Goal: Information Seeking & Learning: Learn about a topic

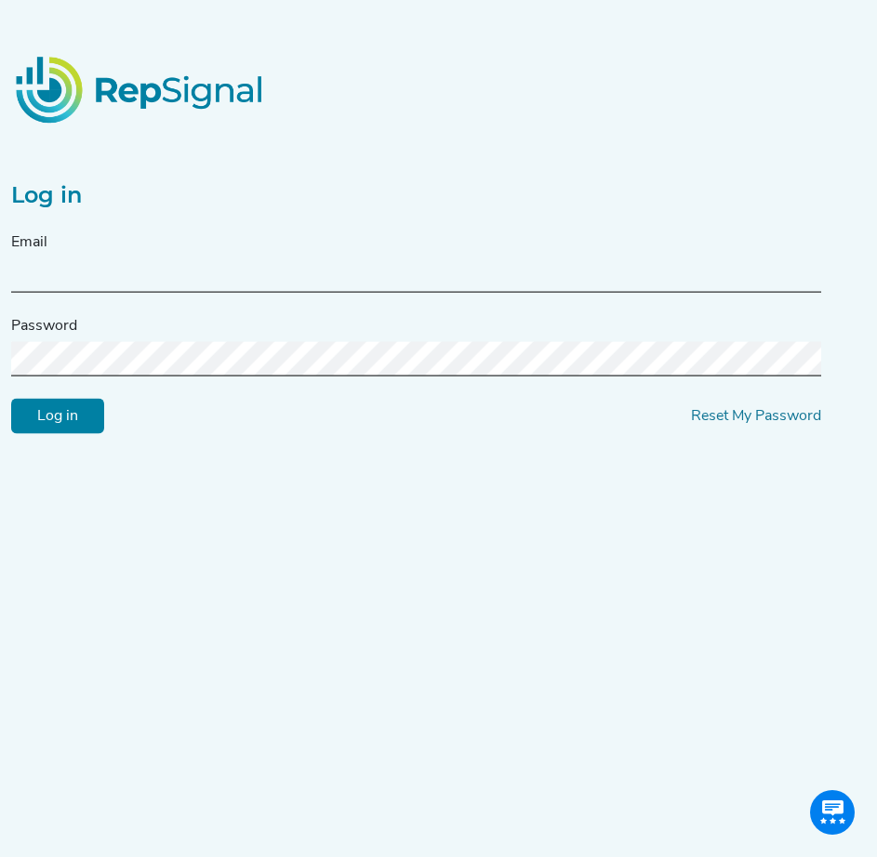
type input "[PERSON_NAME][EMAIL_ADDRESS][DOMAIN_NAME]"
click at [84, 425] on input "Log in" at bounding box center [57, 416] width 93 height 35
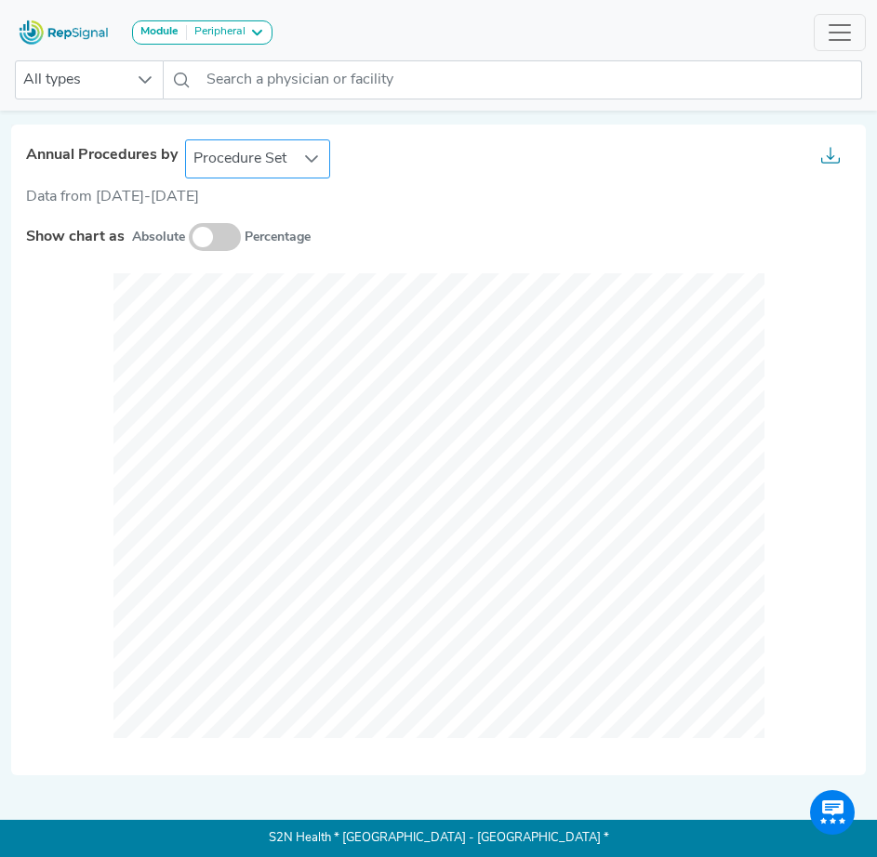
scroll to position [422, 0]
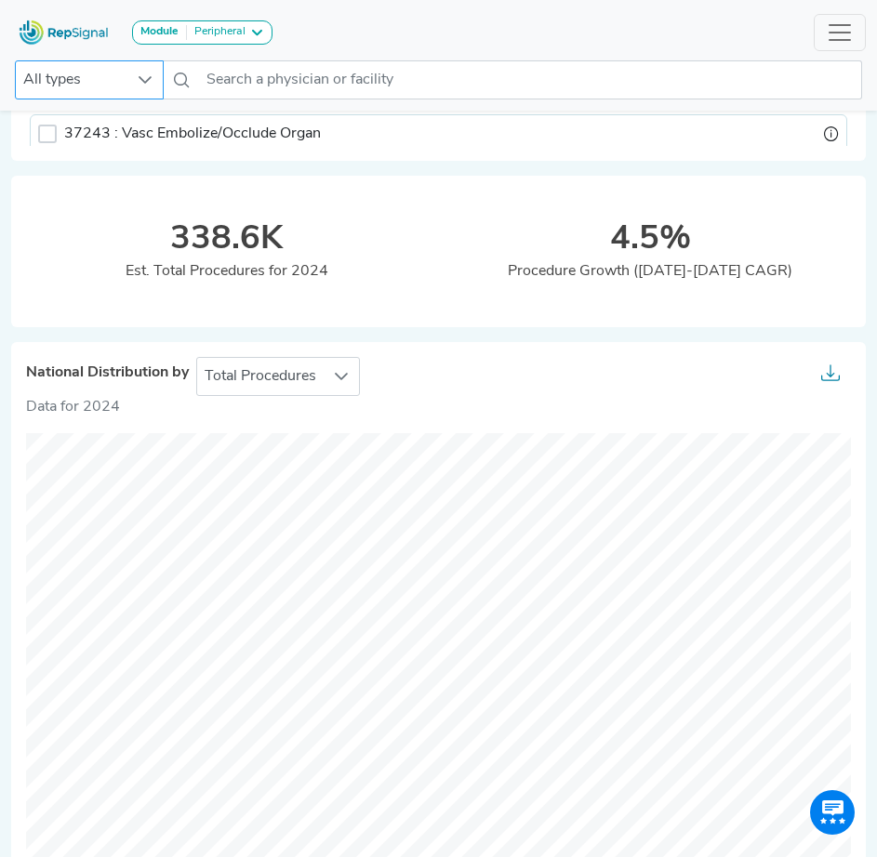
click at [147, 84] on icon at bounding box center [145, 80] width 15 height 15
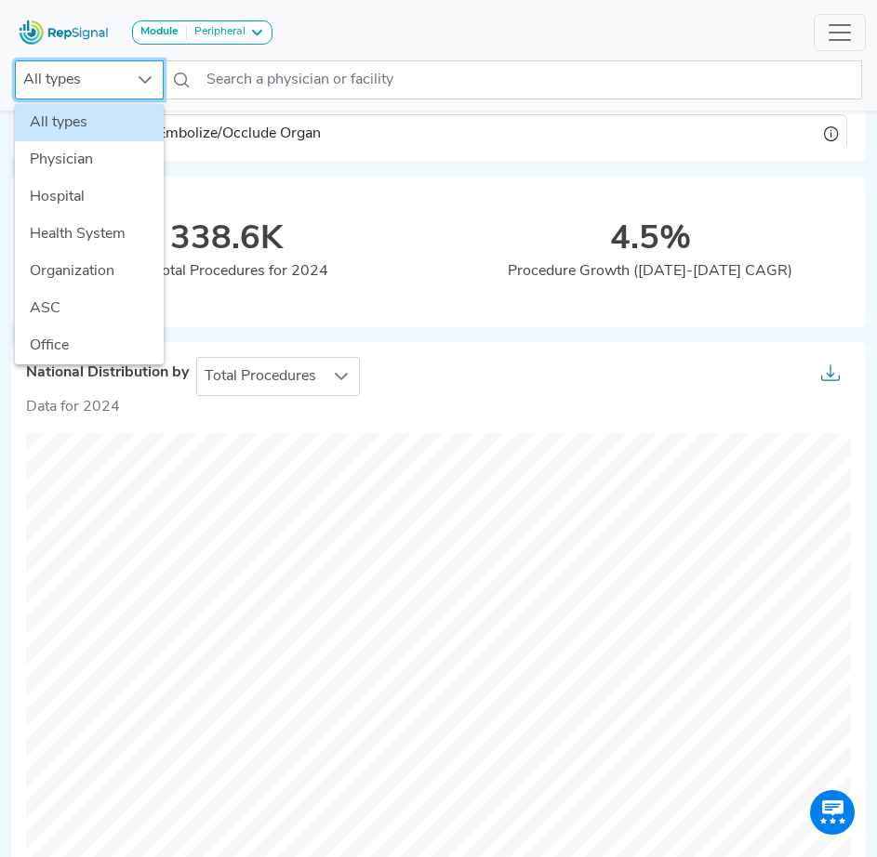
scroll to position [422, 14]
click at [89, 350] on li "Office" at bounding box center [89, 345] width 149 height 37
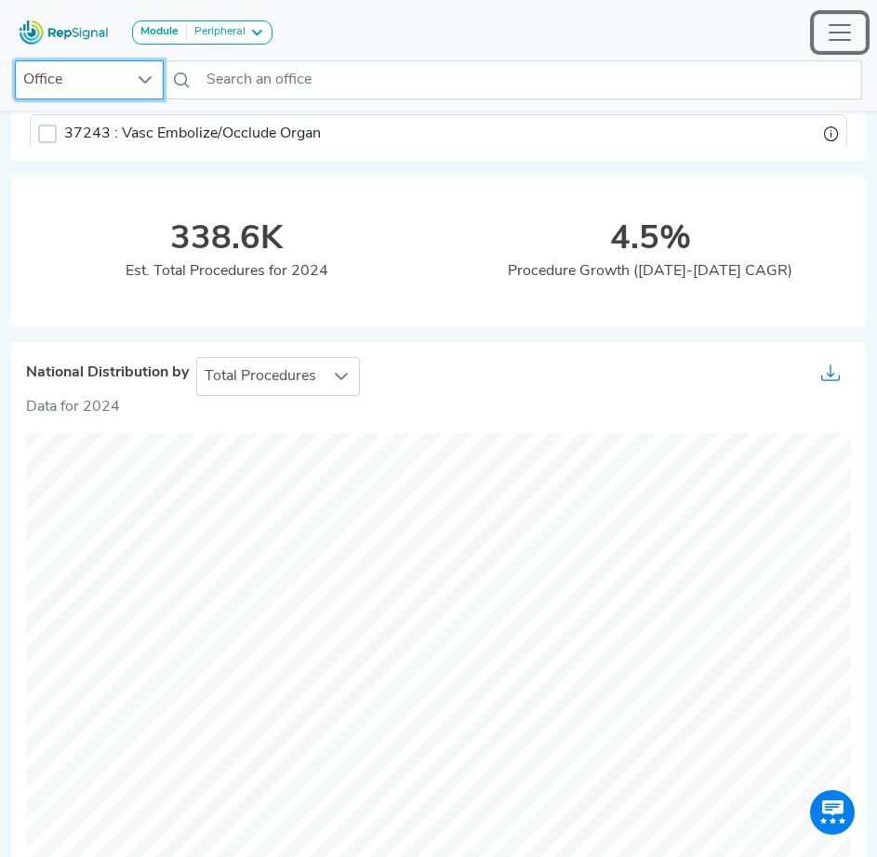
click at [842, 44] on span "Toggle navigation" at bounding box center [840, 33] width 28 height 28
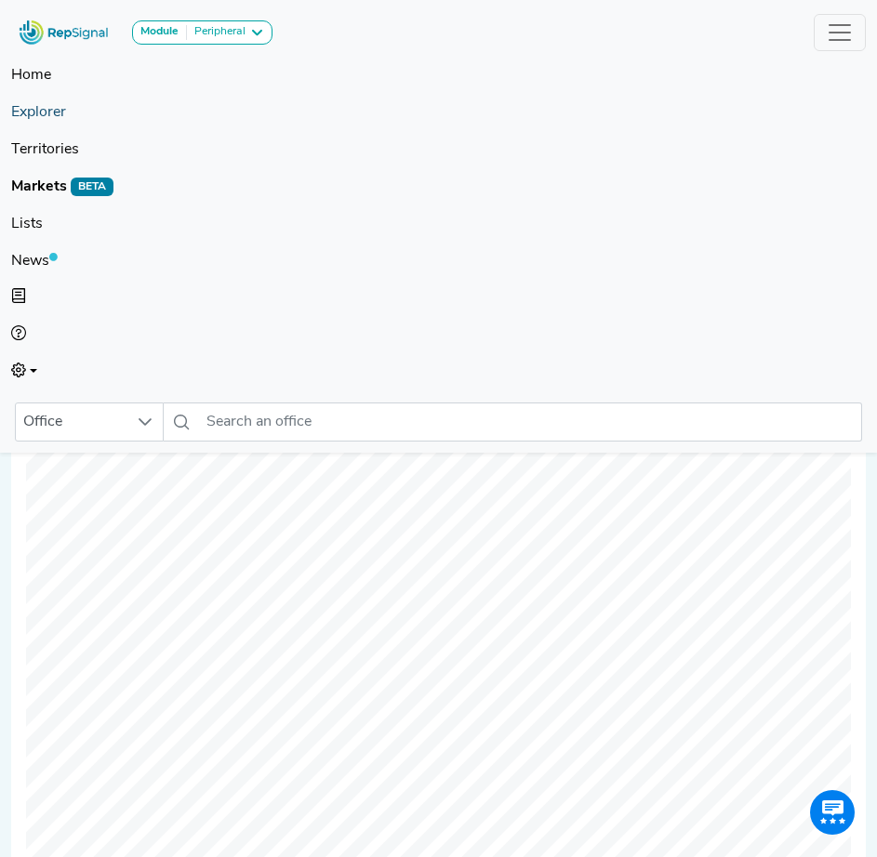
click at [37, 113] on link "Explorer" at bounding box center [438, 112] width 855 height 37
click at [48, 113] on link "Explorer" at bounding box center [438, 112] width 855 height 37
click at [40, 112] on link "Explorer" at bounding box center [438, 112] width 855 height 37
click at [26, 143] on link "Territories" at bounding box center [438, 149] width 855 height 37
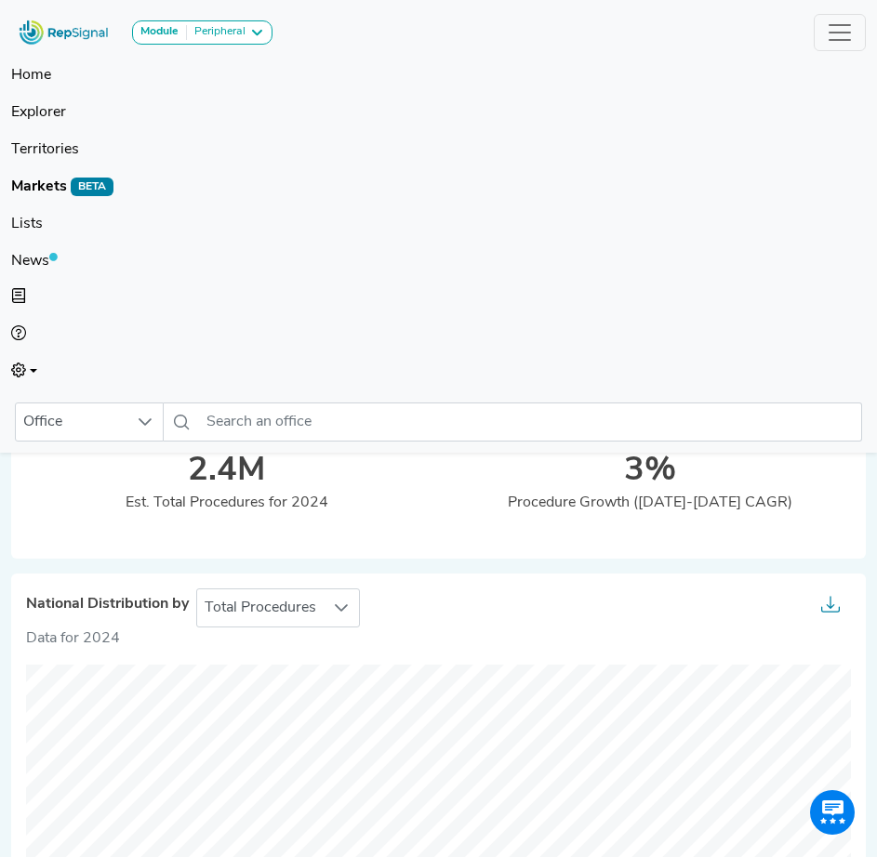
scroll to position [0, 14]
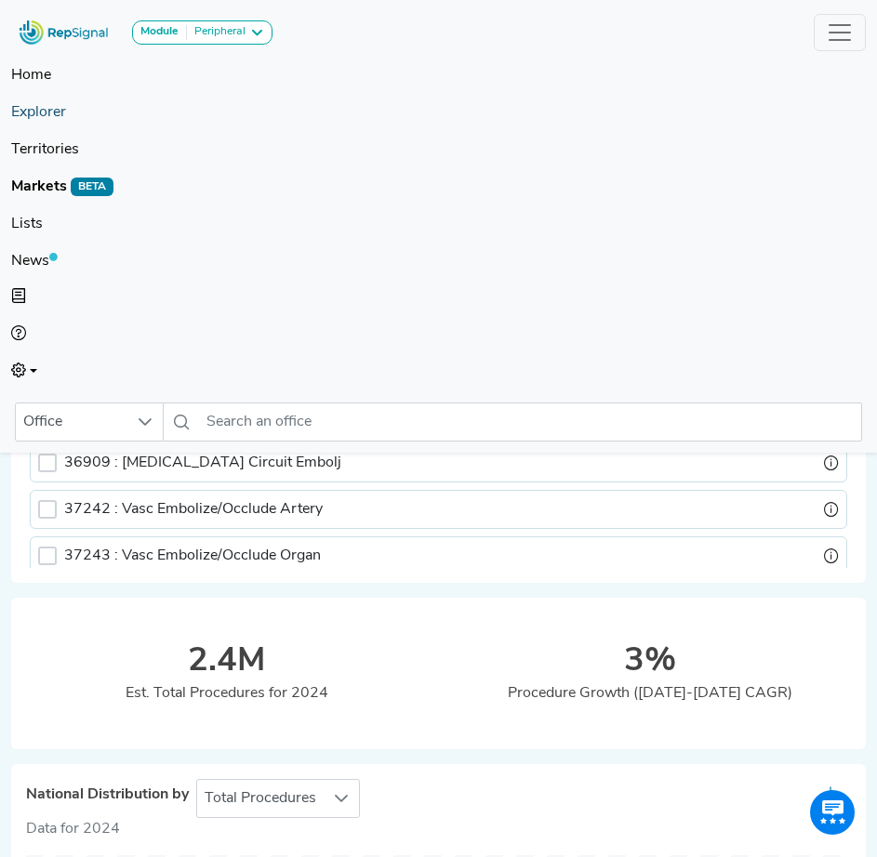
click at [43, 112] on link "Explorer" at bounding box center [438, 112] width 855 height 37
click at [825, 30] on button "Toggle navigation" at bounding box center [840, 32] width 52 height 37
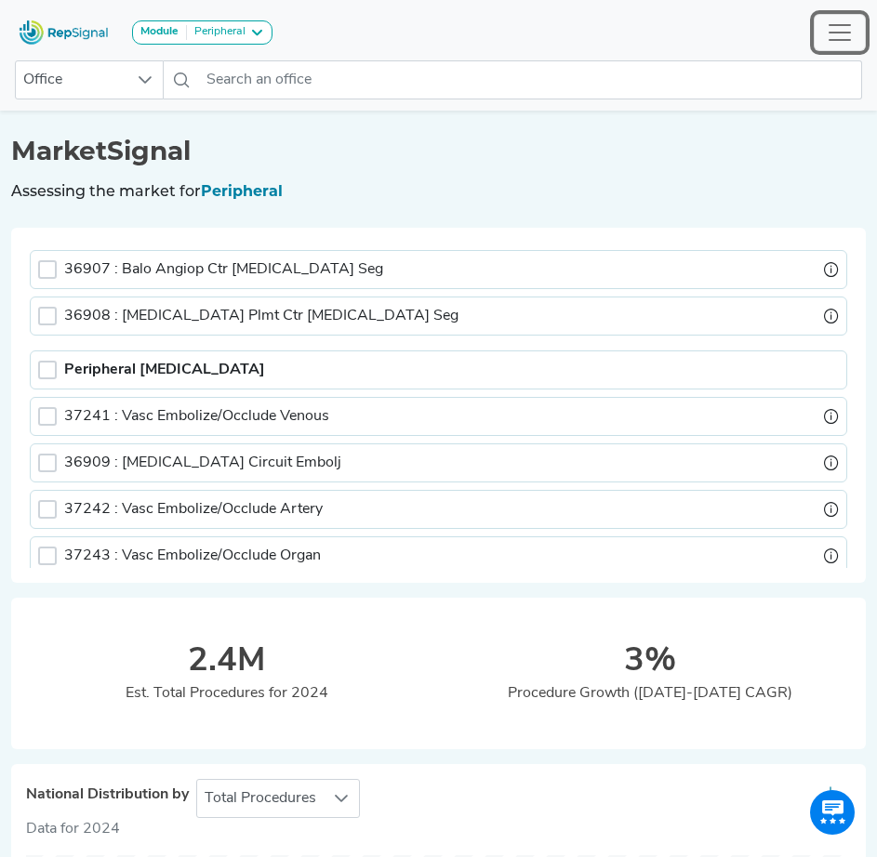
click at [825, 30] on button "Toggle navigation" at bounding box center [840, 32] width 52 height 37
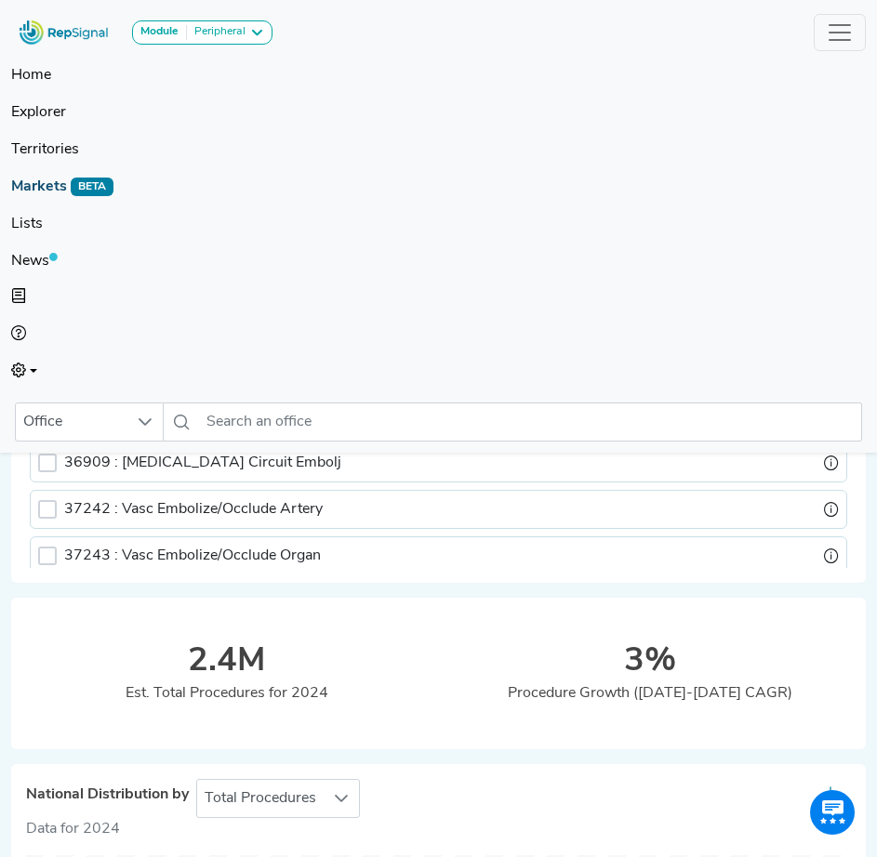
click at [25, 186] on link "Markets BETA" at bounding box center [438, 186] width 855 height 37
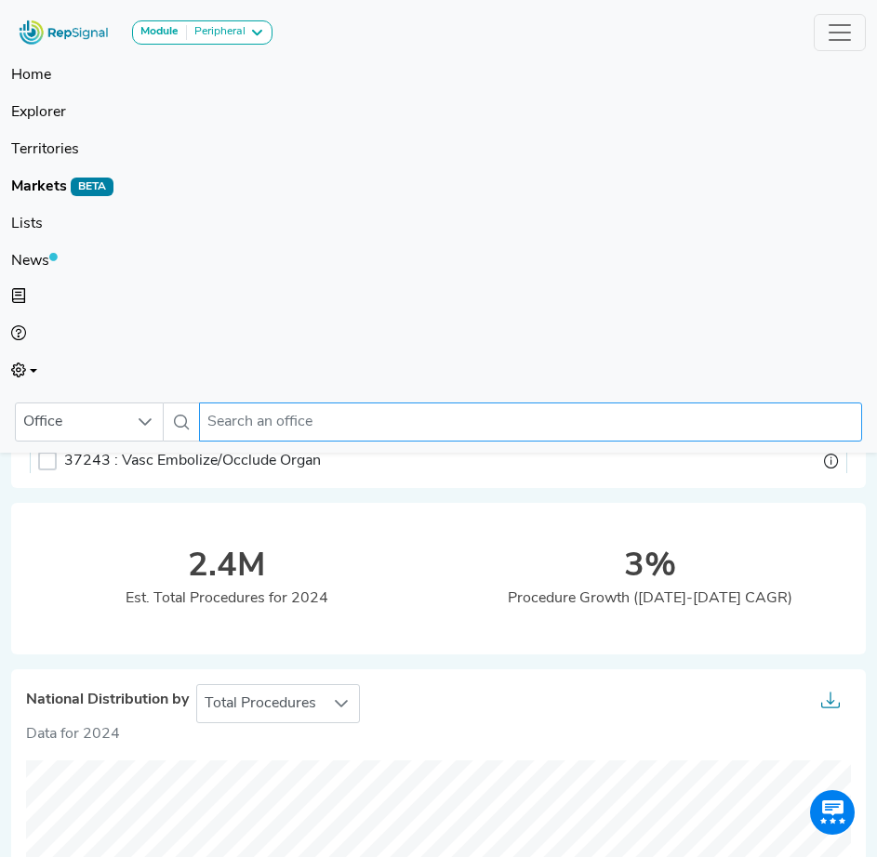
scroll to position [93, 14]
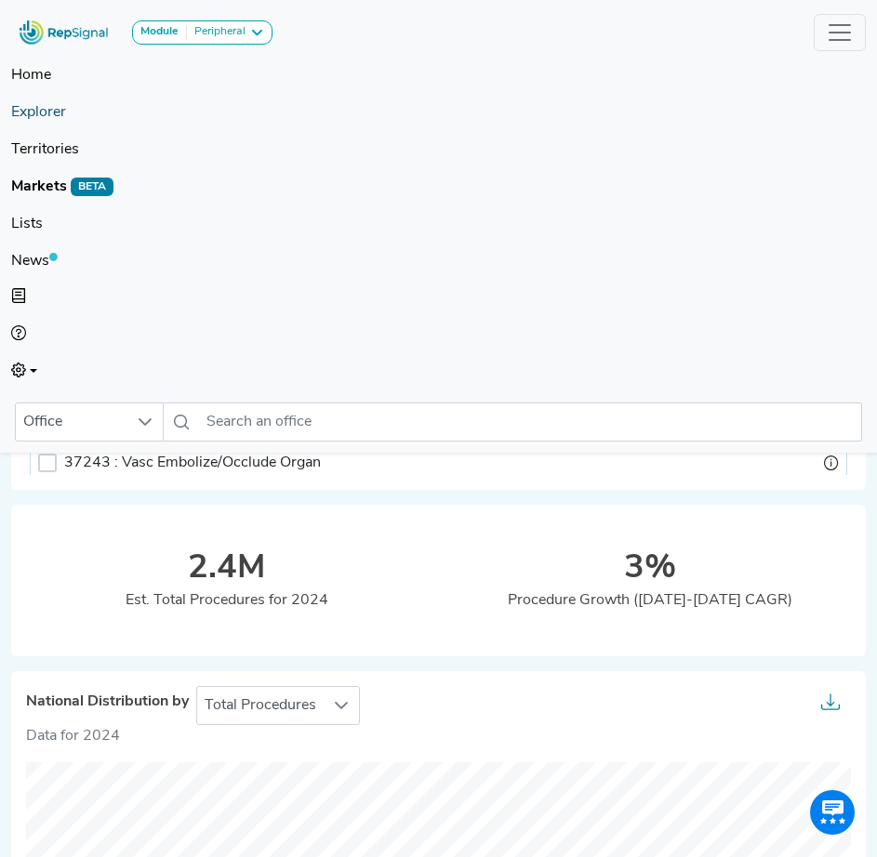
click at [54, 114] on link "Explorer" at bounding box center [438, 112] width 855 height 37
click at [844, 31] on span "Toggle navigation" at bounding box center [840, 33] width 28 height 28
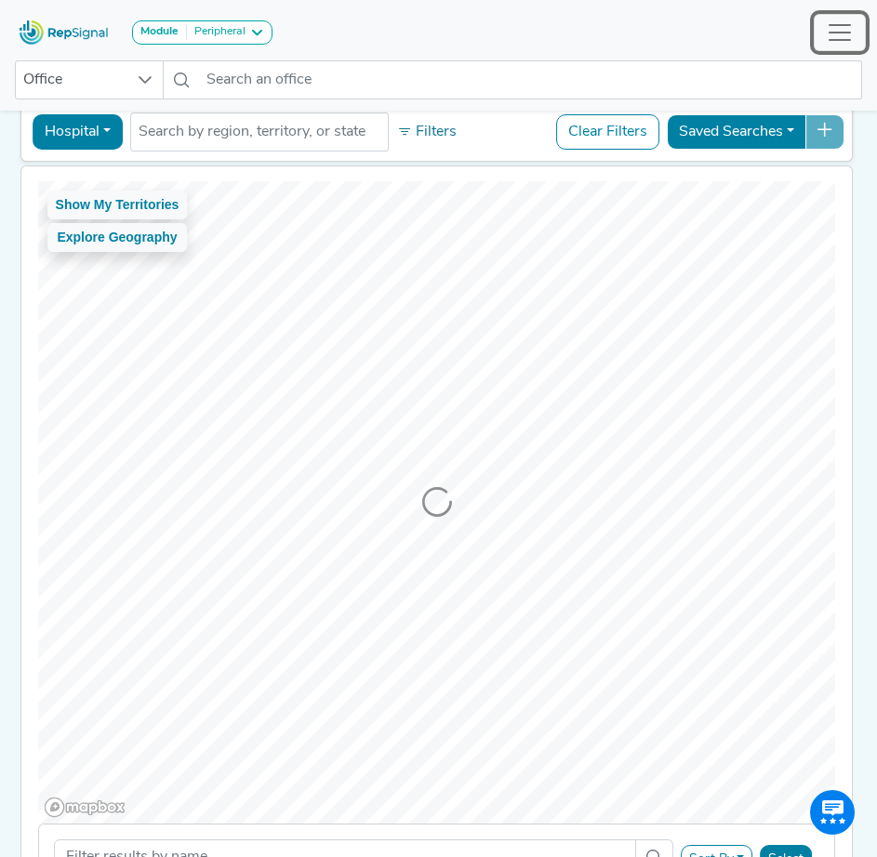
scroll to position [0, 14]
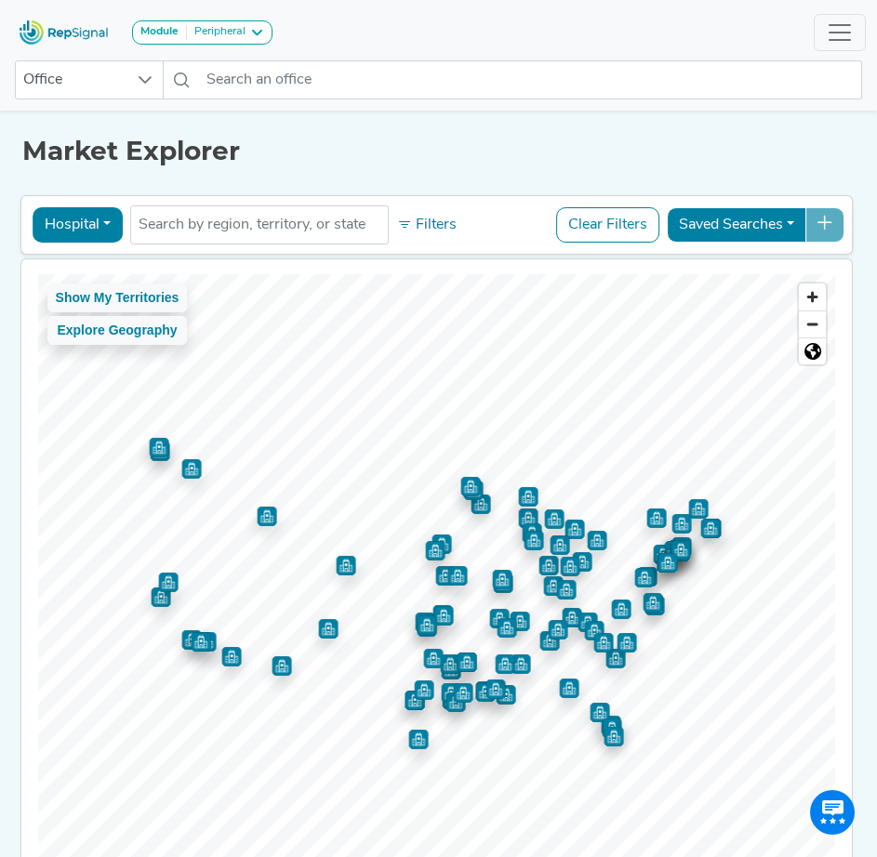
click at [88, 229] on button "Hospital" at bounding box center [78, 224] width 90 height 35
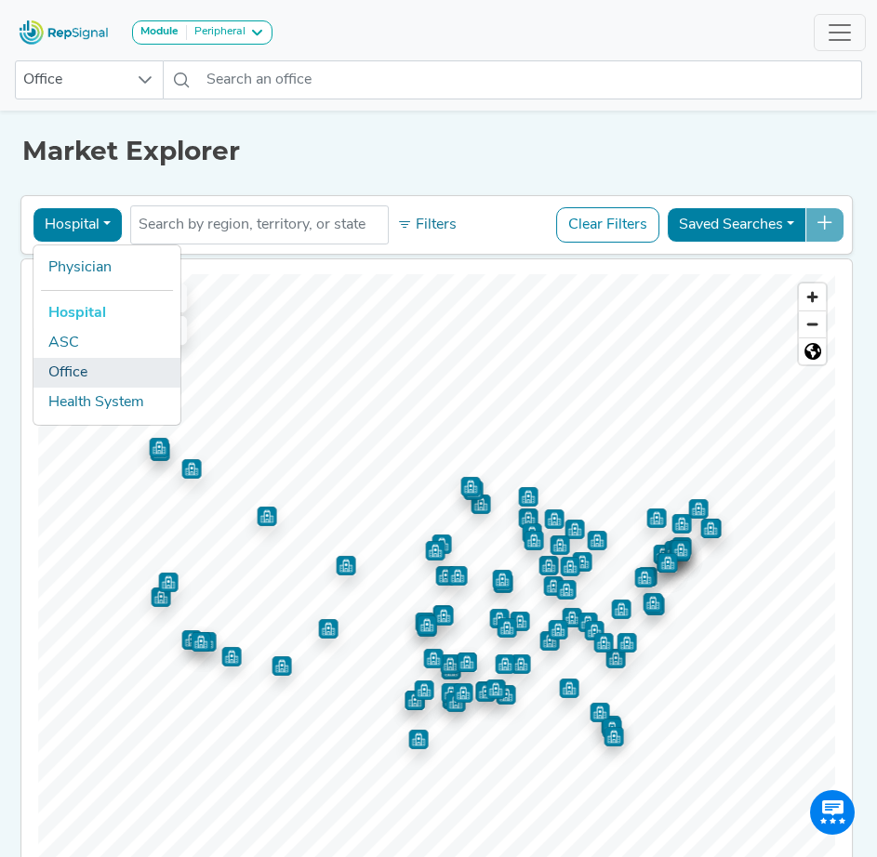
click at [70, 371] on link "Office" at bounding box center [106, 373] width 147 height 30
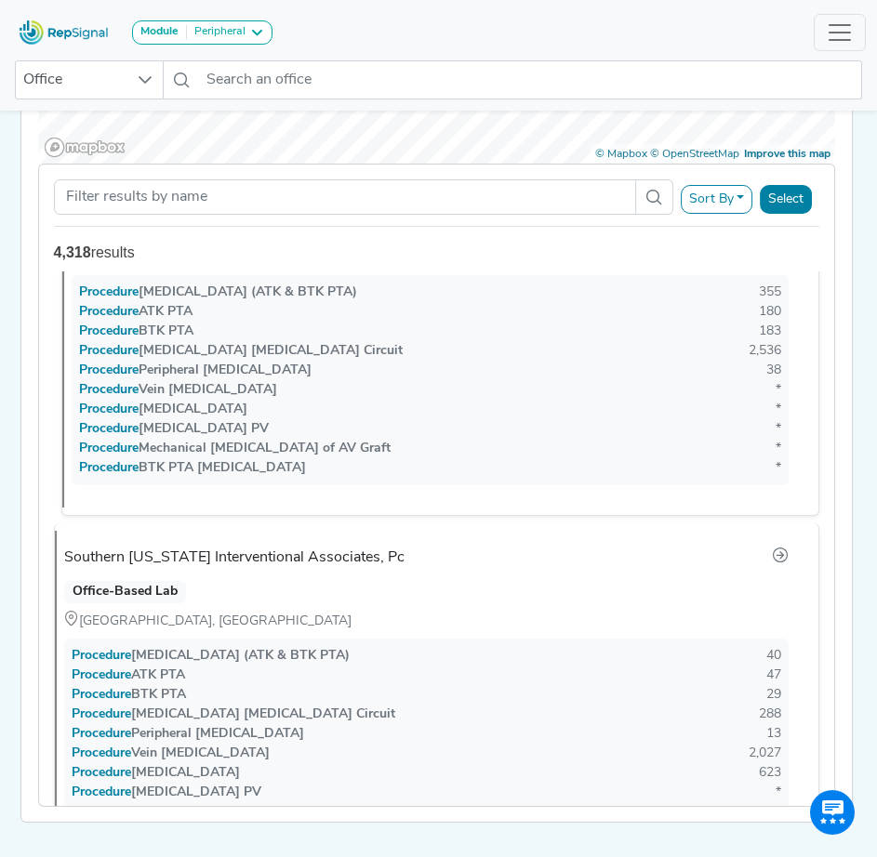
scroll to position [1674, 0]
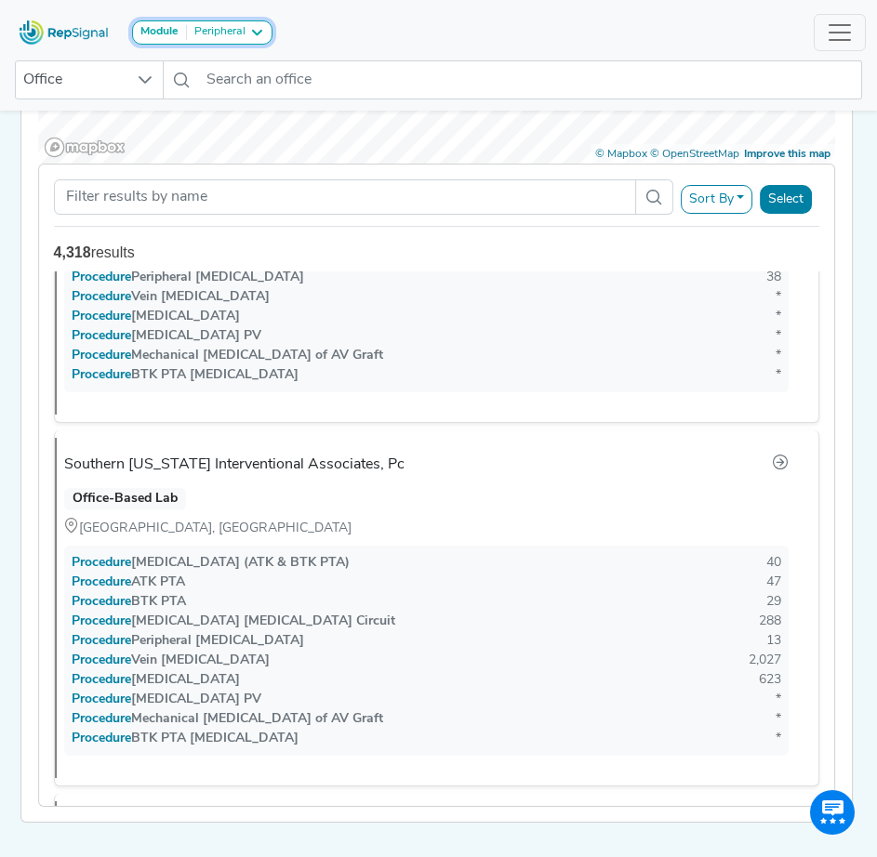
click at [259, 31] on icon at bounding box center [256, 32] width 15 height 15
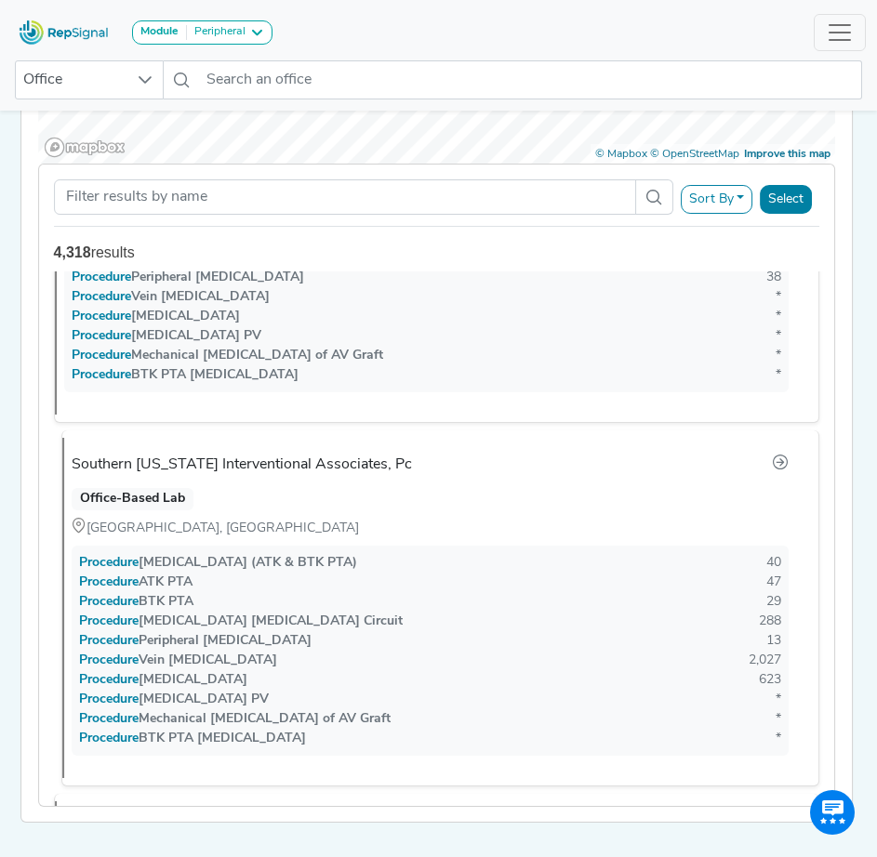
click at [176, 472] on div "Southern [US_STATE] Interventional Associates, Pc" at bounding box center [242, 465] width 340 height 22
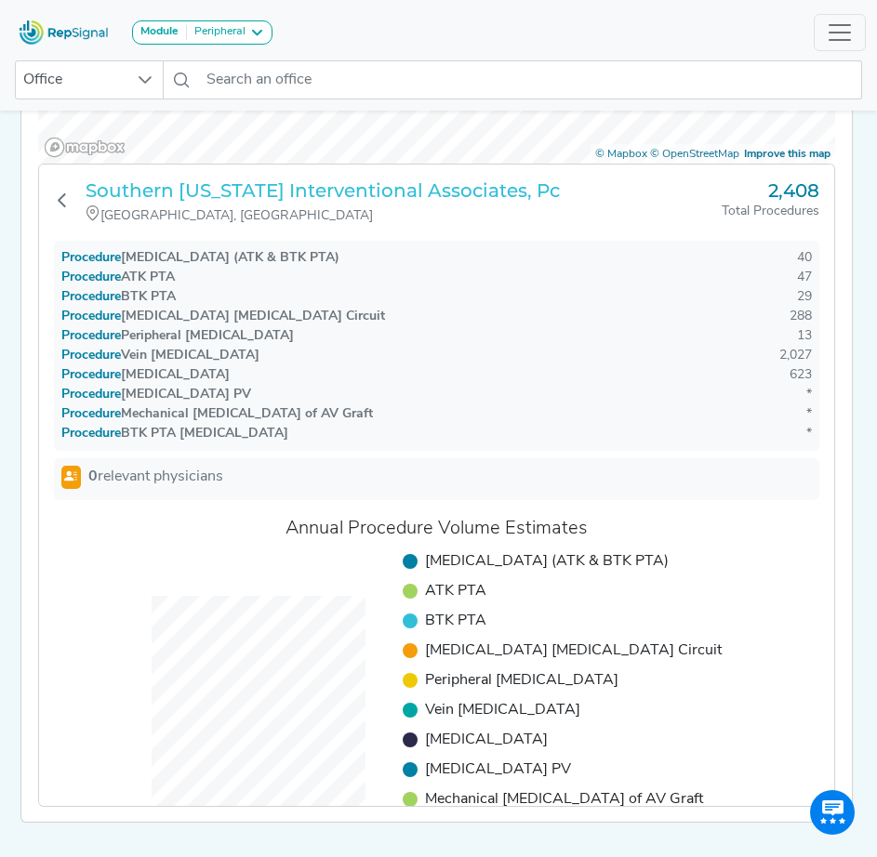
click at [338, 202] on h3 "Southern [US_STATE] Interventional Associates, Pc" at bounding box center [404, 190] width 637 height 22
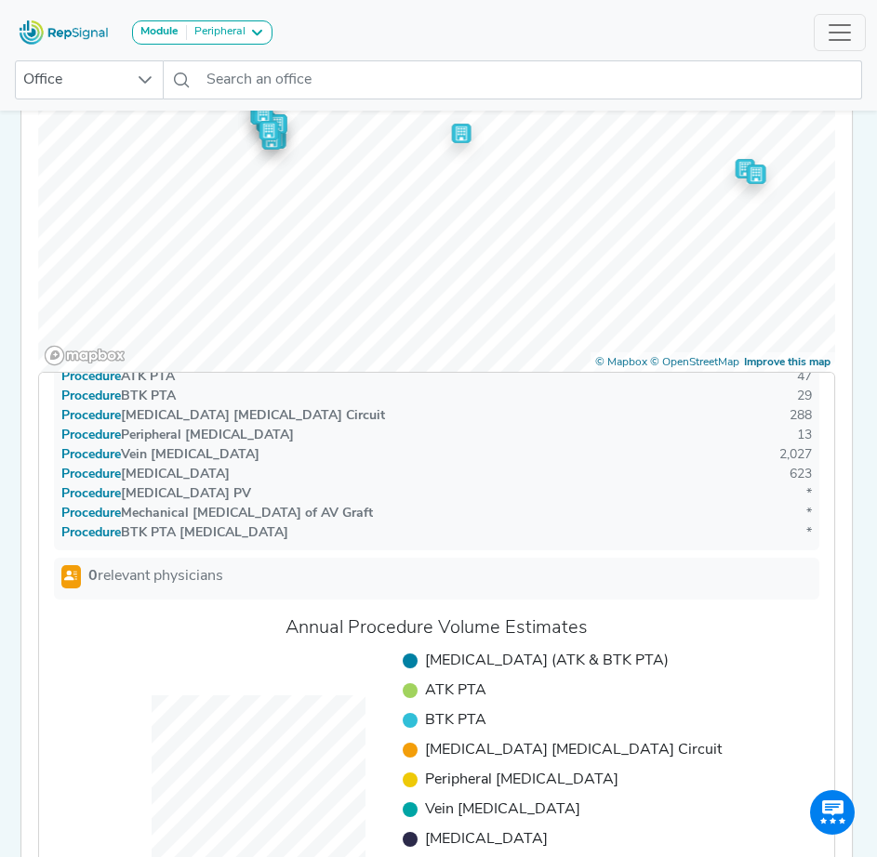
scroll to position [635, 14]
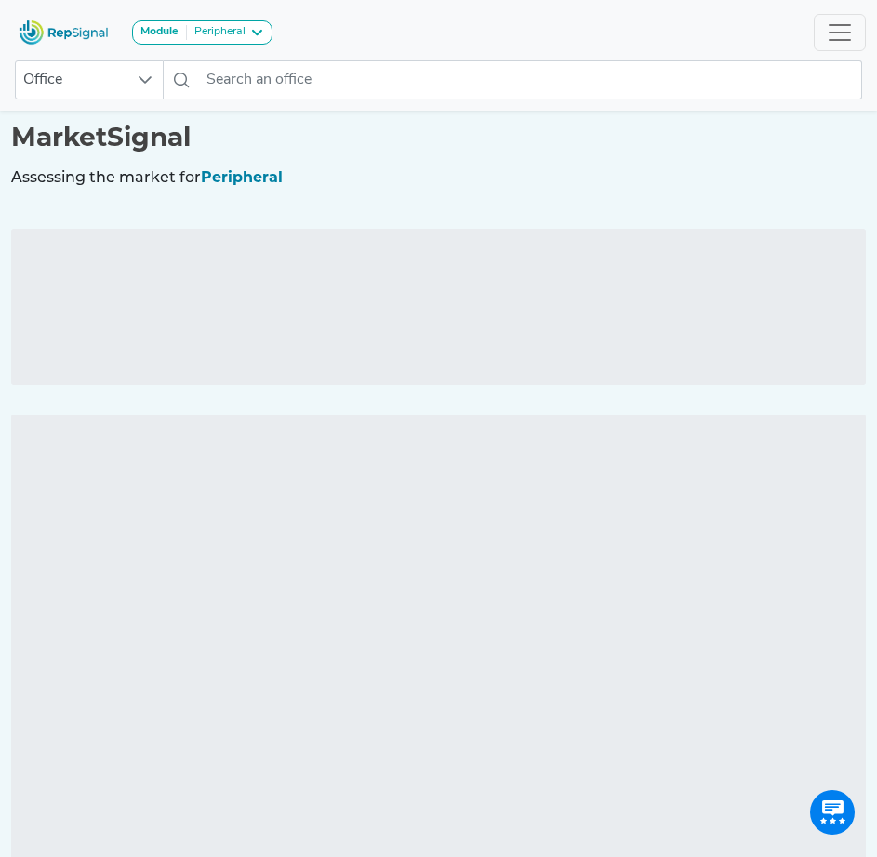
scroll to position [0, 14]
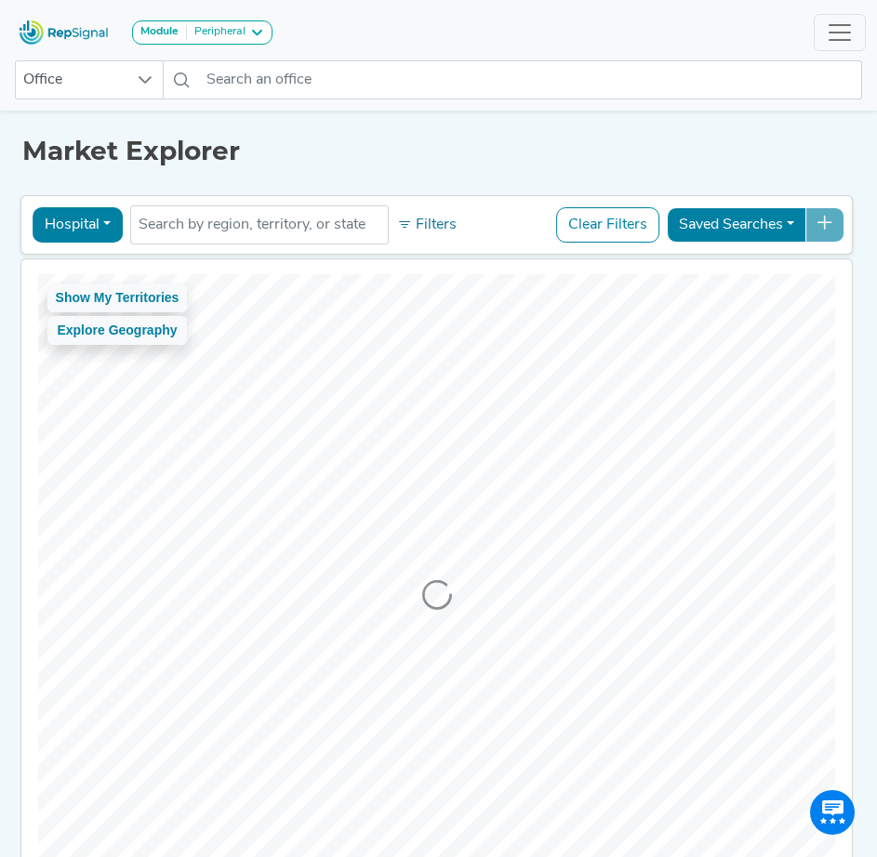
click at [90, 222] on button "Hospital" at bounding box center [78, 224] width 90 height 35
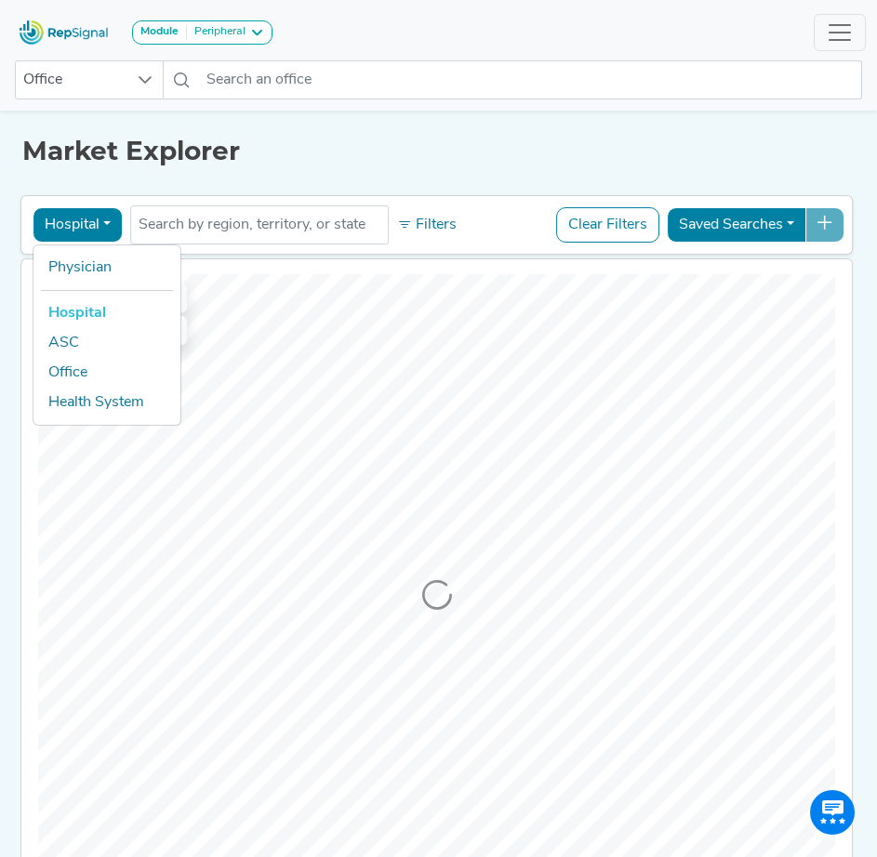
click at [88, 221] on button "Hospital" at bounding box center [78, 224] width 90 height 35
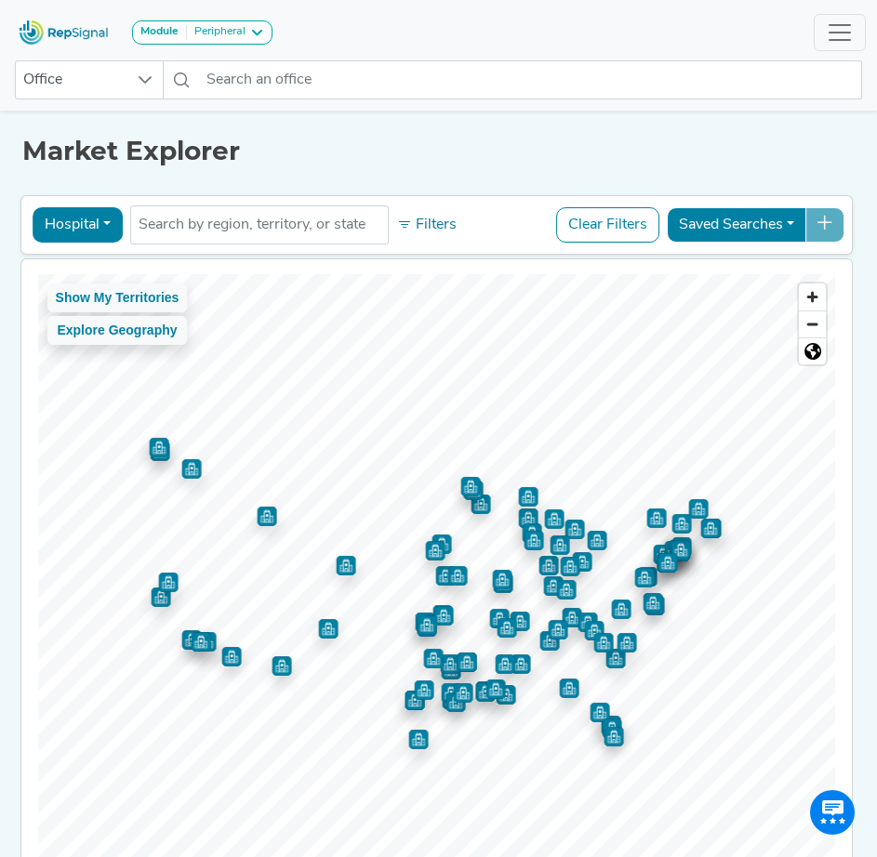
click at [85, 221] on button "Hospital" at bounding box center [78, 224] width 90 height 35
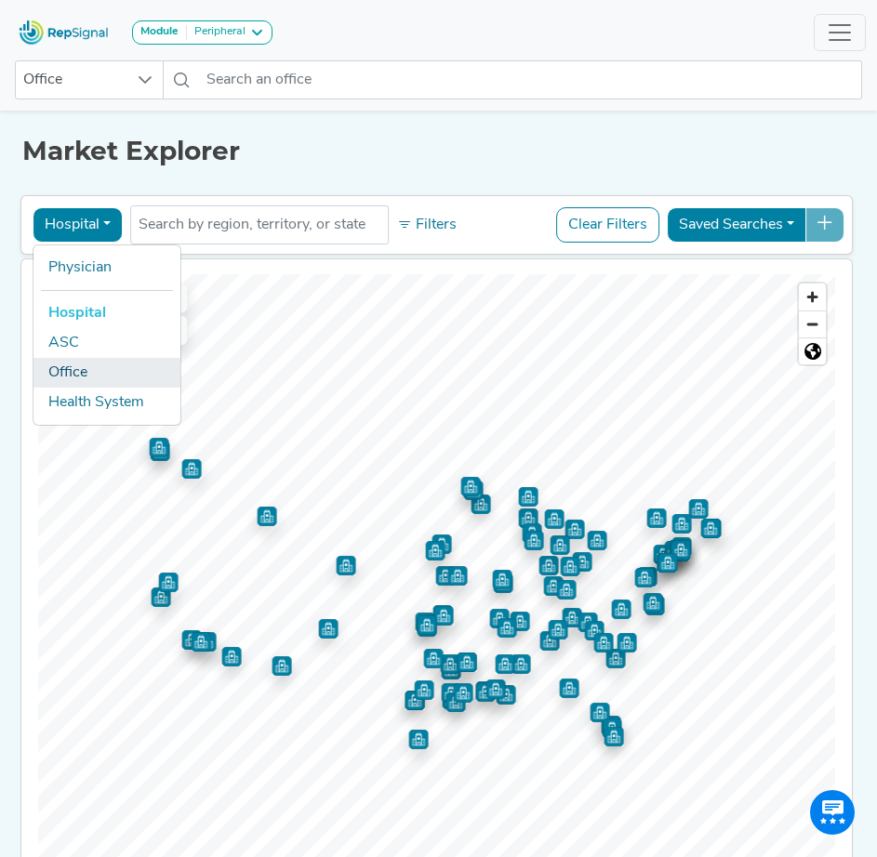
click at [57, 373] on link "Office" at bounding box center [106, 373] width 147 height 30
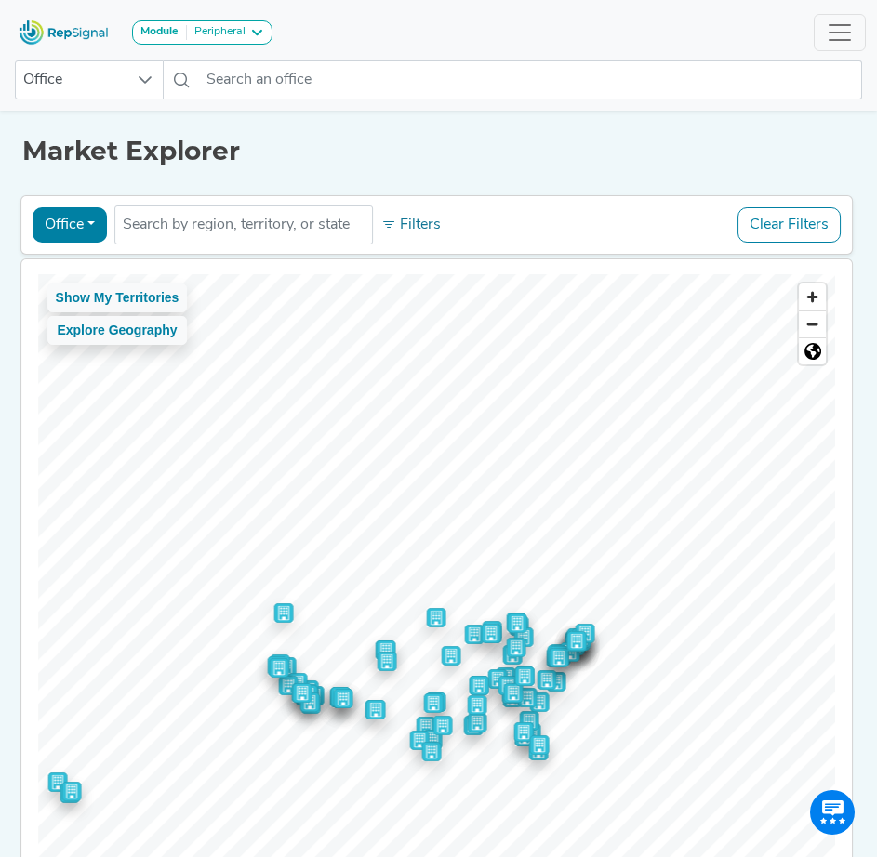
click at [859, 484] on div "Market Explorer Office Physician Hospital ASC Office Health System No results f…" at bounding box center [438, 842] width 877 height 1468
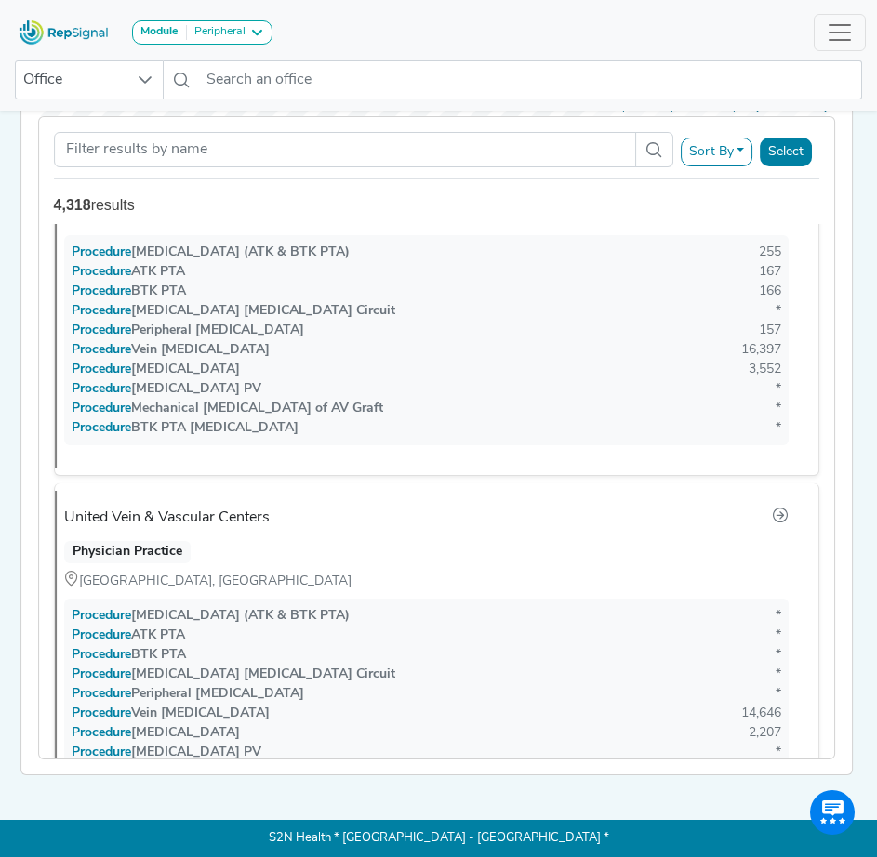
scroll to position [874, 0]
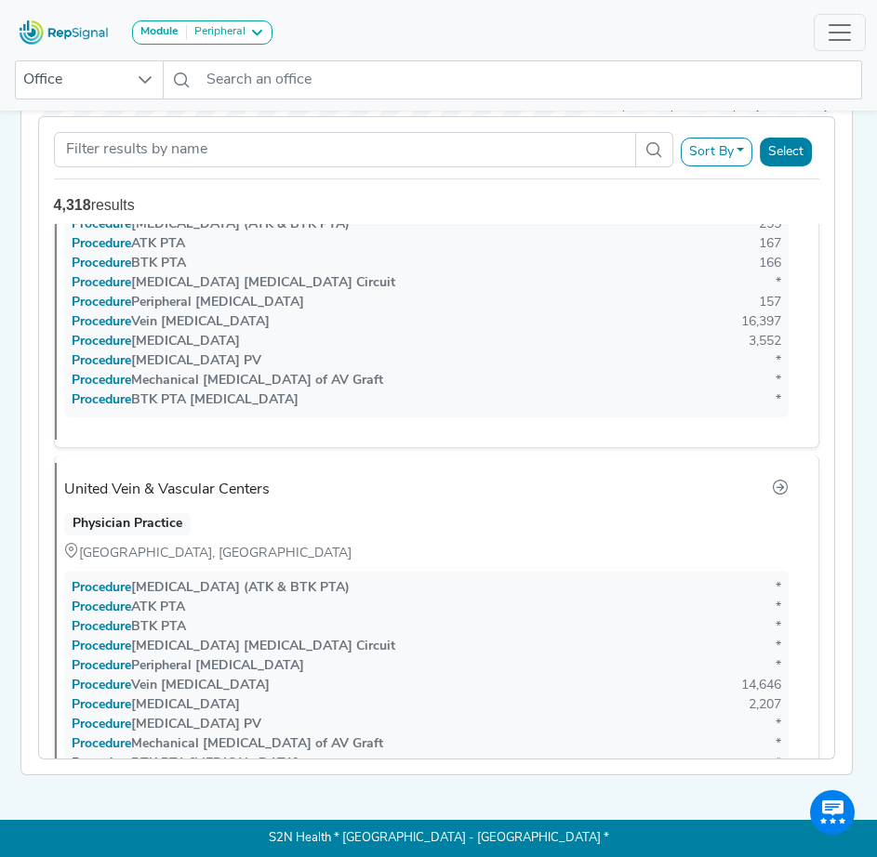
click at [734, 140] on button "Sort By" at bounding box center [717, 152] width 73 height 29
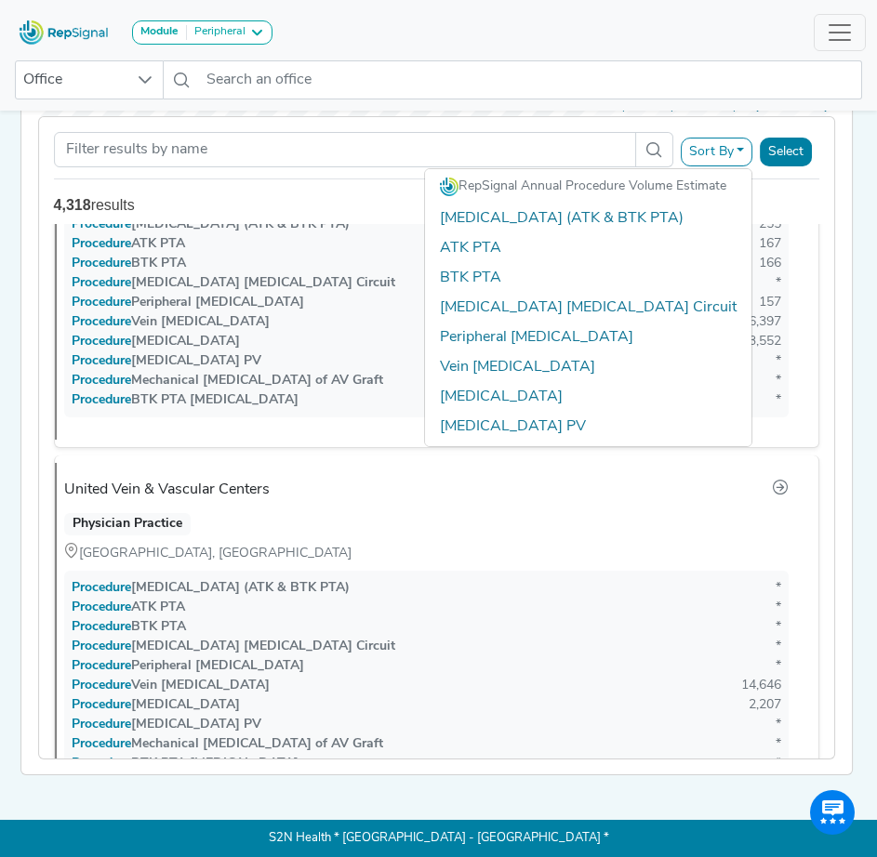
scroll to position [0, 0]
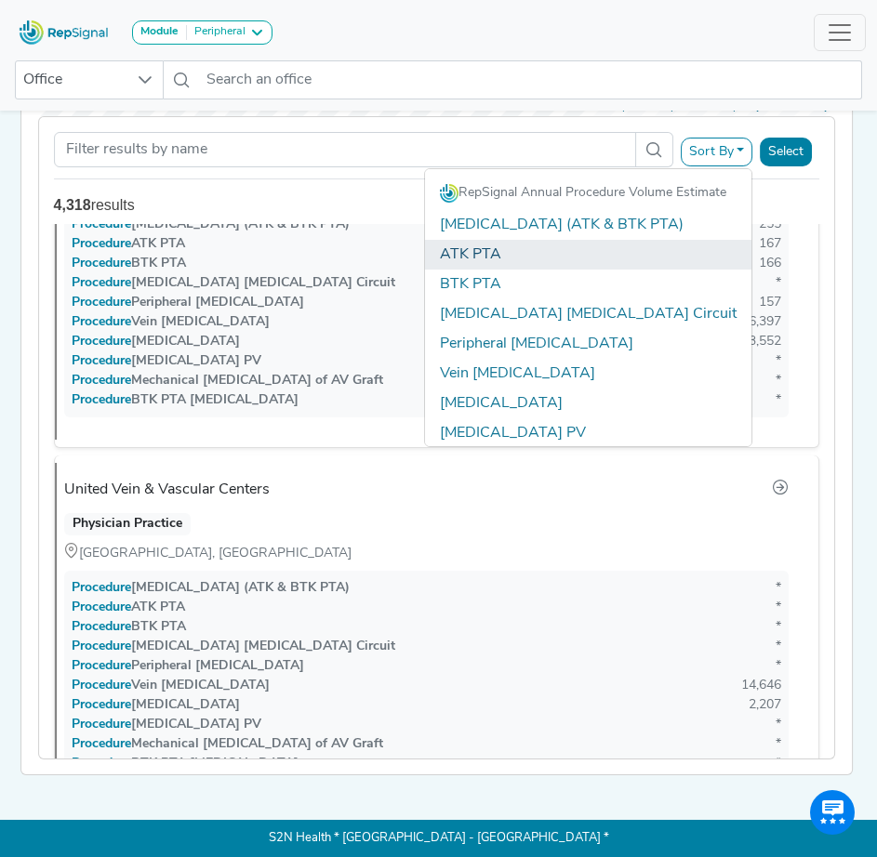
click at [489, 247] on link "ATK PTA" at bounding box center [588, 255] width 326 height 30
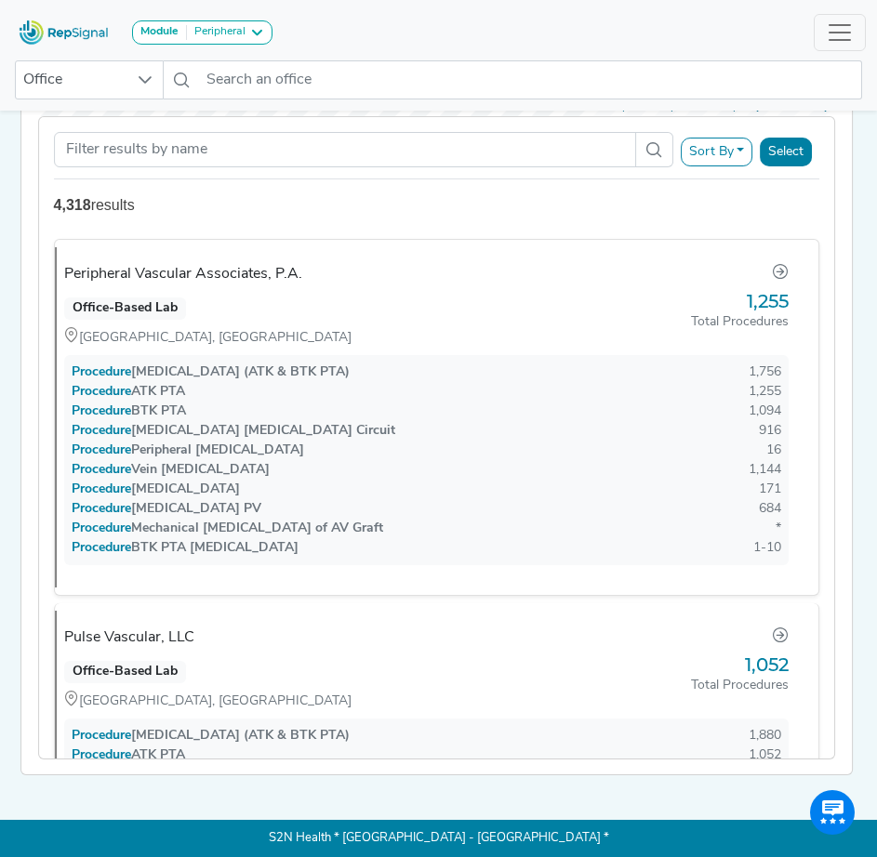
click at [734, 144] on button "Sort By" at bounding box center [717, 152] width 73 height 29
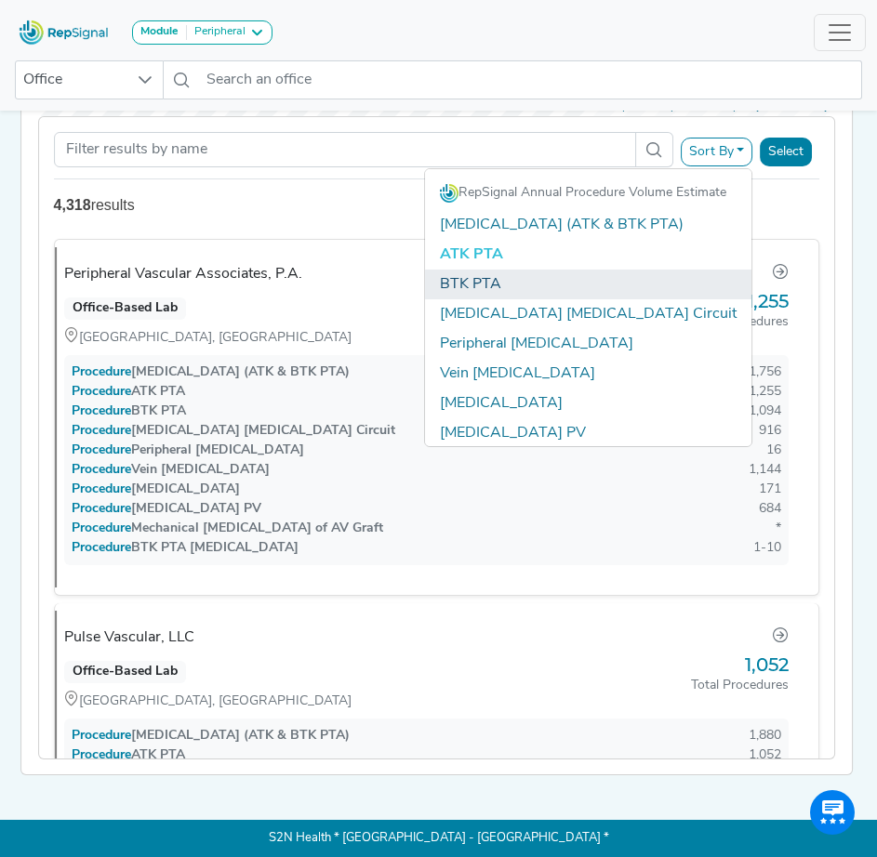
click at [492, 270] on link "BTK PTA" at bounding box center [588, 285] width 326 height 30
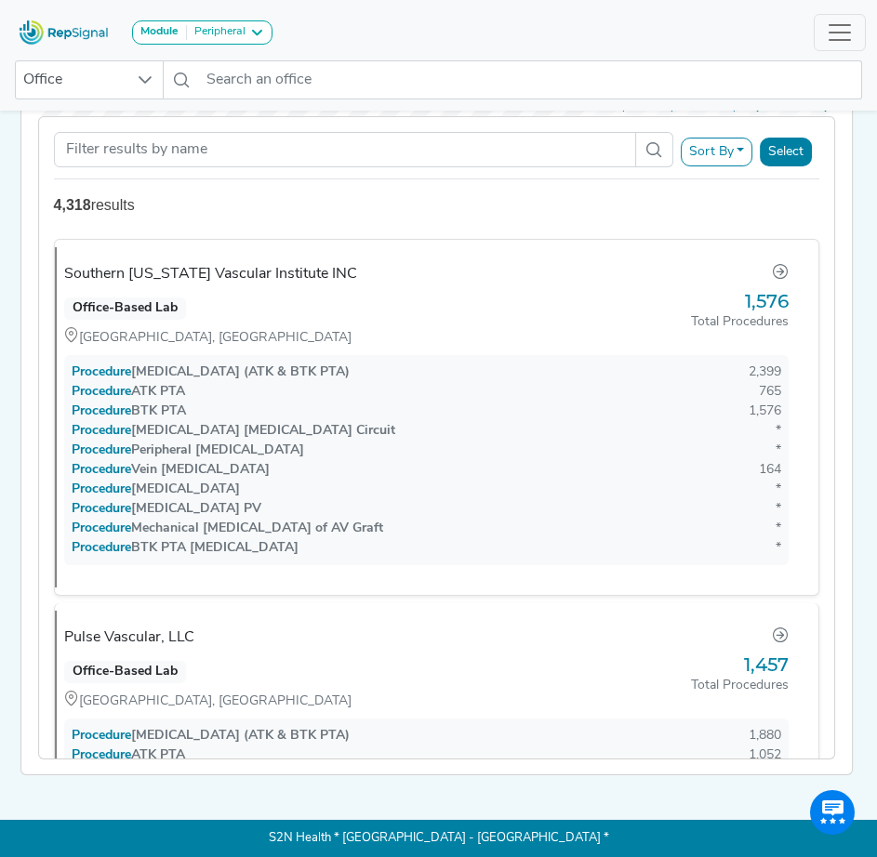
click at [732, 141] on button "Sort By" at bounding box center [717, 152] width 73 height 29
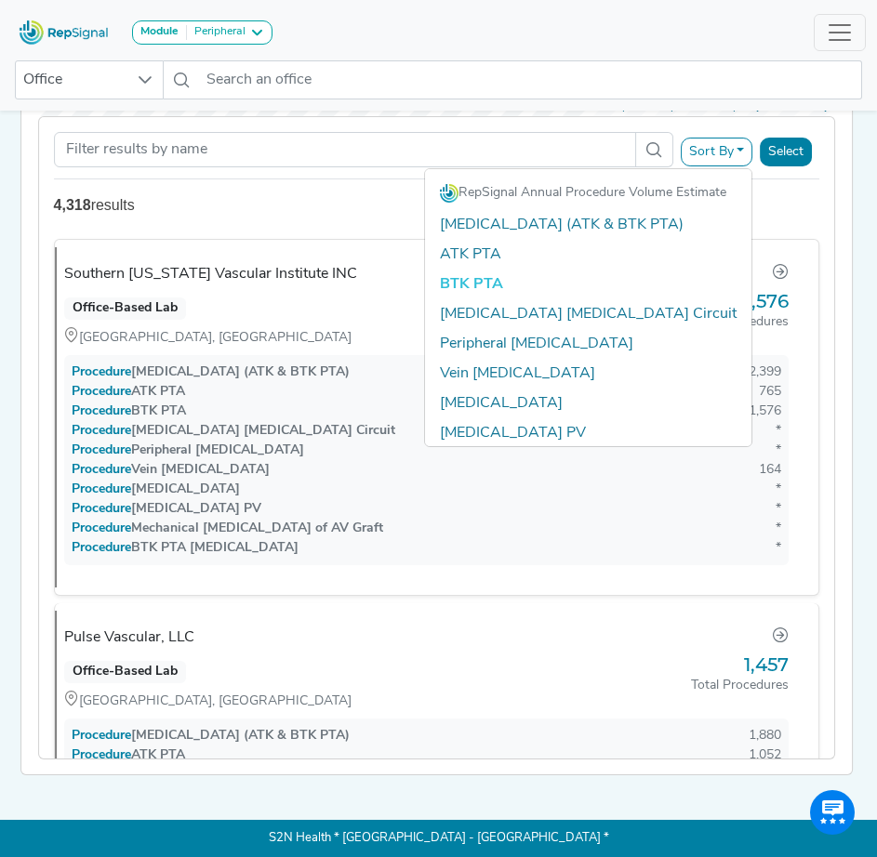
click at [732, 141] on button "Sort By" at bounding box center [717, 152] width 73 height 29
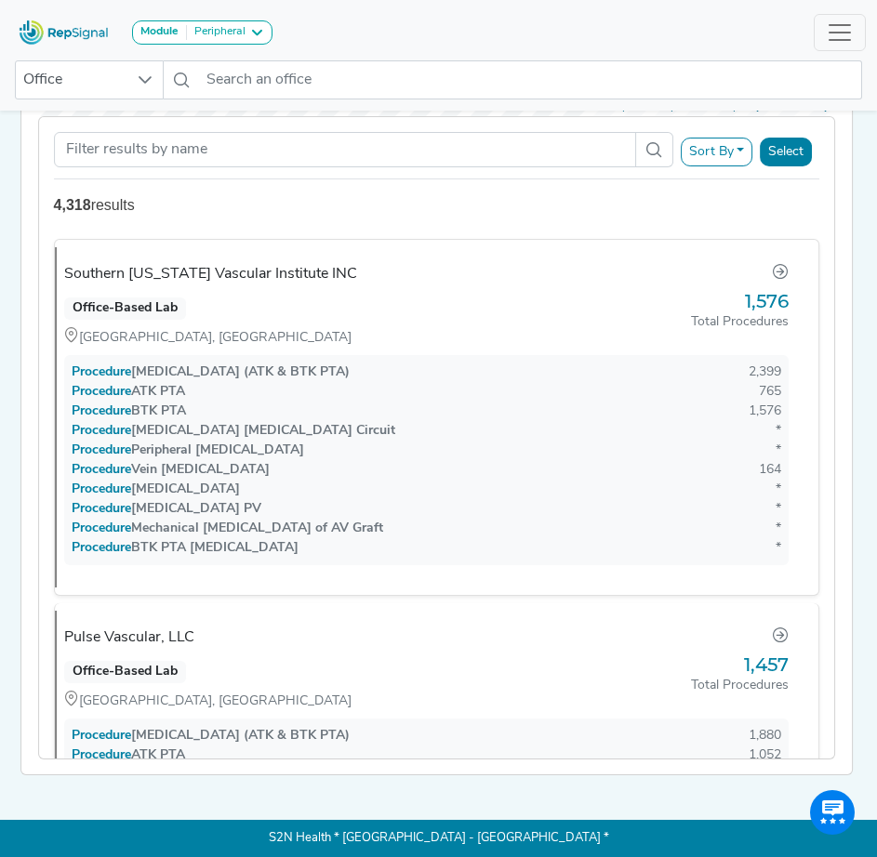
click at [732, 141] on button "Sort By" at bounding box center [717, 152] width 73 height 29
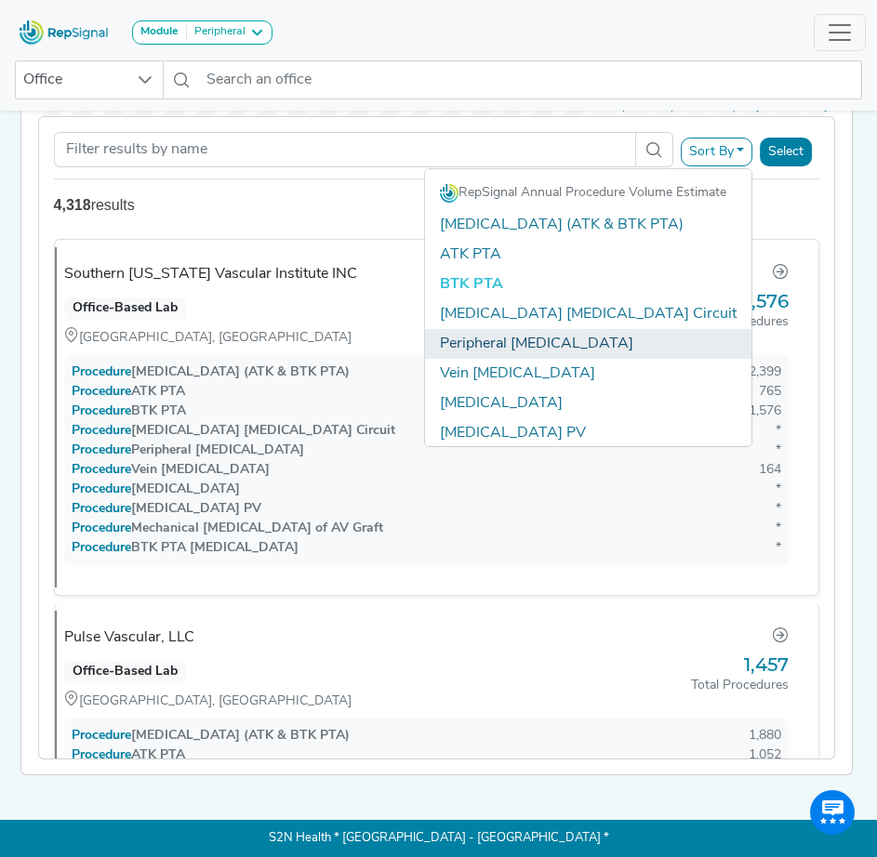
scroll to position [158, 0]
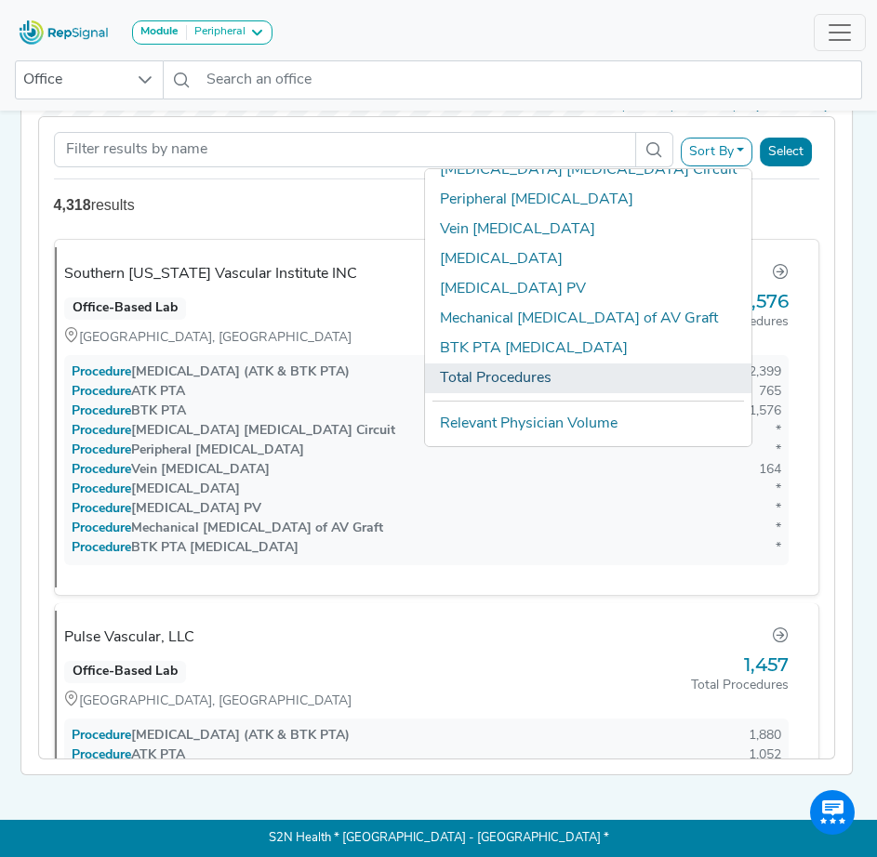
click at [510, 364] on link "Total Procedures" at bounding box center [588, 379] width 326 height 30
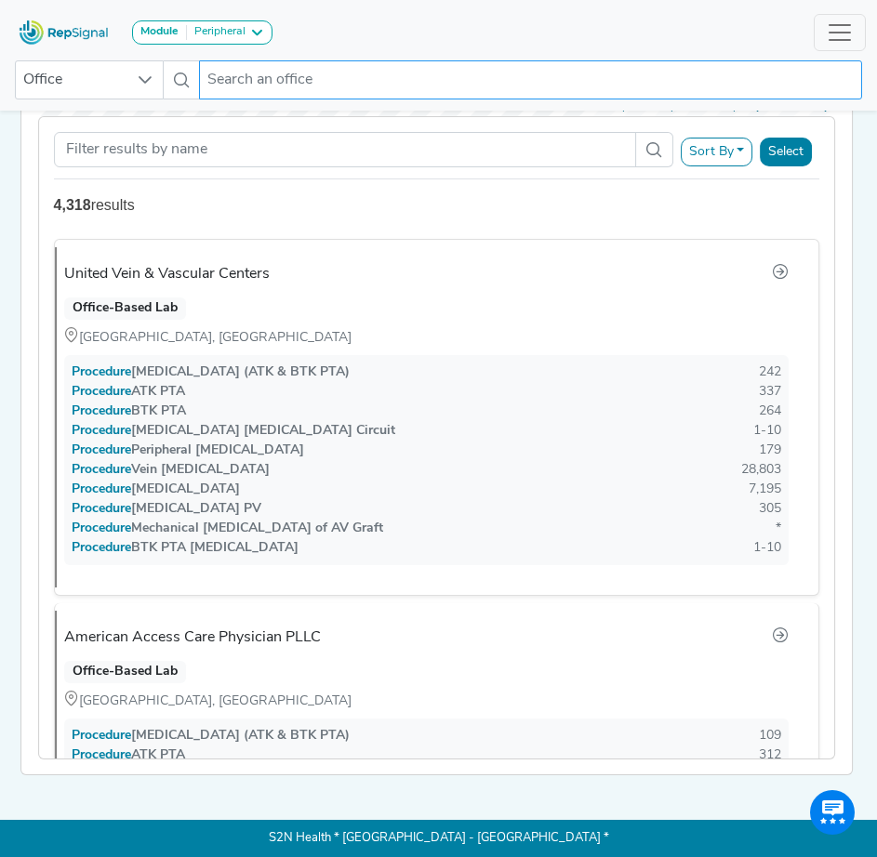
click at [253, 82] on input "text" at bounding box center [530, 79] width 663 height 39
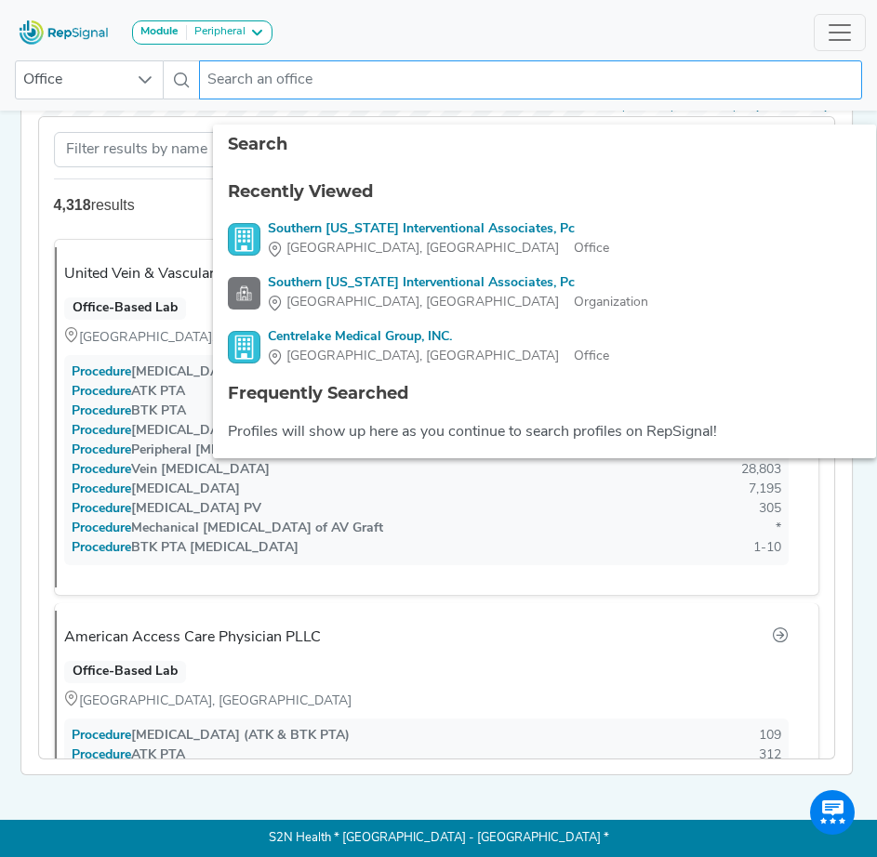
click at [253, 82] on input "text" at bounding box center [530, 79] width 663 height 39
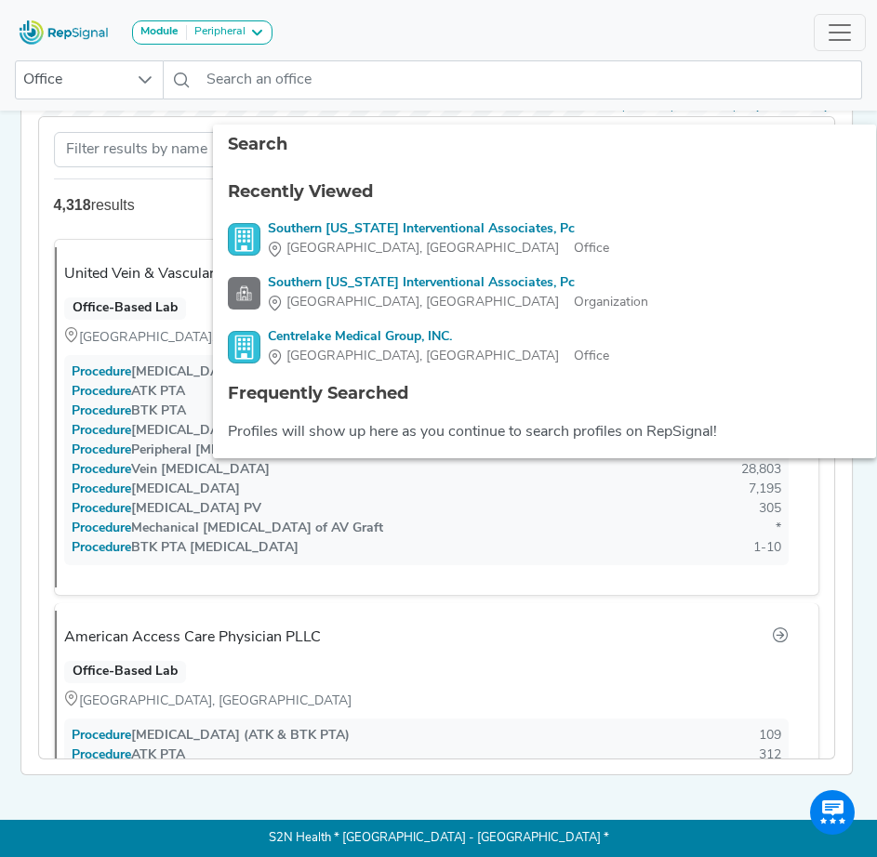
click at [164, 194] on div "4,318 results" at bounding box center [437, 205] width 766 height 22
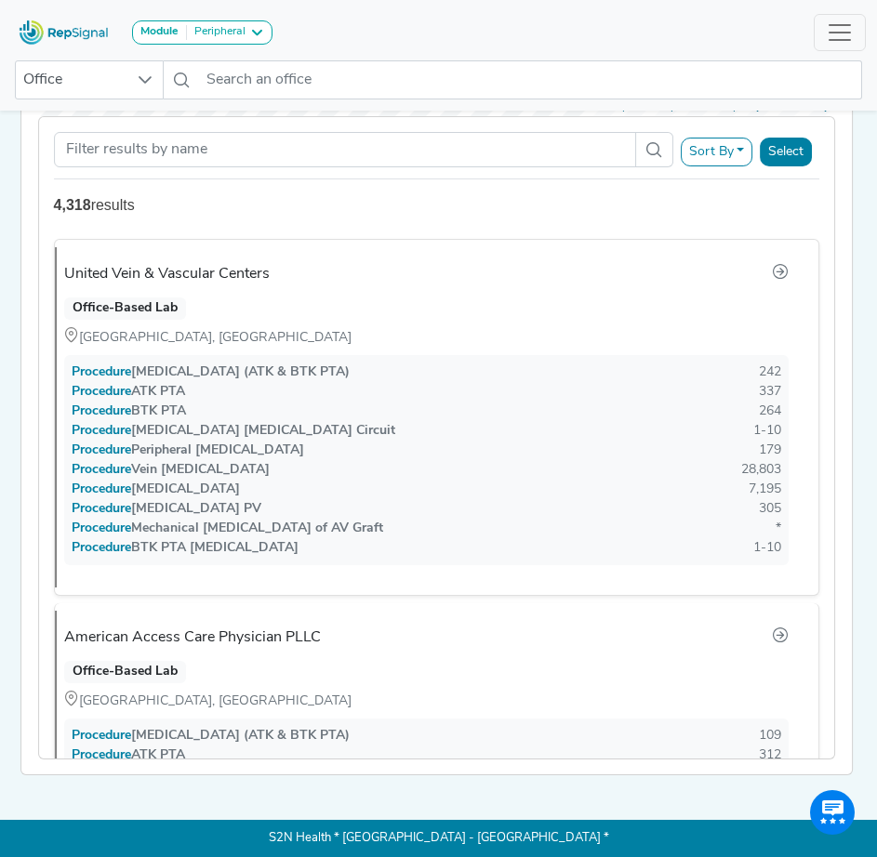
click at [783, 146] on button "Select" at bounding box center [786, 152] width 52 height 29
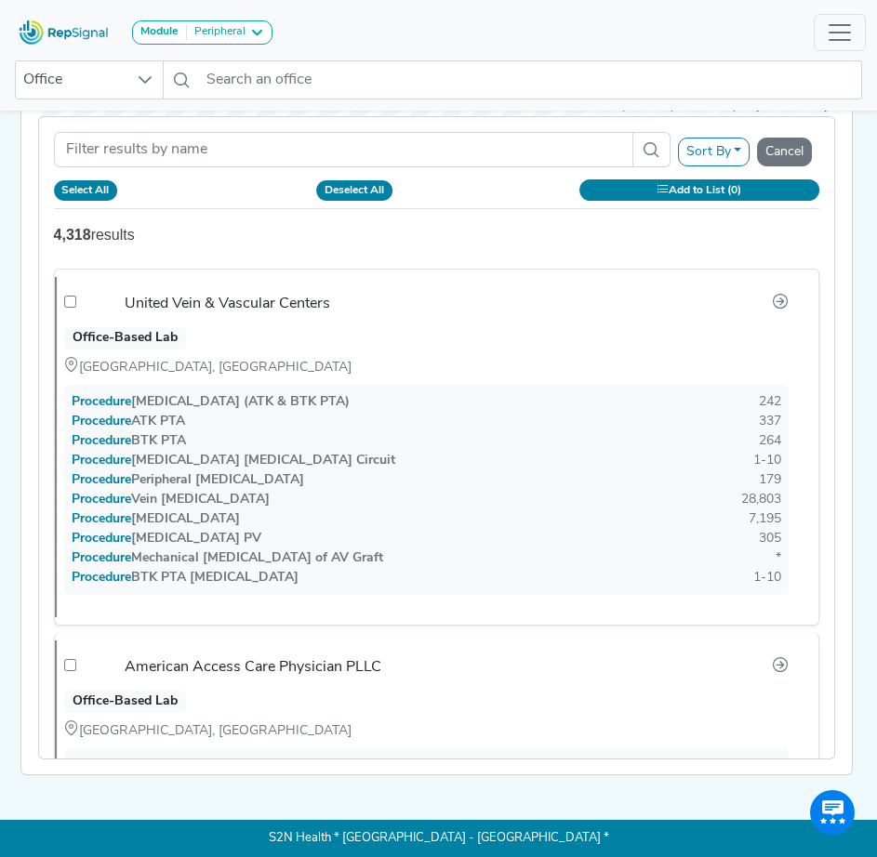
click at [722, 140] on button "Sort By" at bounding box center [714, 152] width 73 height 29
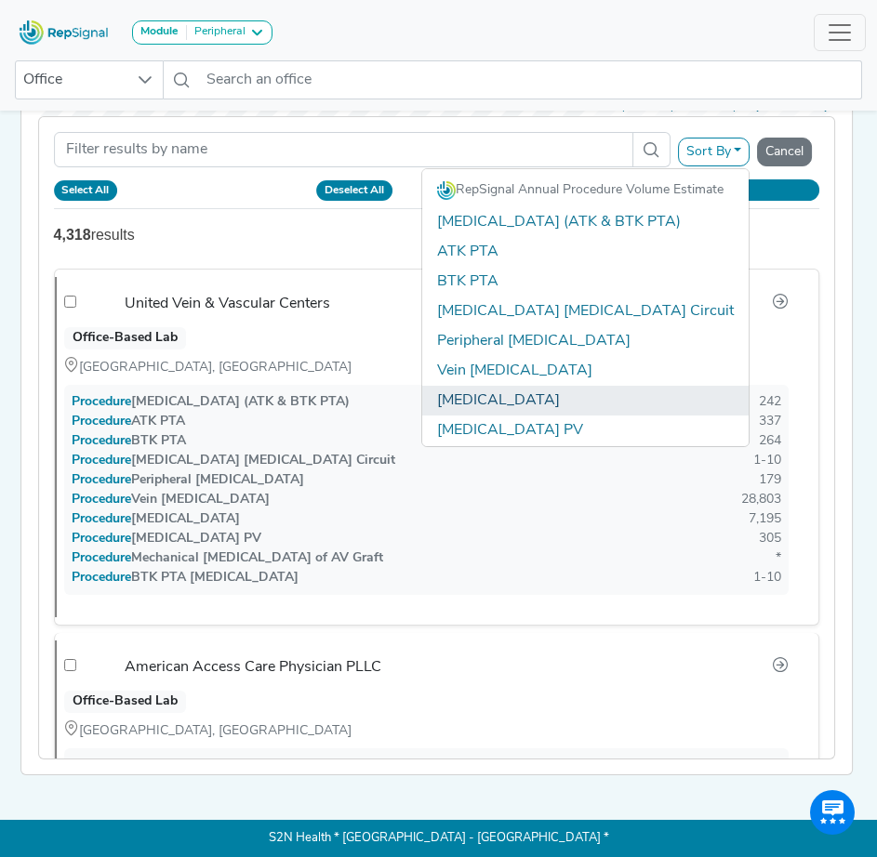
scroll to position [0, 0]
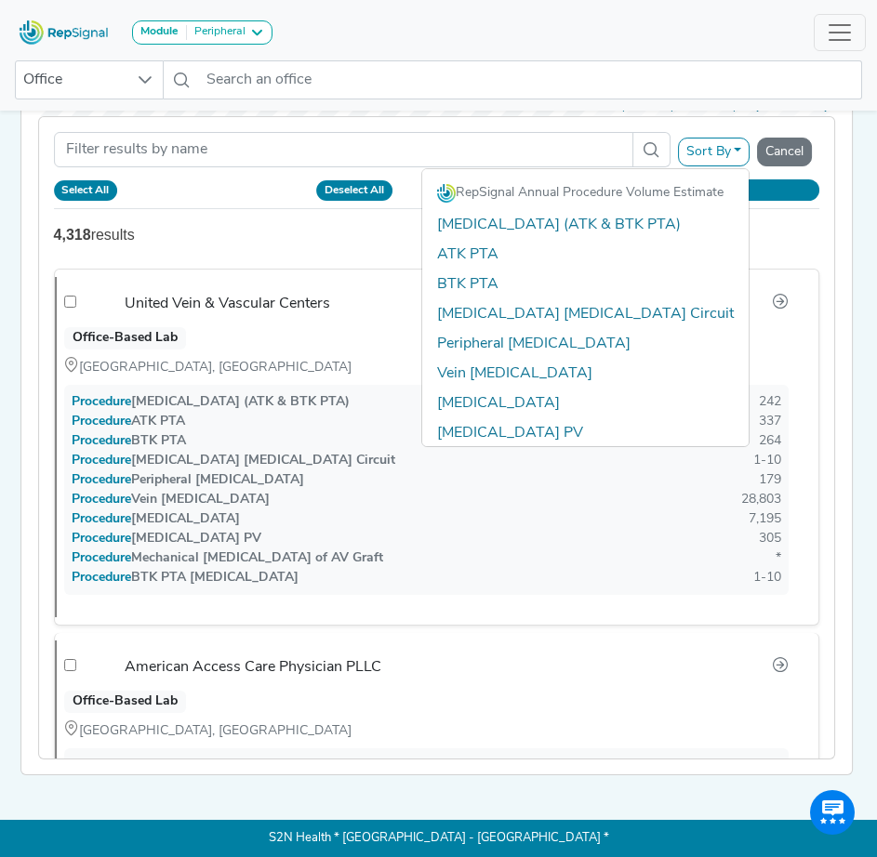
click at [704, 117] on div "Sort By RepSignal Annual Procedure Volume Estimate [MEDICAL_DATA] (ATK & BTK PT…" at bounding box center [437, 163] width 766 height 92
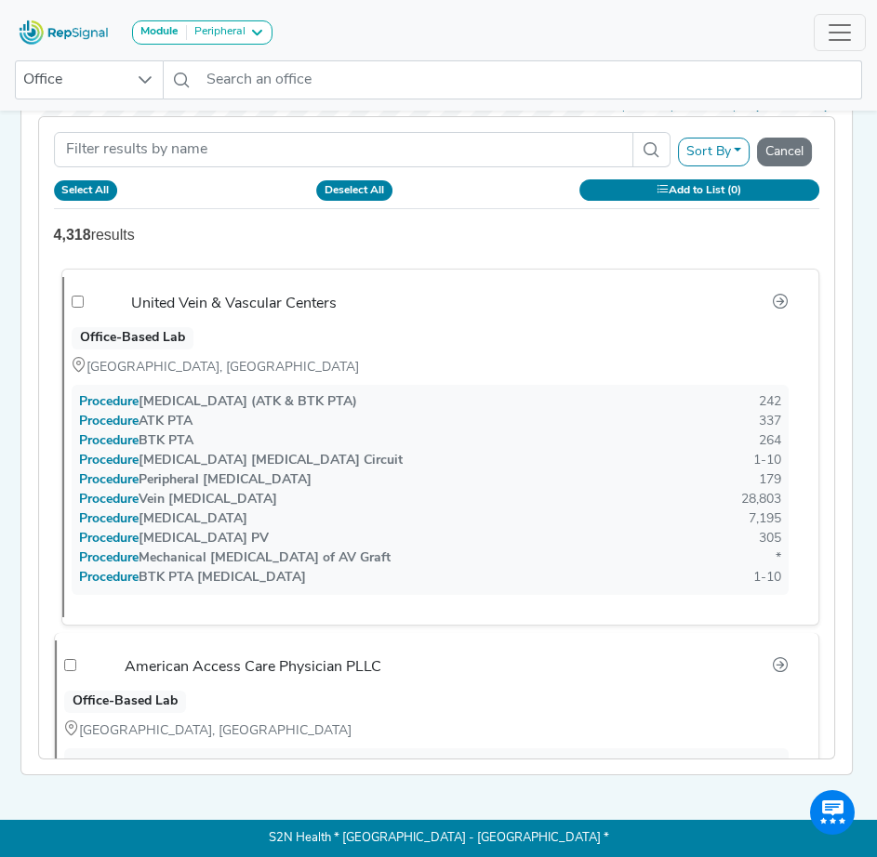
checkbox input "false"
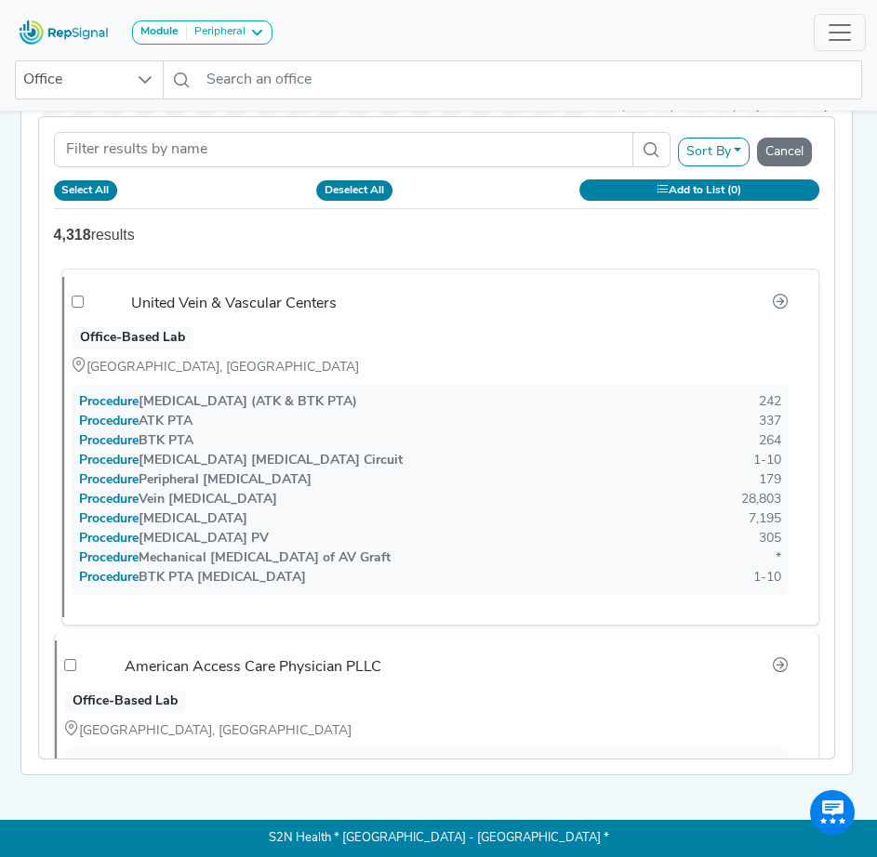
checkbox input "false"
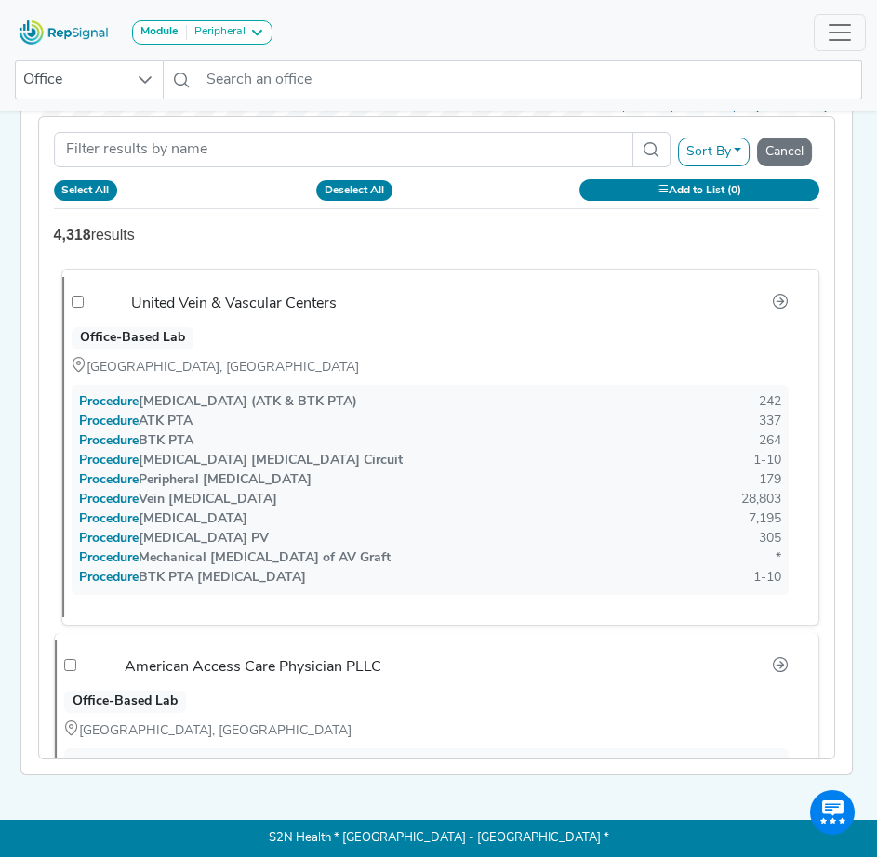
checkbox input "false"
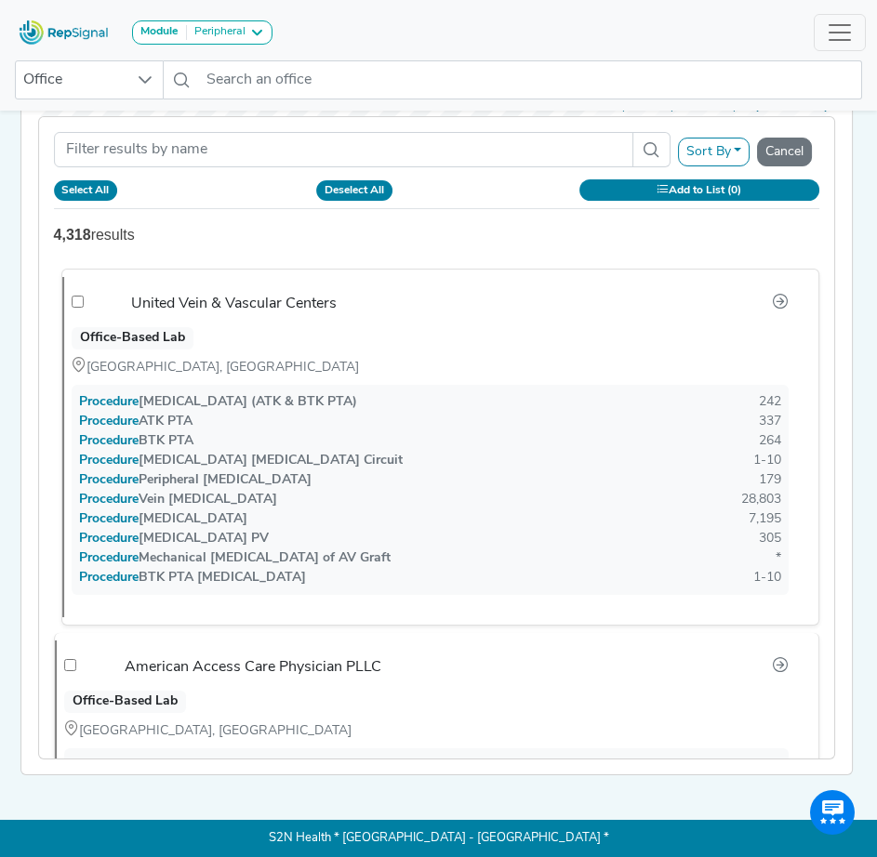
checkbox input "false"
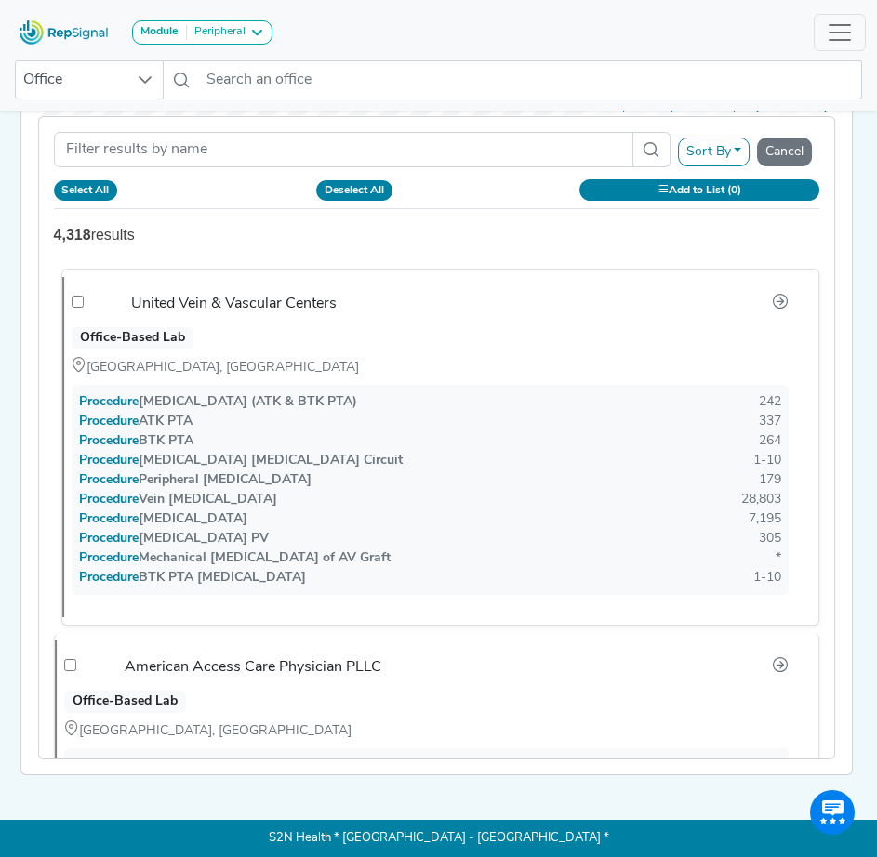
checkbox input "false"
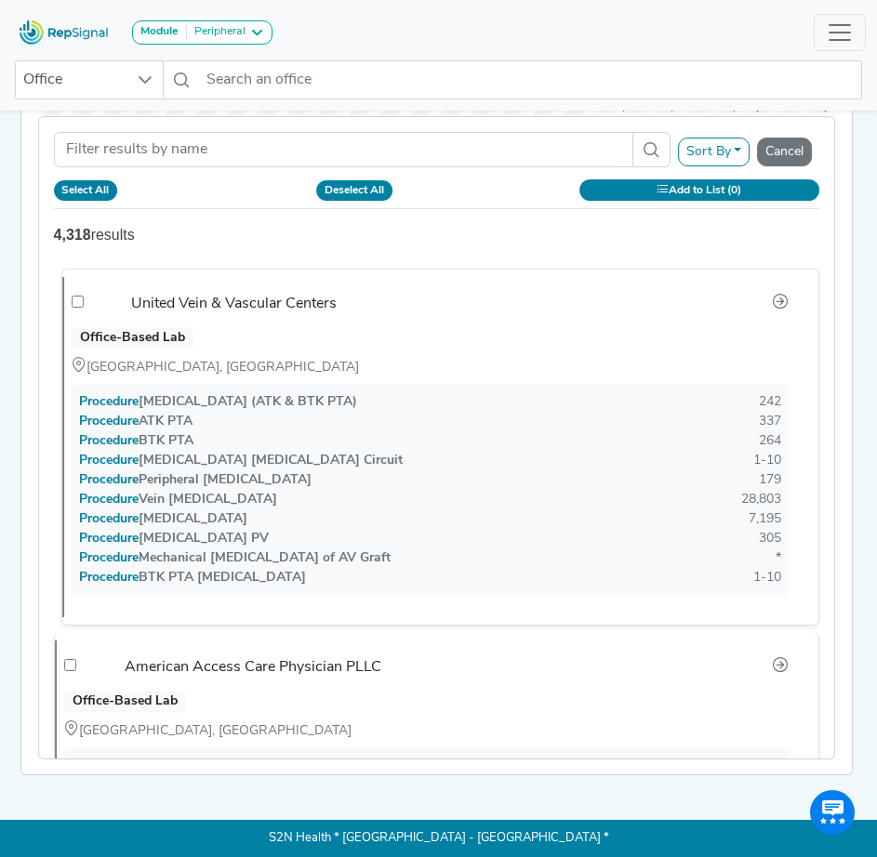
checkbox input "false"
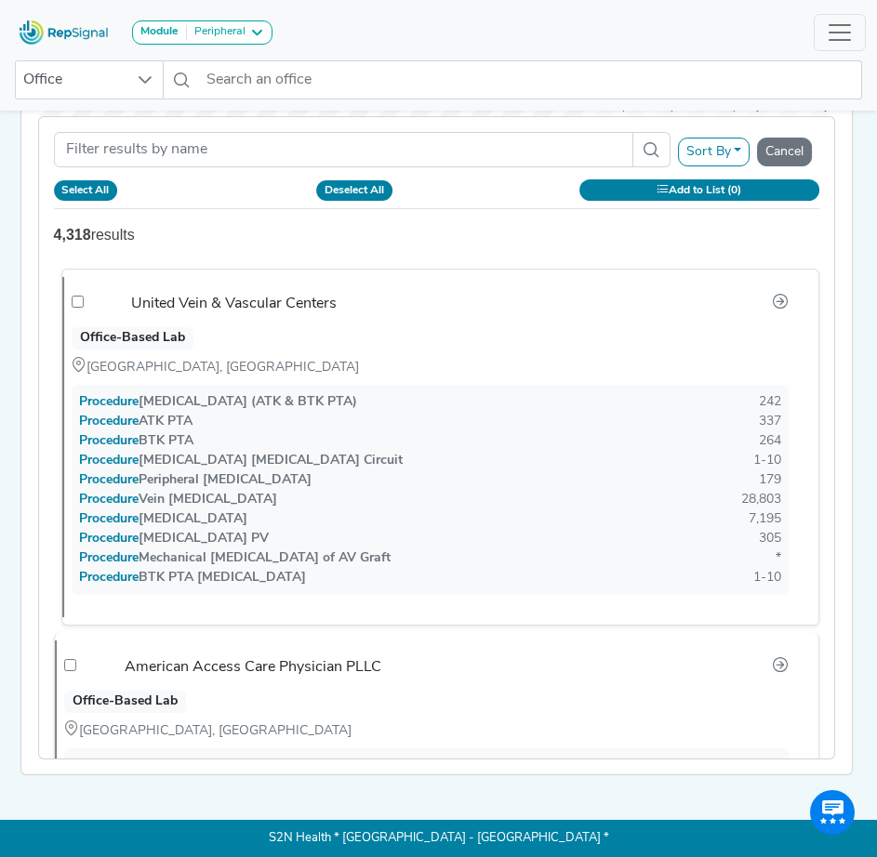
checkbox input "false"
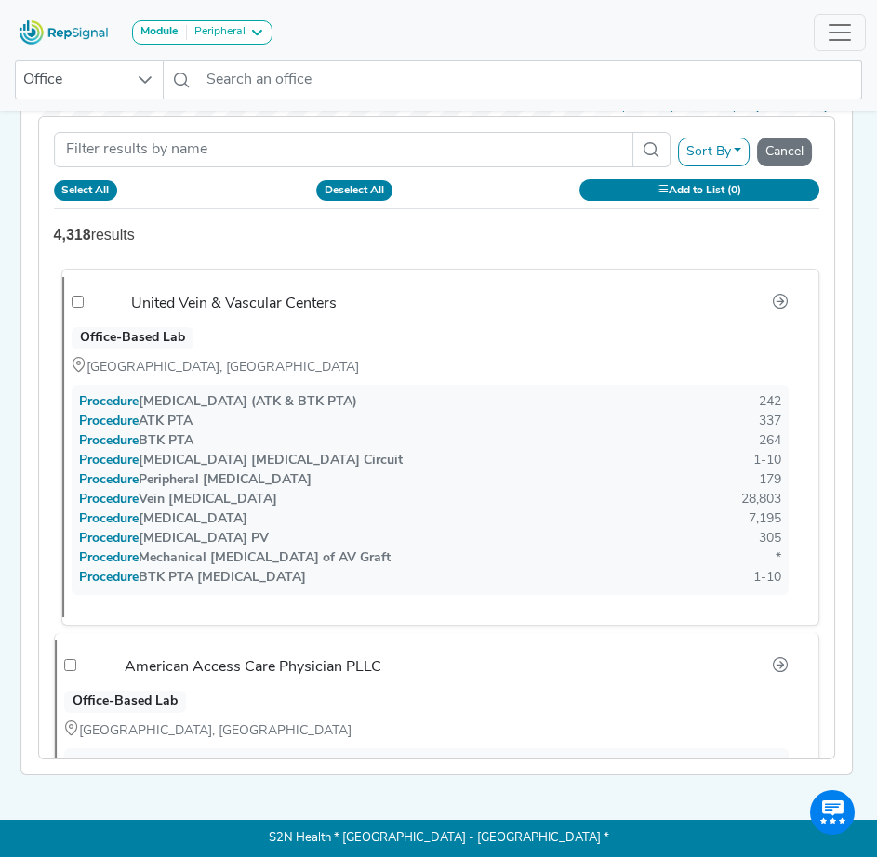
checkbox input "false"
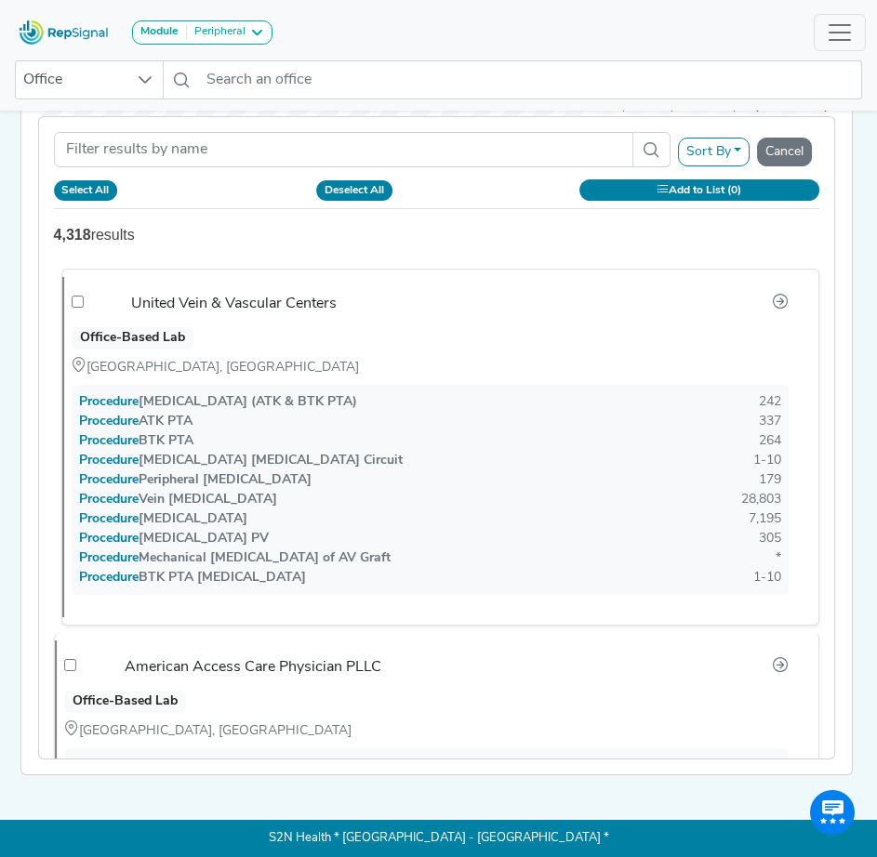
checkbox input "false"
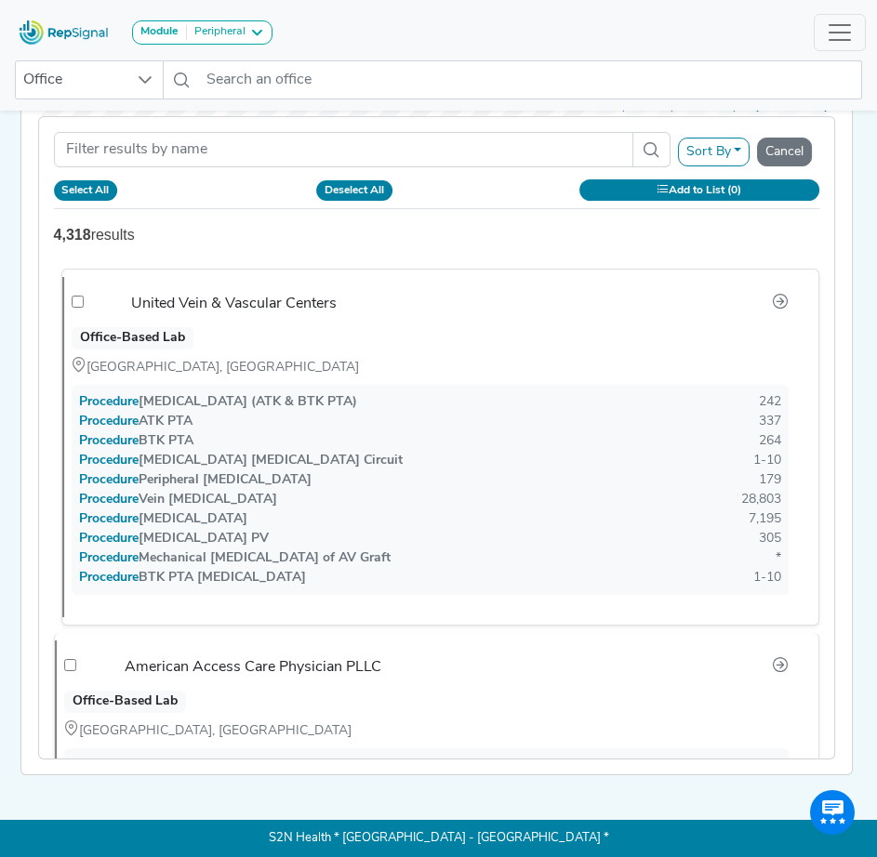
checkbox input "false"
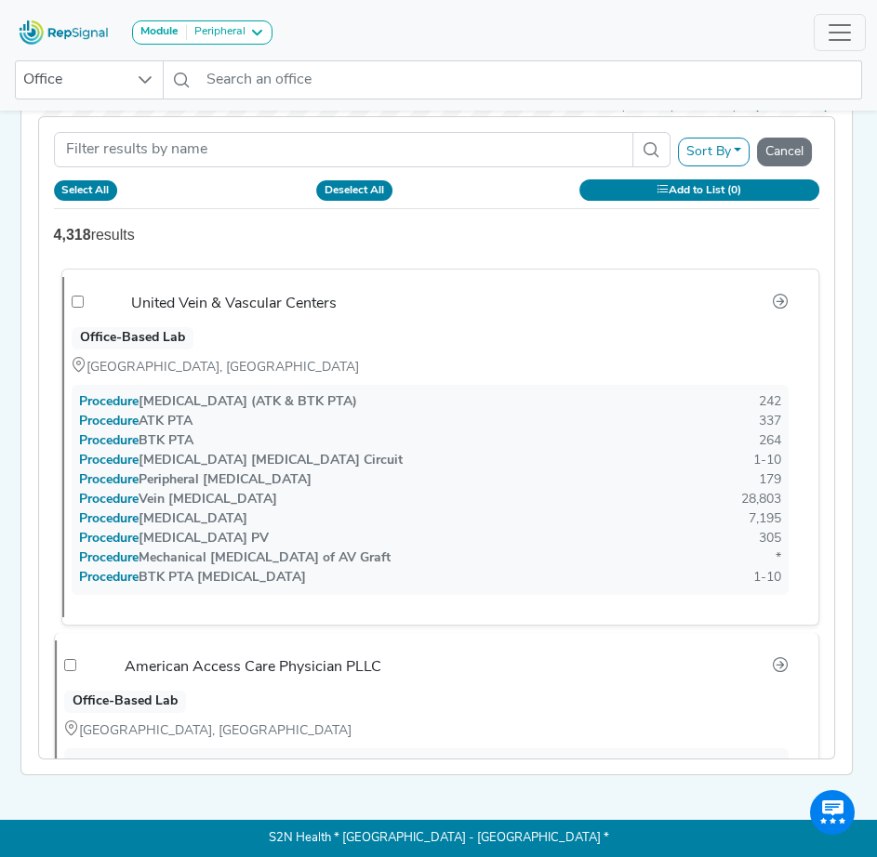
checkbox input "false"
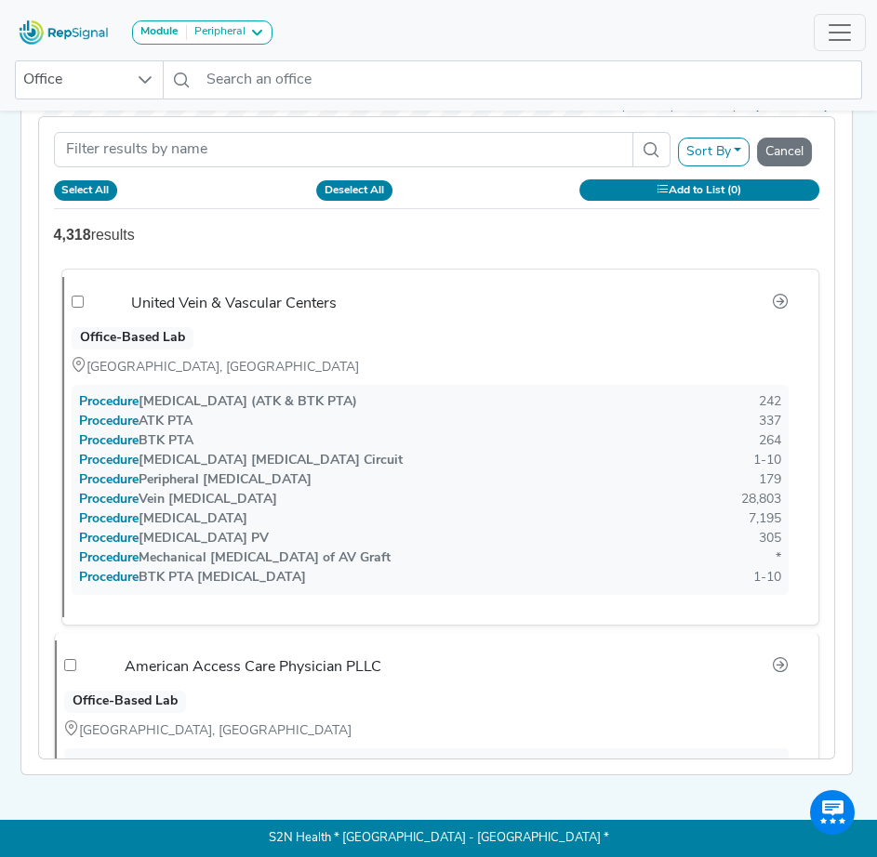
checkbox input "false"
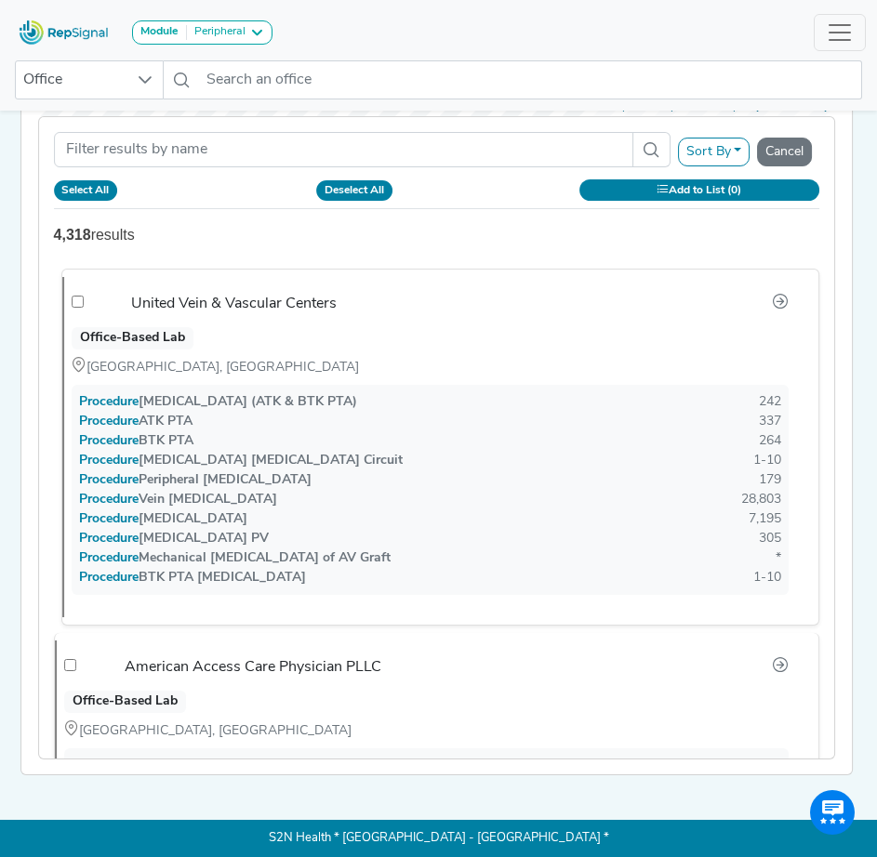
checkbox input "false"
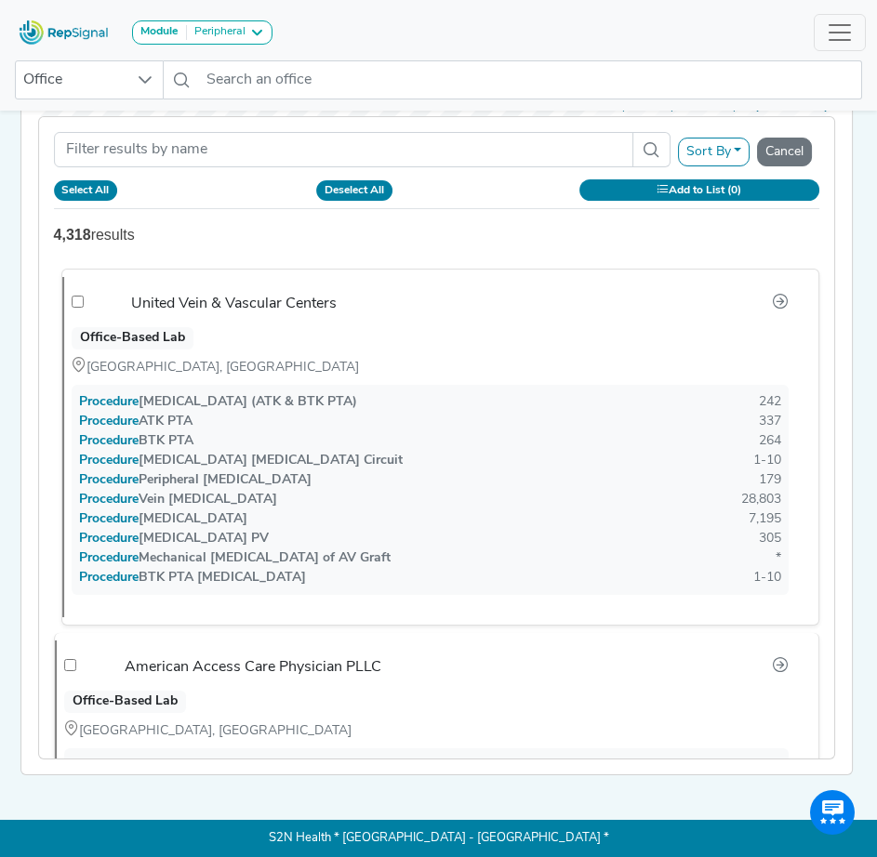
checkbox input "false"
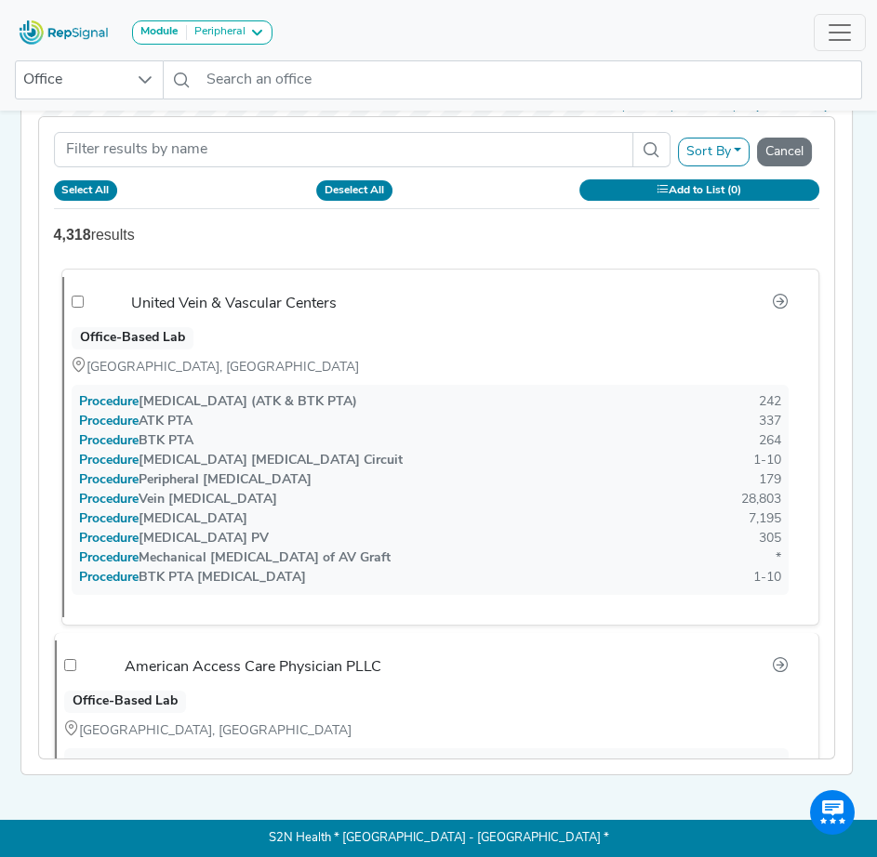
checkbox input "false"
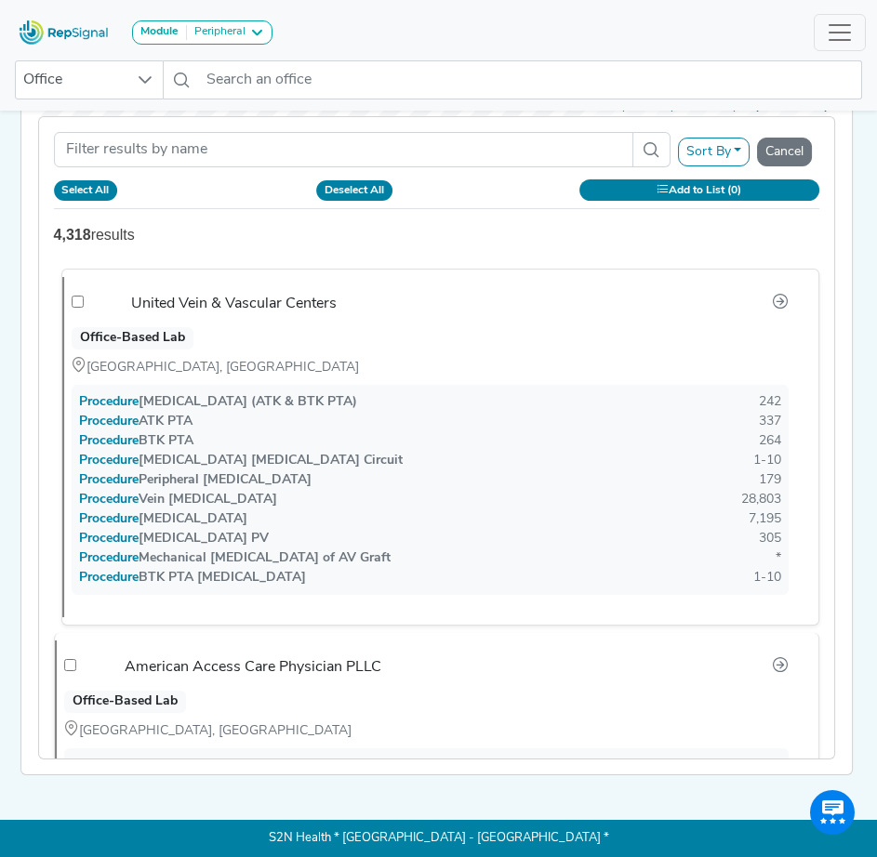
checkbox input "false"
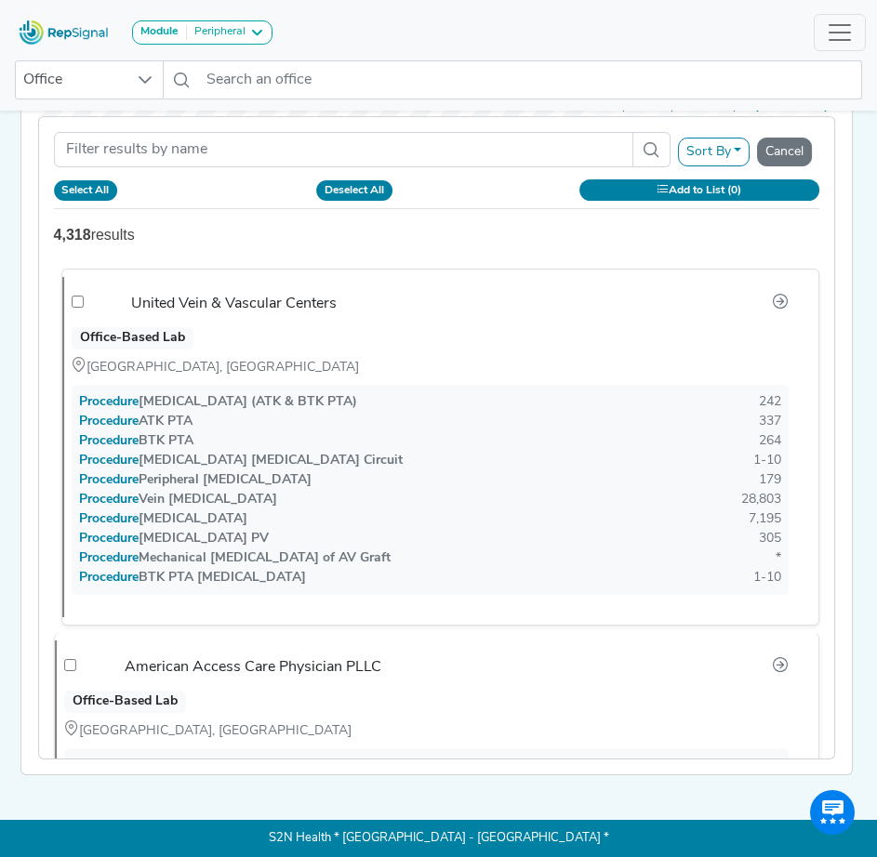
checkbox input "false"
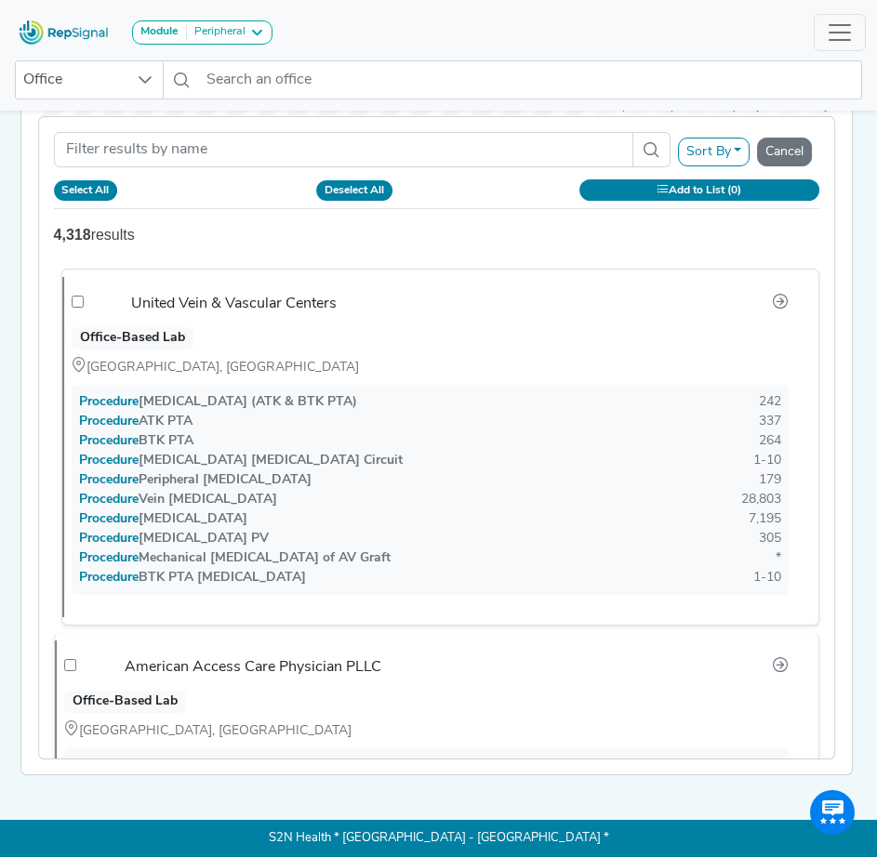
checkbox input "false"
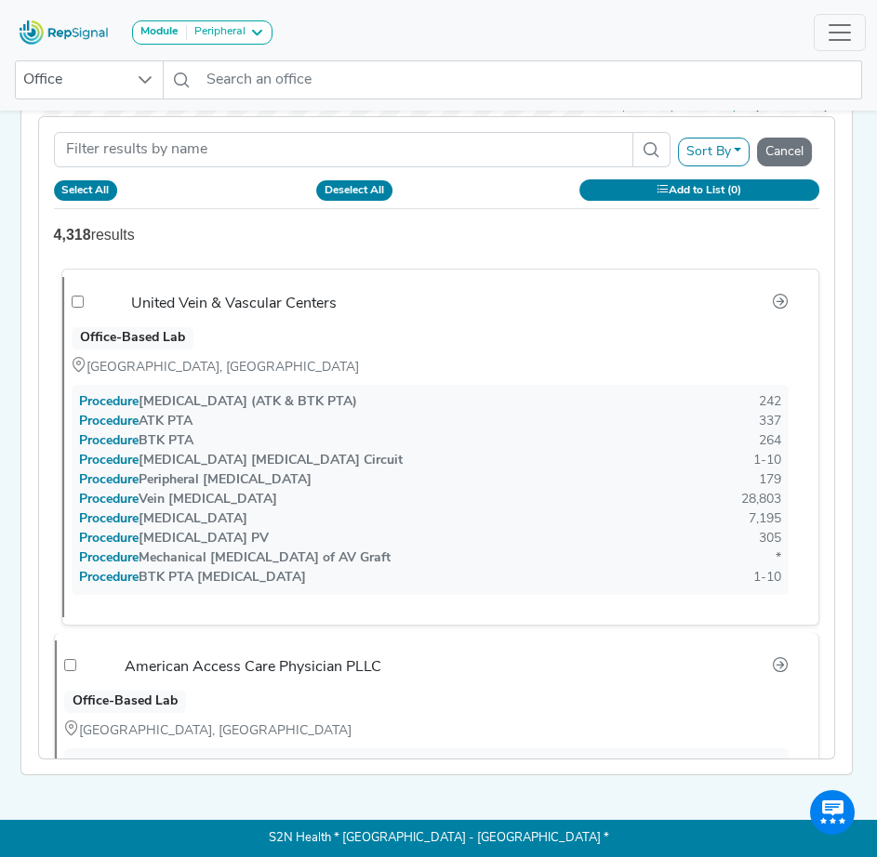
checkbox input "false"
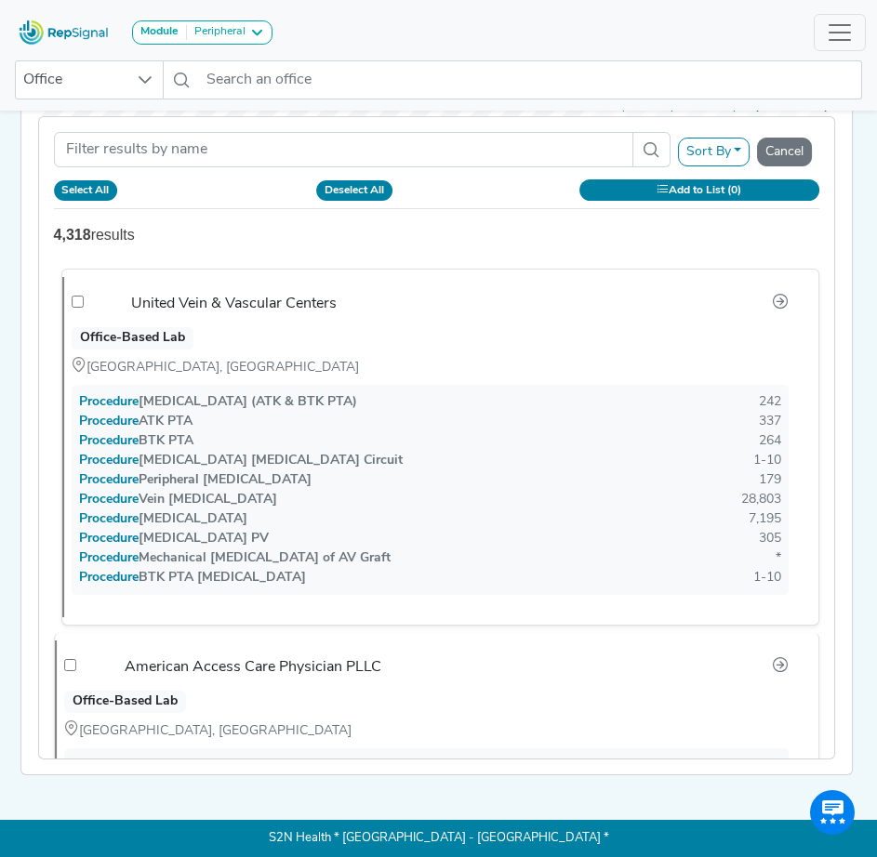
checkbox input "false"
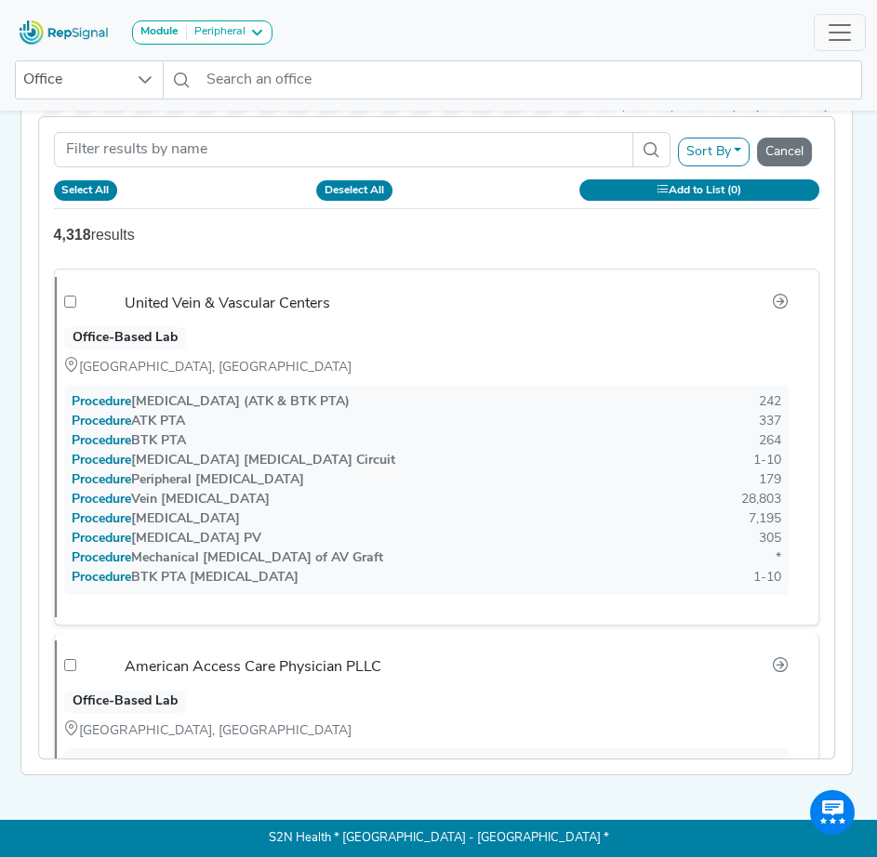
checkbox input "false"
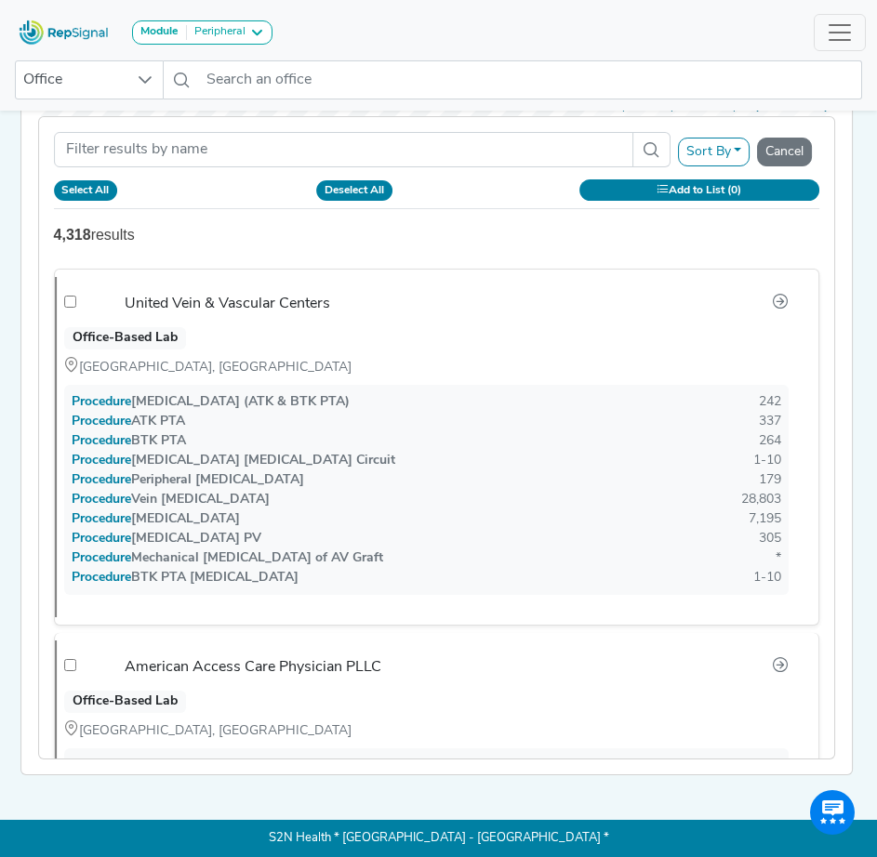
checkbox input "false"
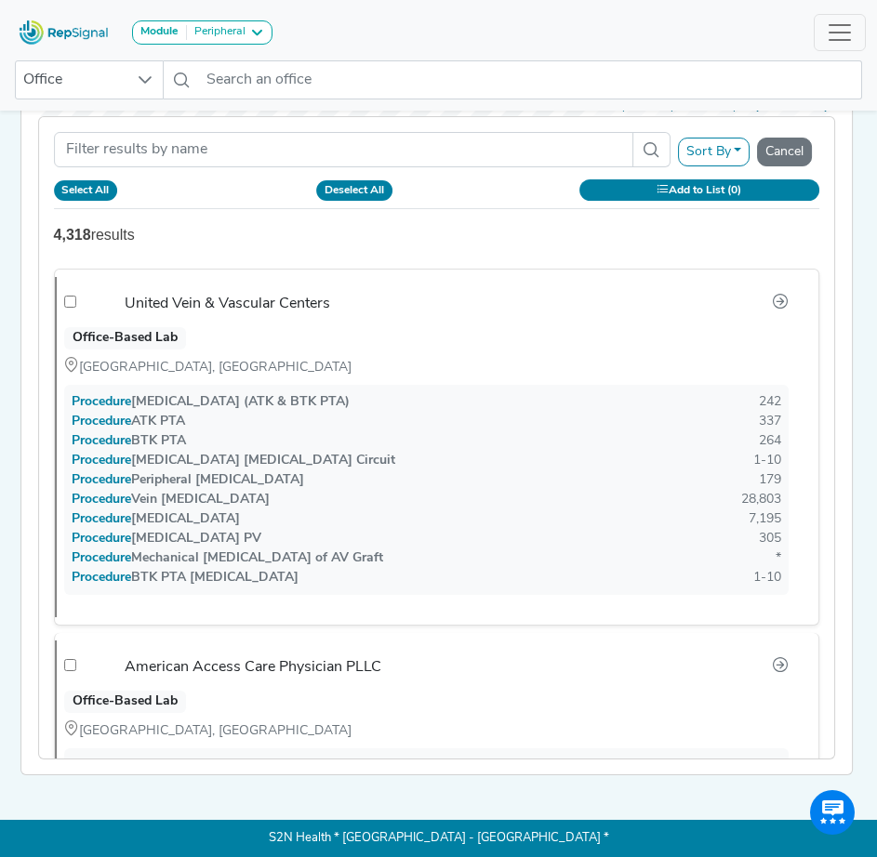
checkbox input "false"
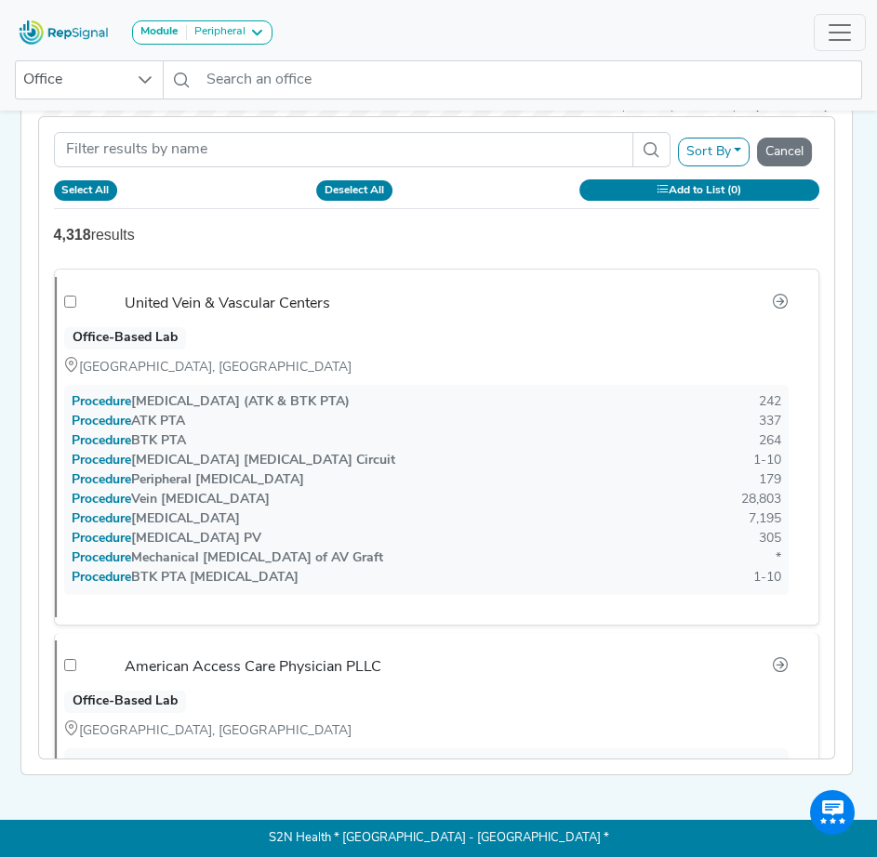
checkbox input "false"
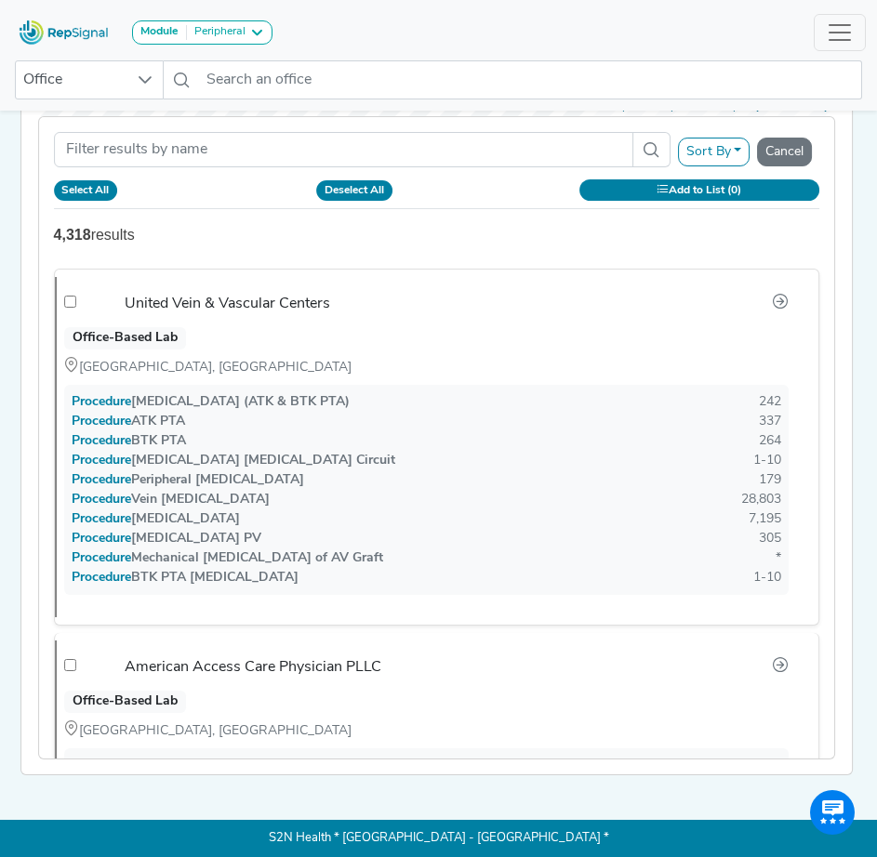
checkbox input "false"
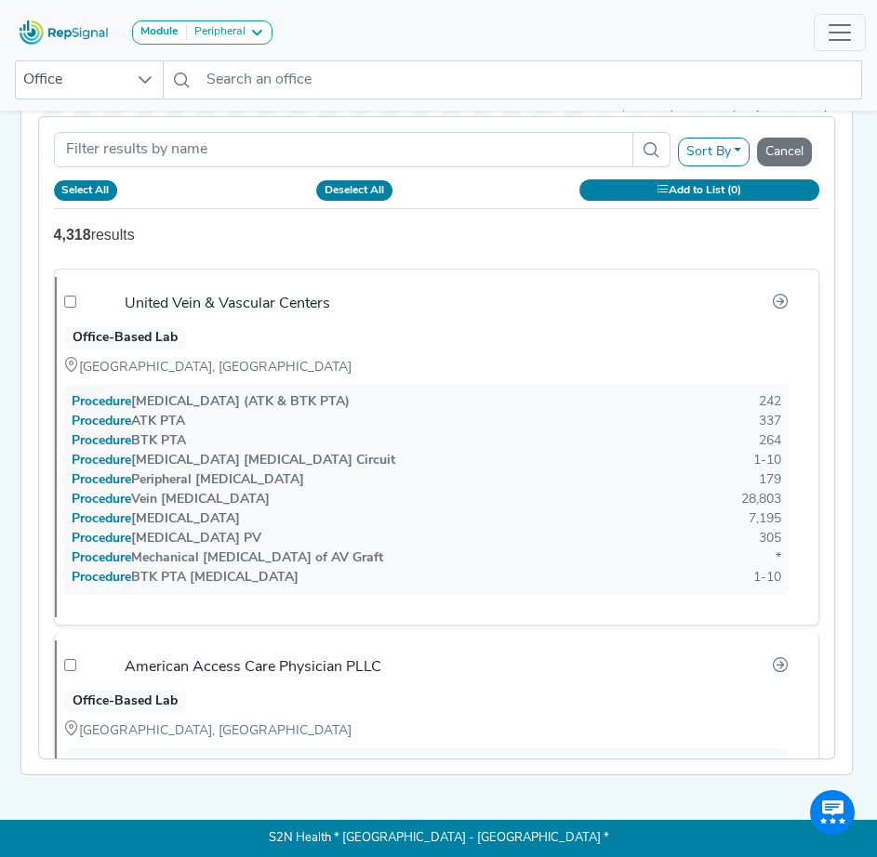
checkbox input "false"
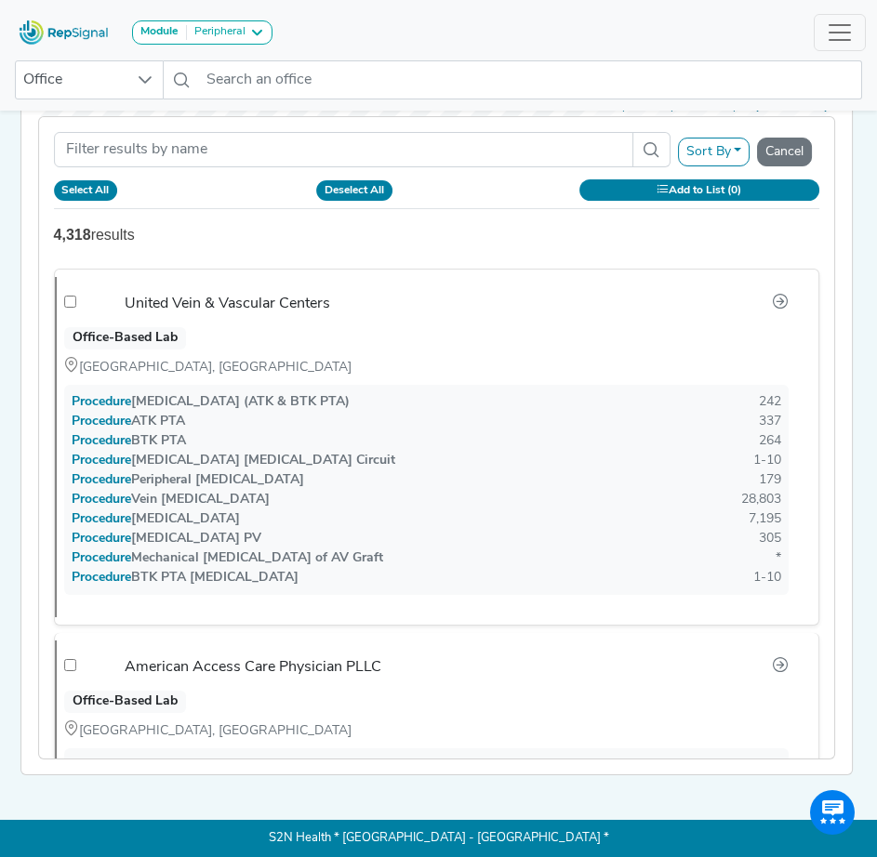
checkbox input "false"
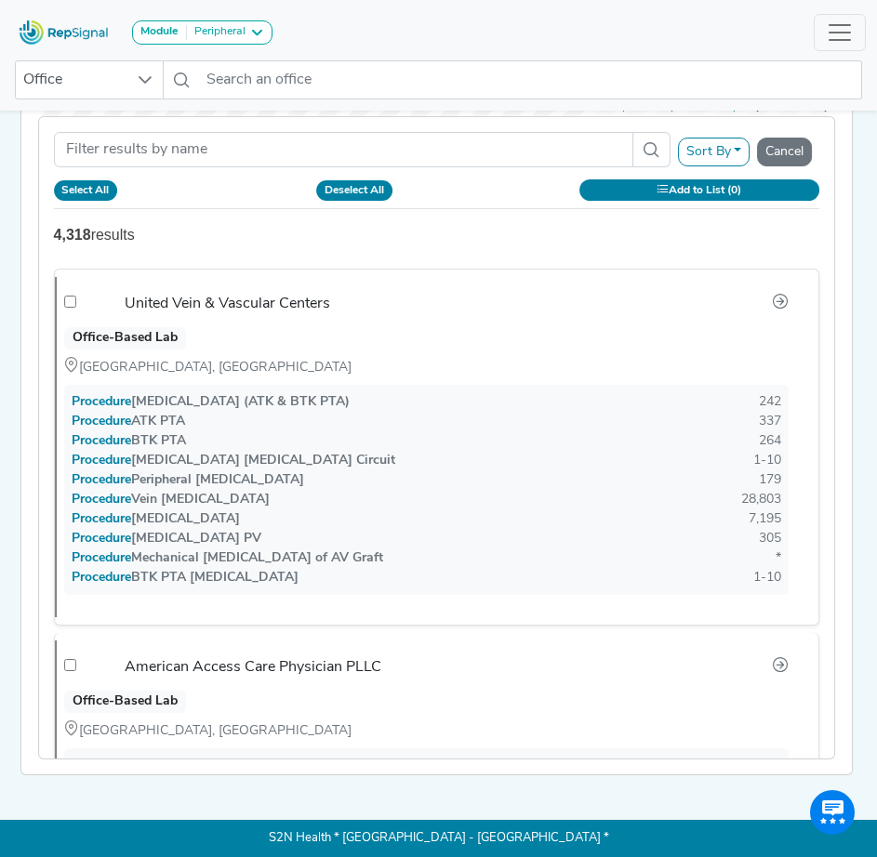
checkbox input "false"
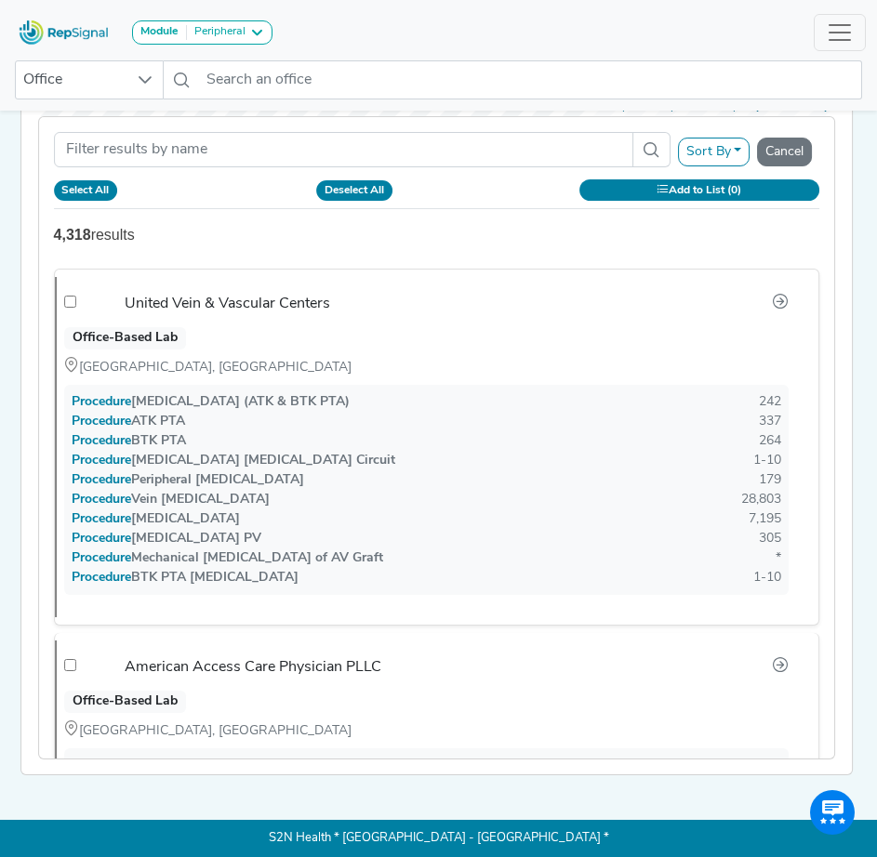
checkbox input "false"
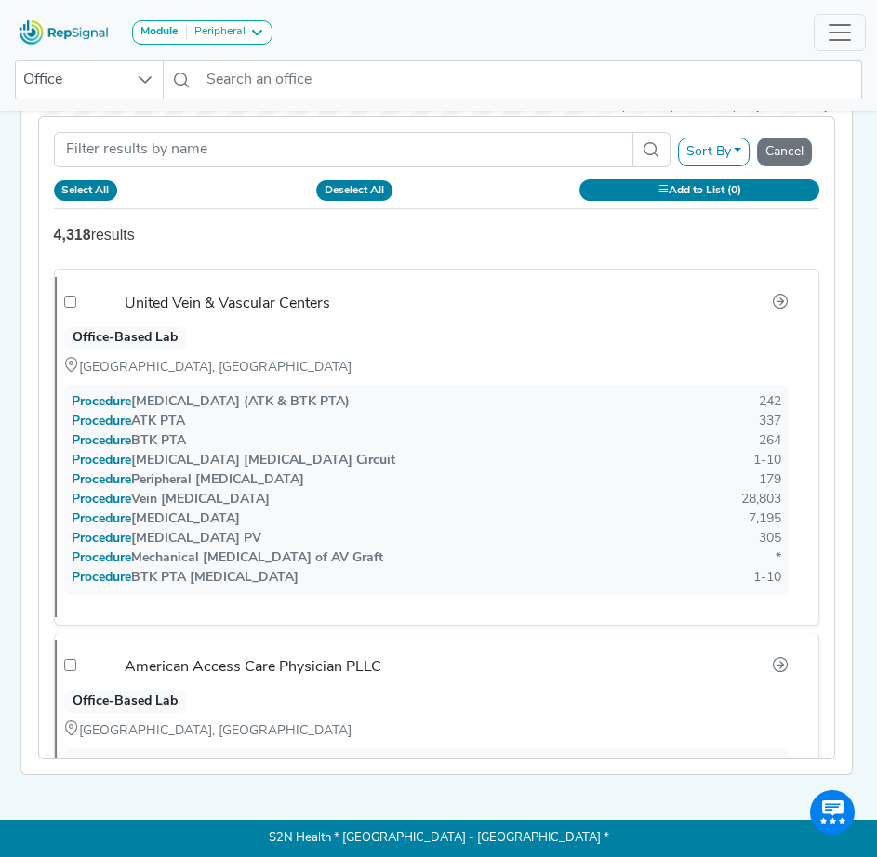
checkbox input "false"
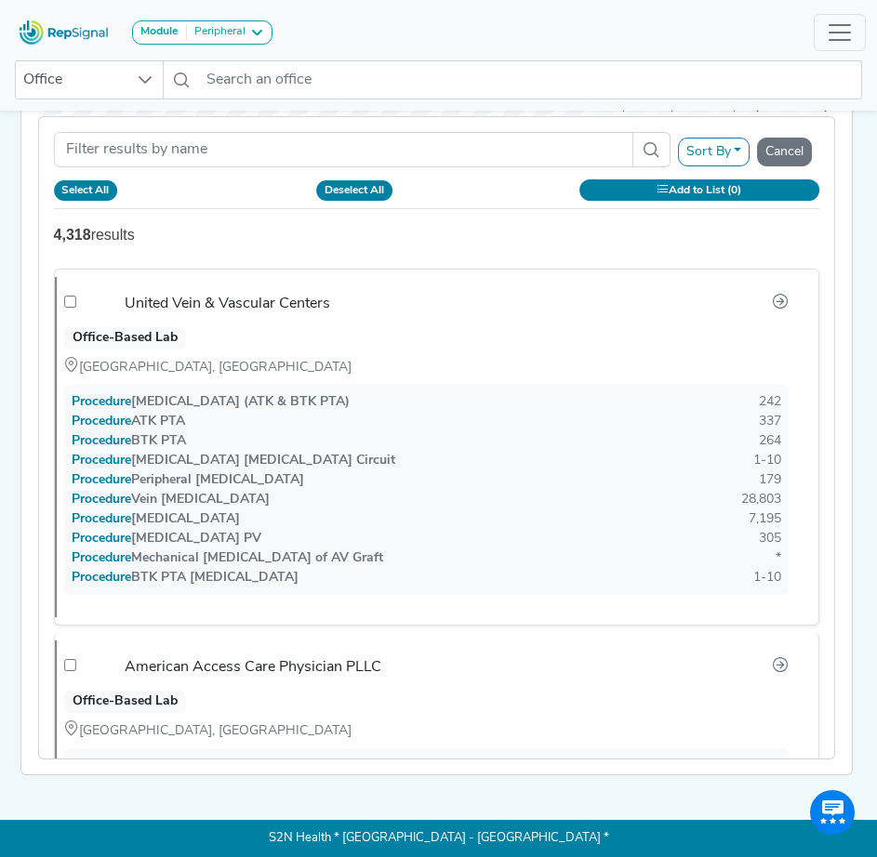
checkbox input "false"
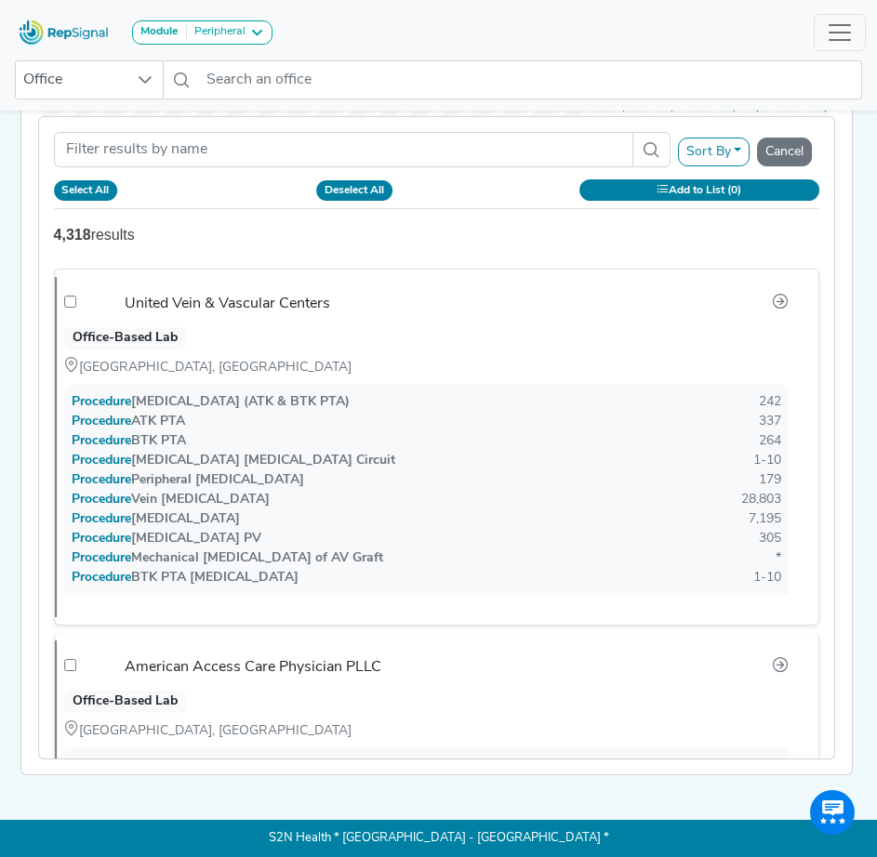
checkbox input "false"
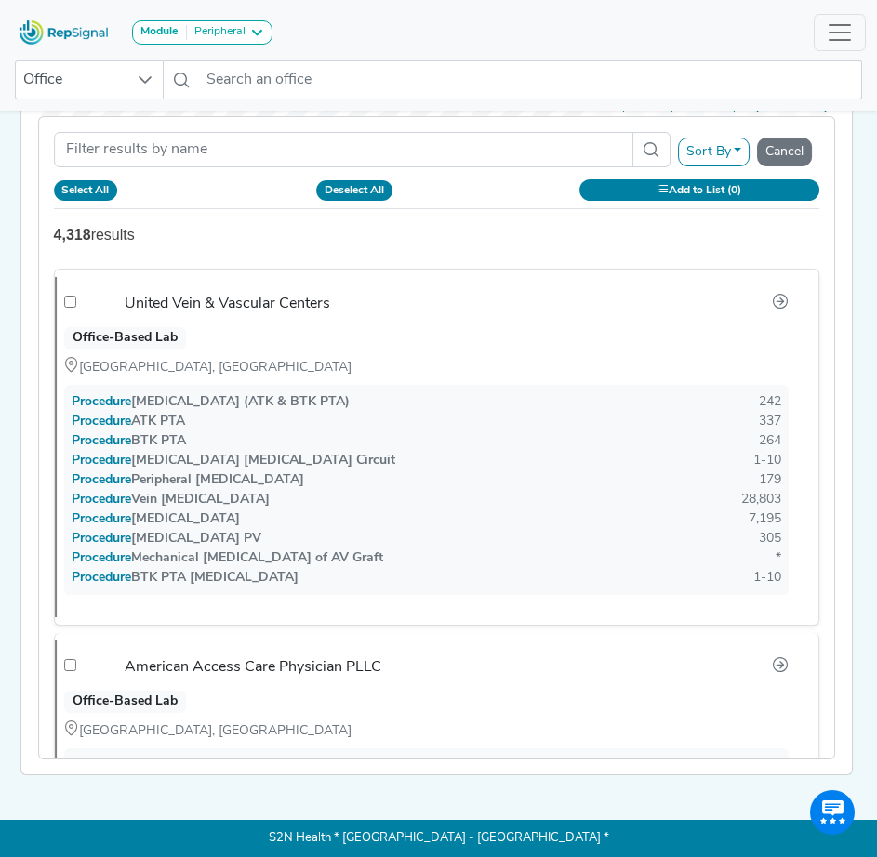
checkbox input "false"
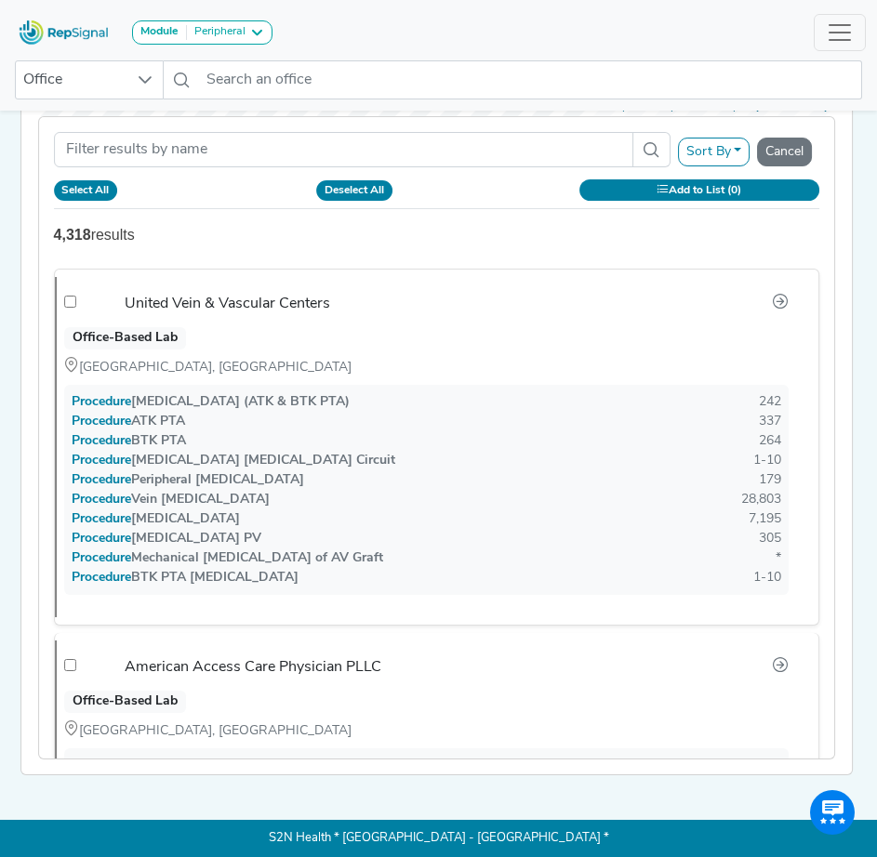
checkbox input "false"
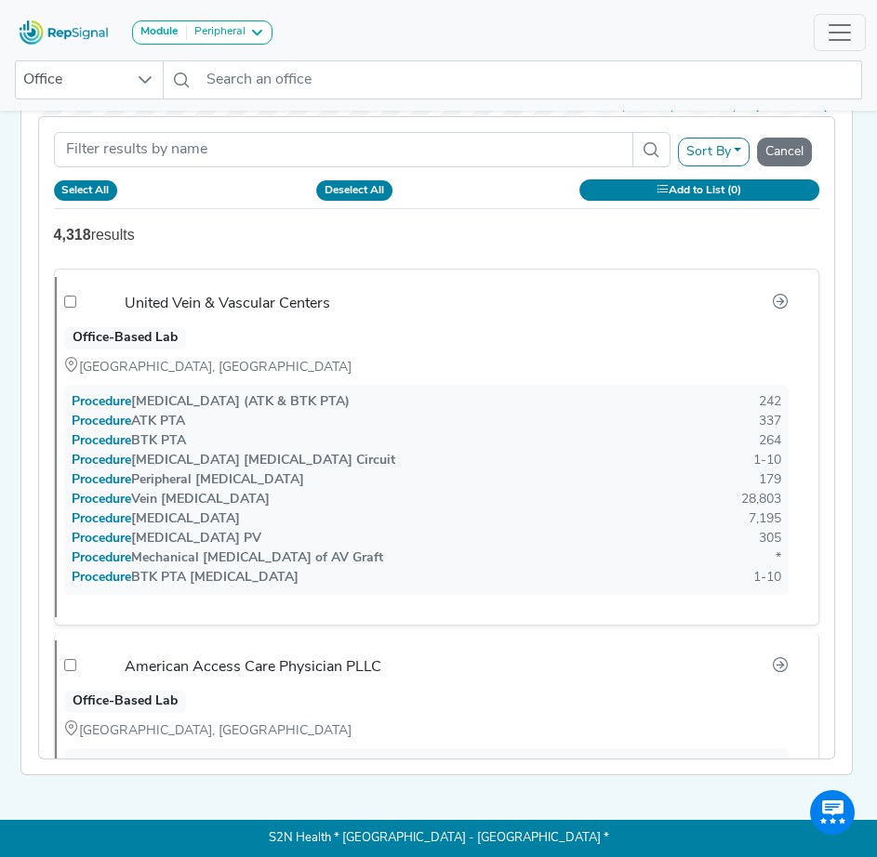
checkbox input "false"
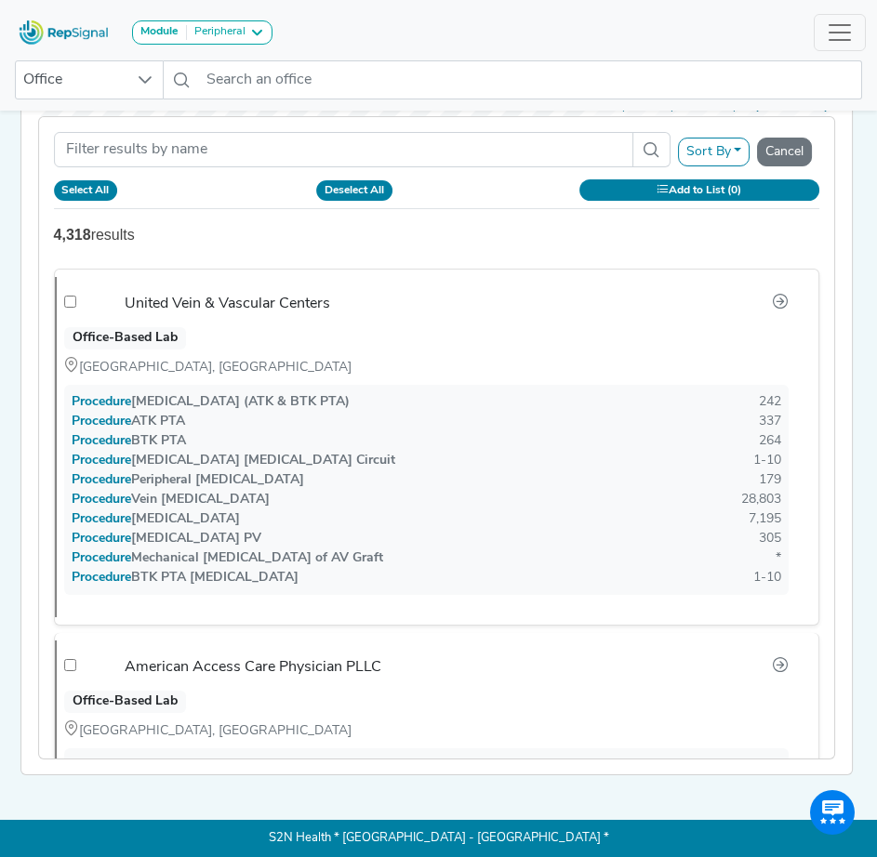
checkbox input "false"
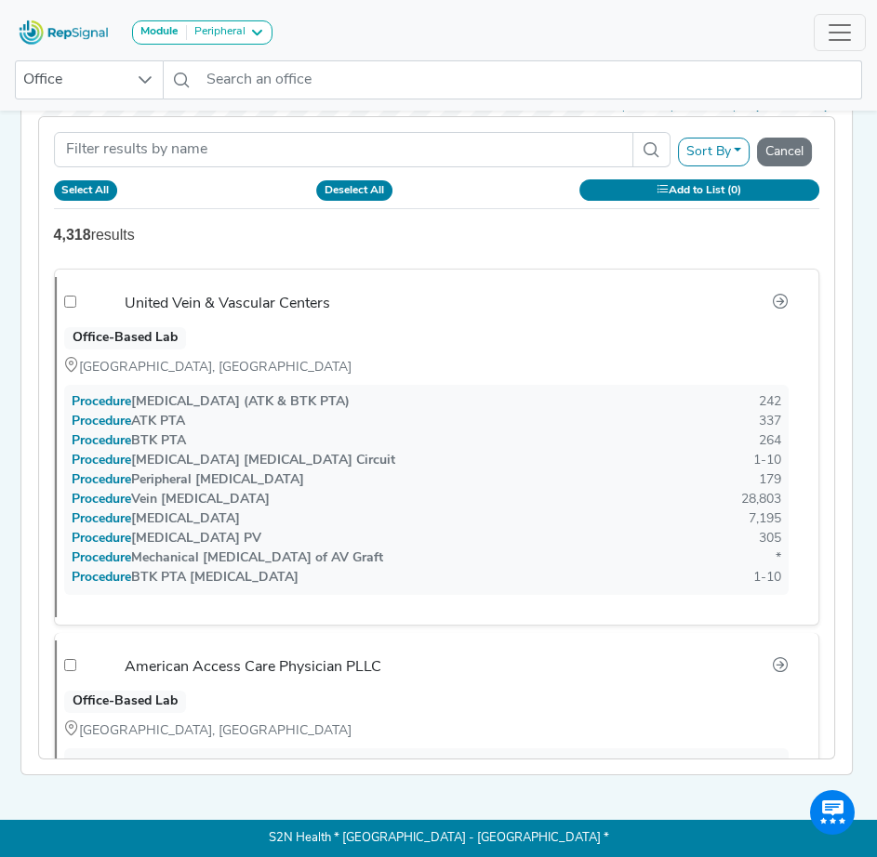
checkbox input "false"
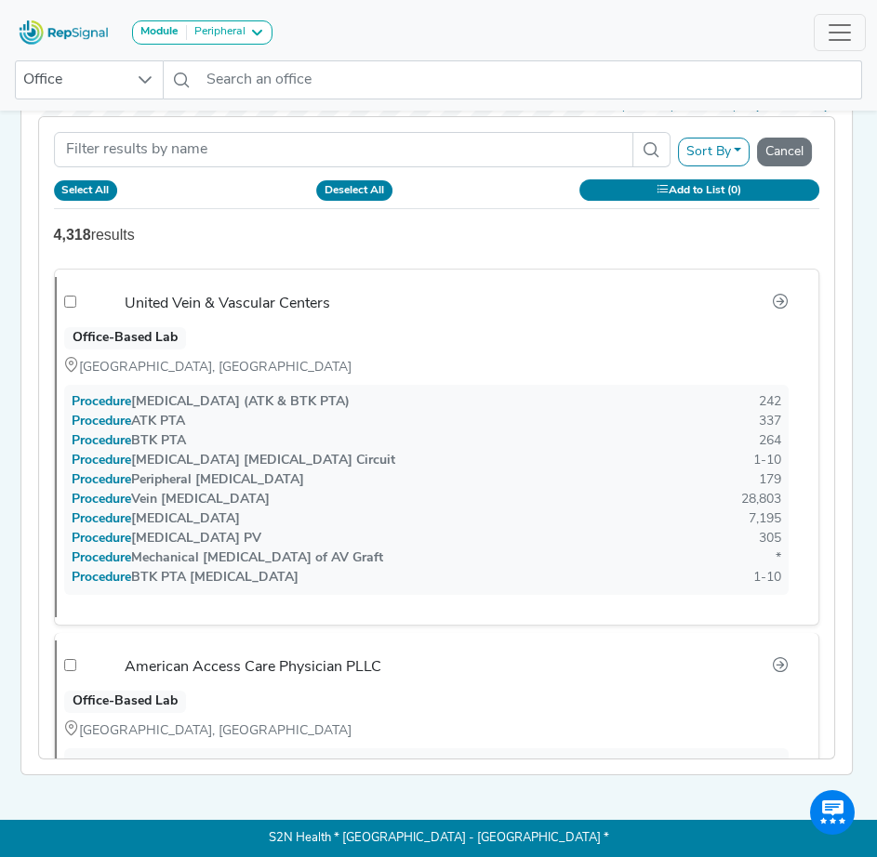
checkbox input "false"
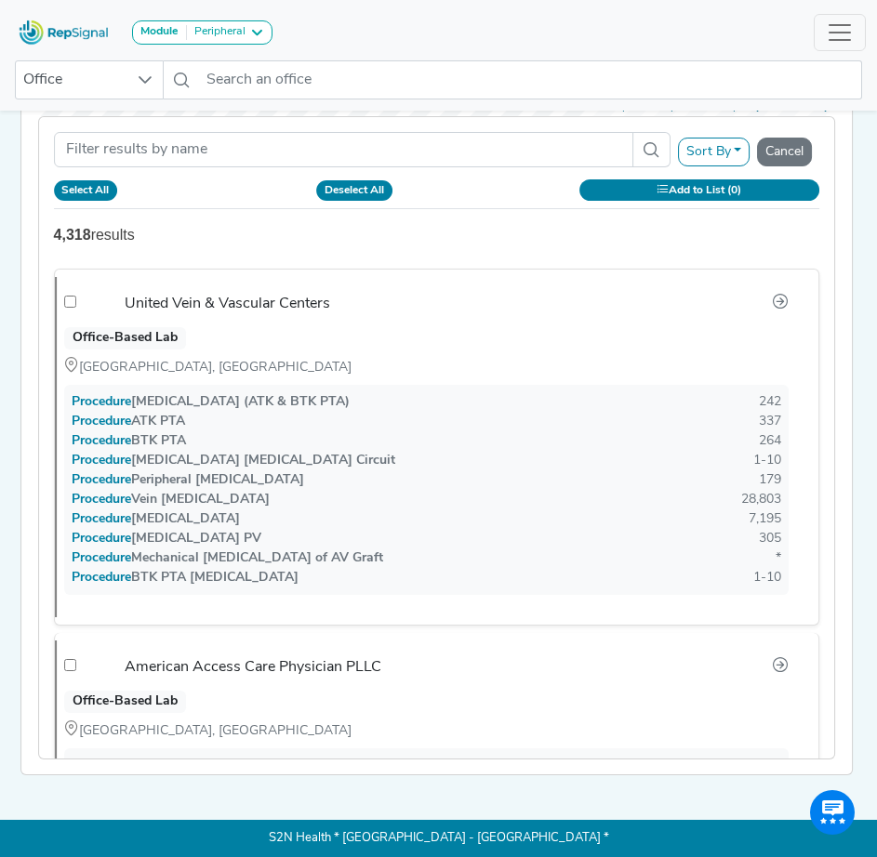
checkbox input "false"
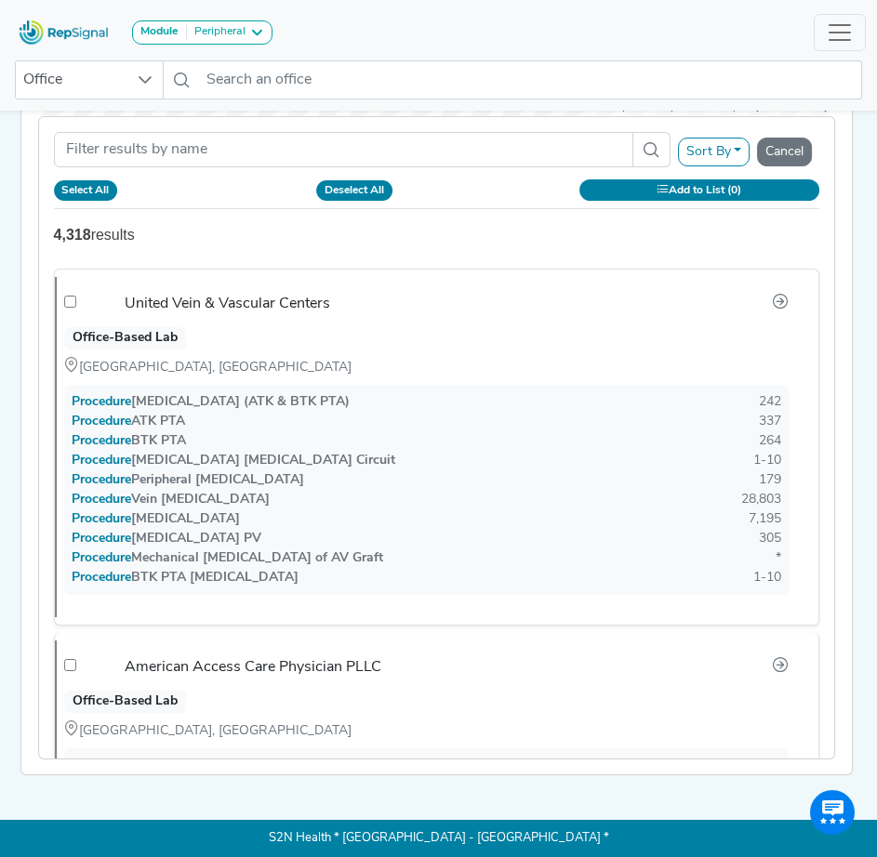
checkbox input "false"
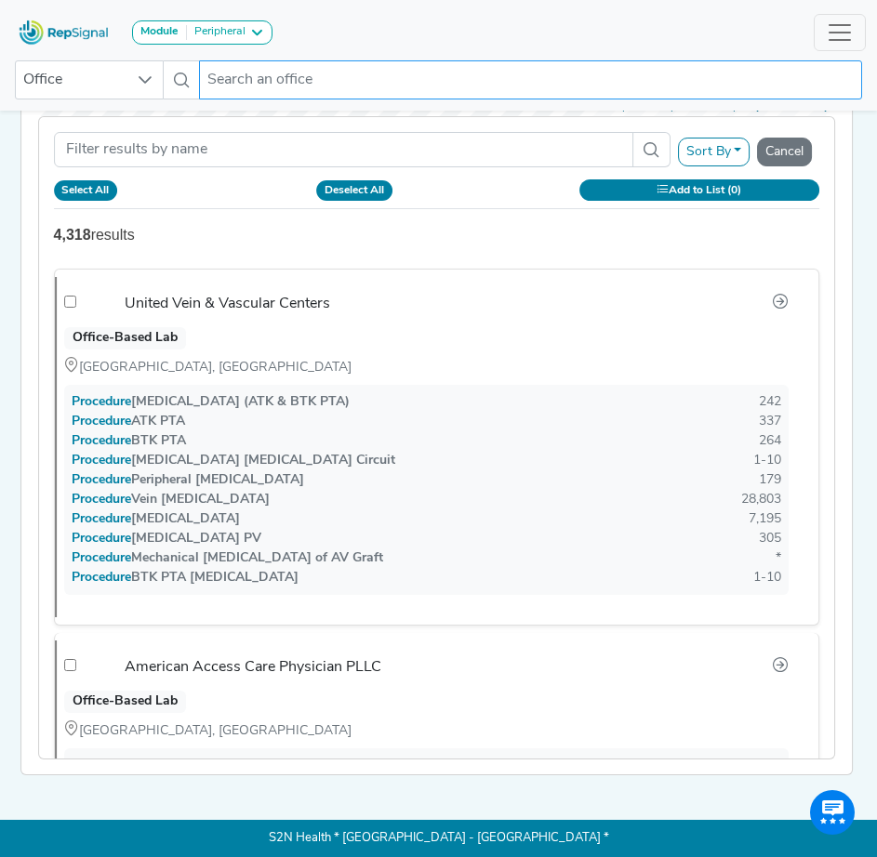
click at [264, 83] on input "text" at bounding box center [530, 79] width 663 height 39
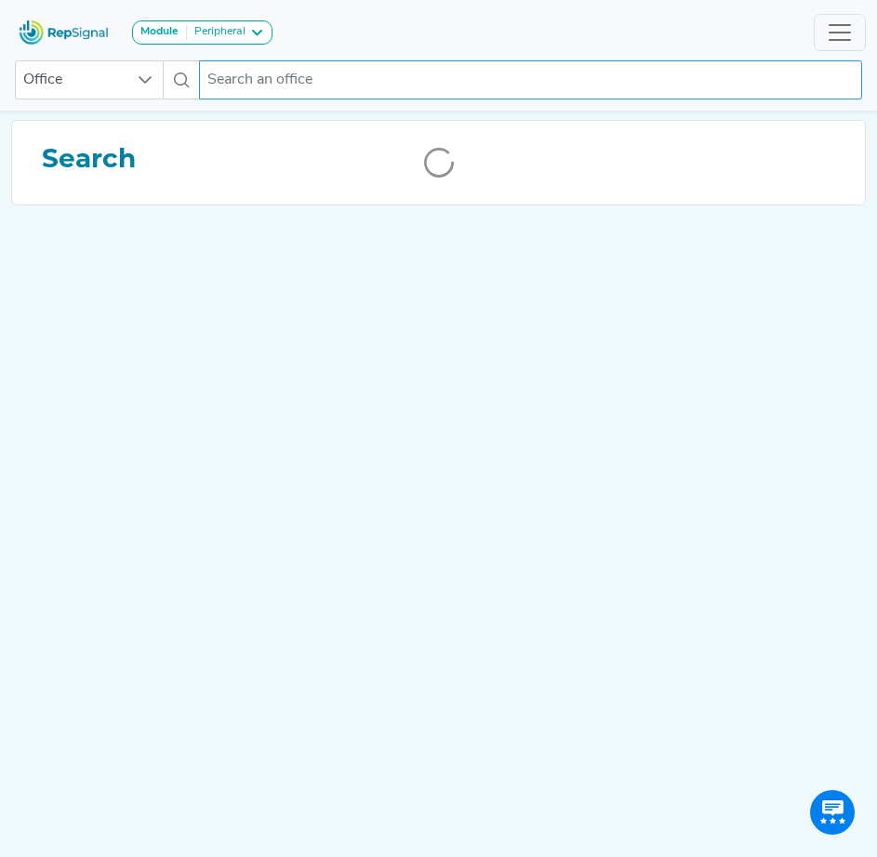
scroll to position [0, 14]
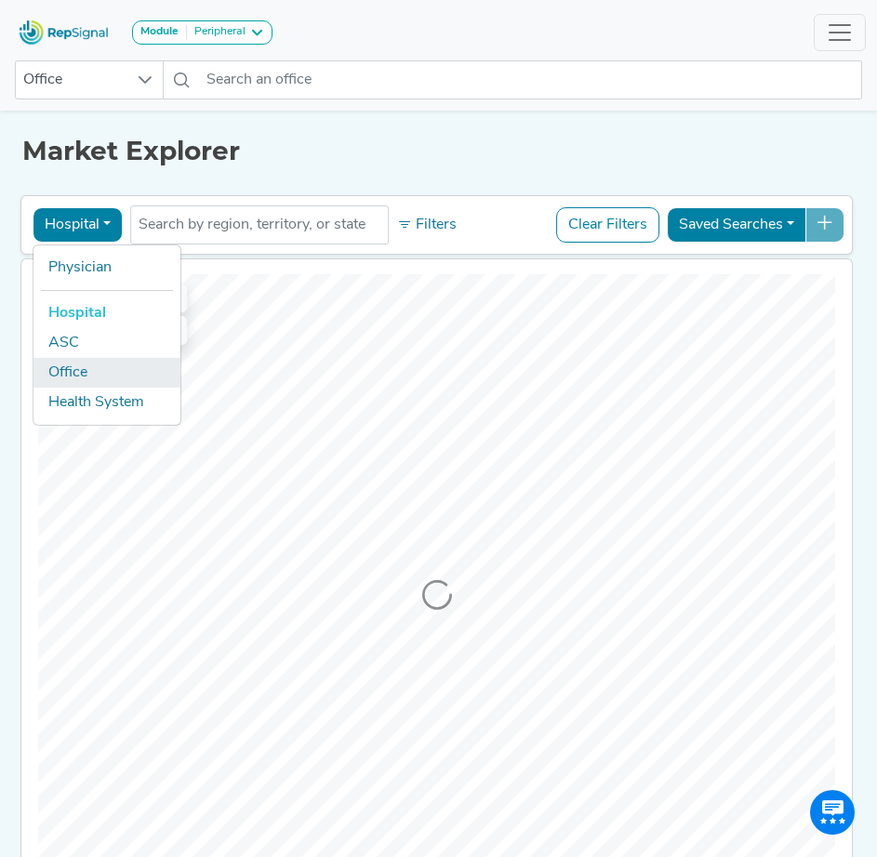
click at [68, 377] on link "Office" at bounding box center [106, 373] width 147 height 30
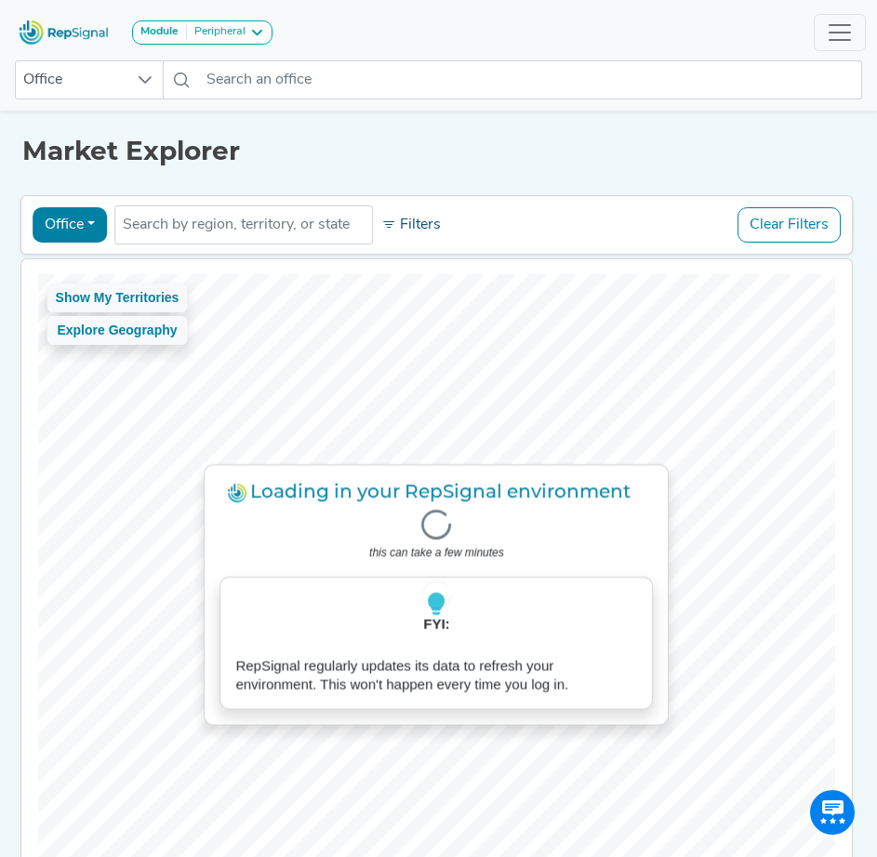
click at [394, 224] on button "Filters" at bounding box center [411, 225] width 69 height 32
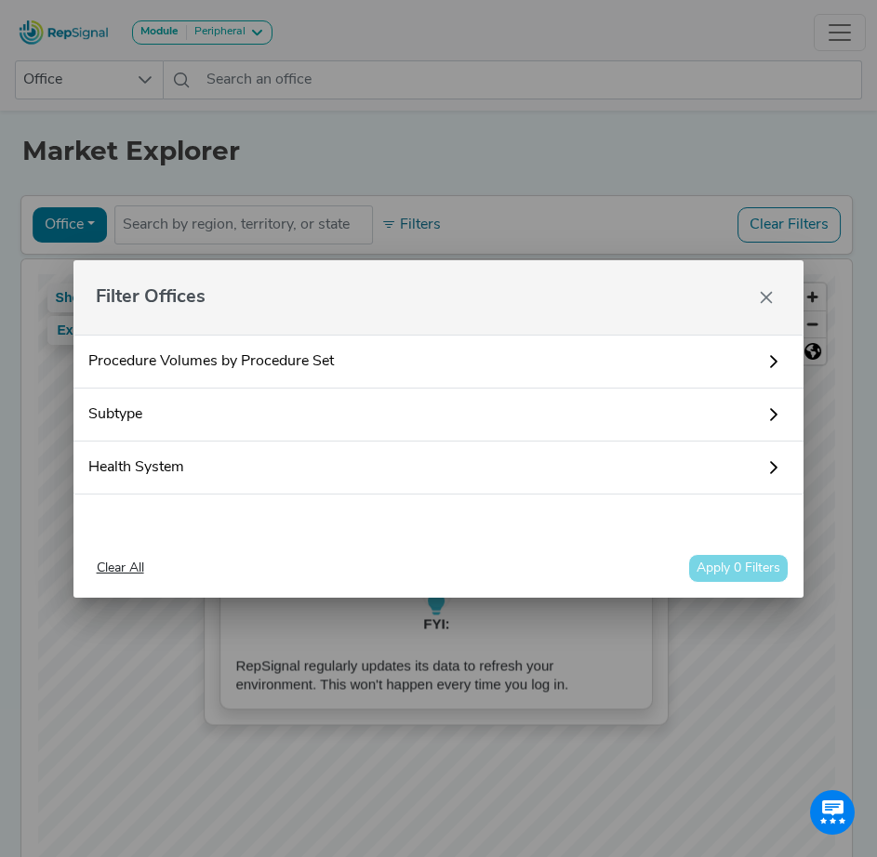
click at [392, 224] on div "Filter Offices Procedure Volumes by Procedure Set No results found Subtype Sear…" at bounding box center [438, 428] width 877 height 857
click at [442, 220] on div "Filter Offices Procedure Volumes by Procedure Set No results found Subtype Sear…" at bounding box center [438, 428] width 877 height 857
click at [771, 299] on icon "Close" at bounding box center [766, 297] width 15 height 15
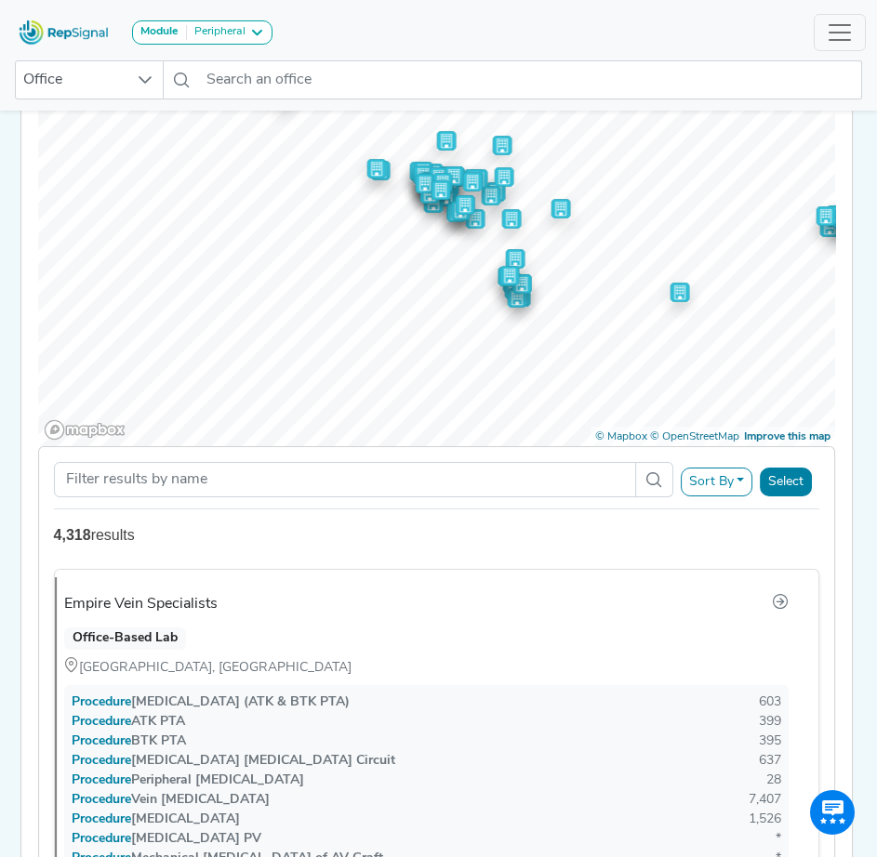
scroll to position [484, 14]
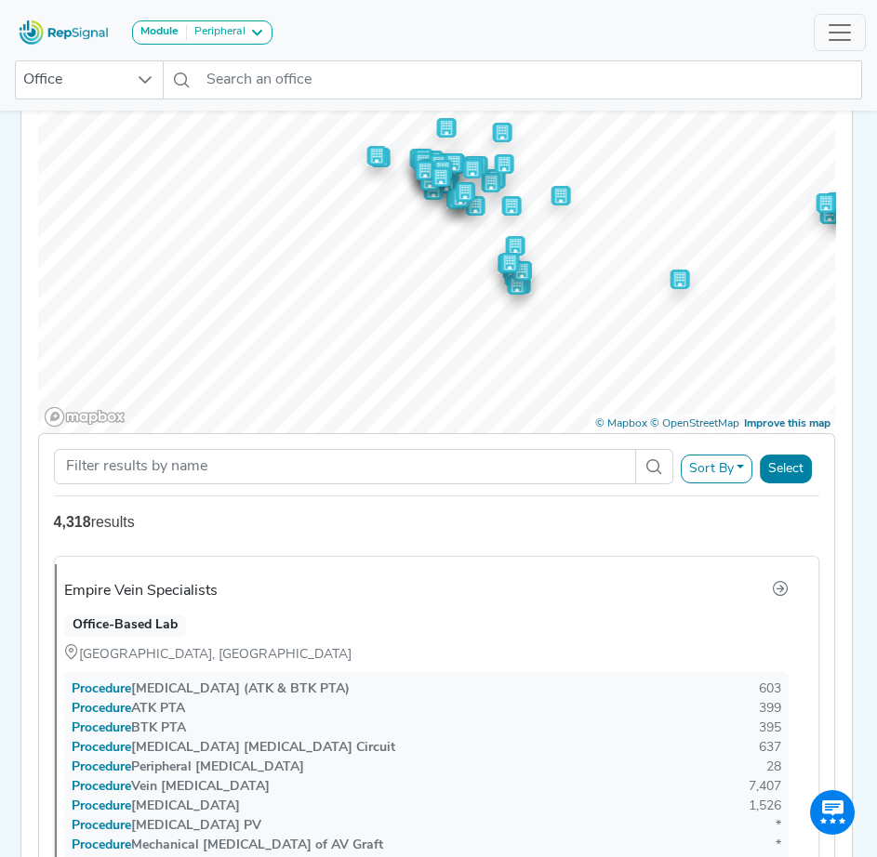
click at [736, 472] on button "Sort By" at bounding box center [717, 469] width 73 height 29
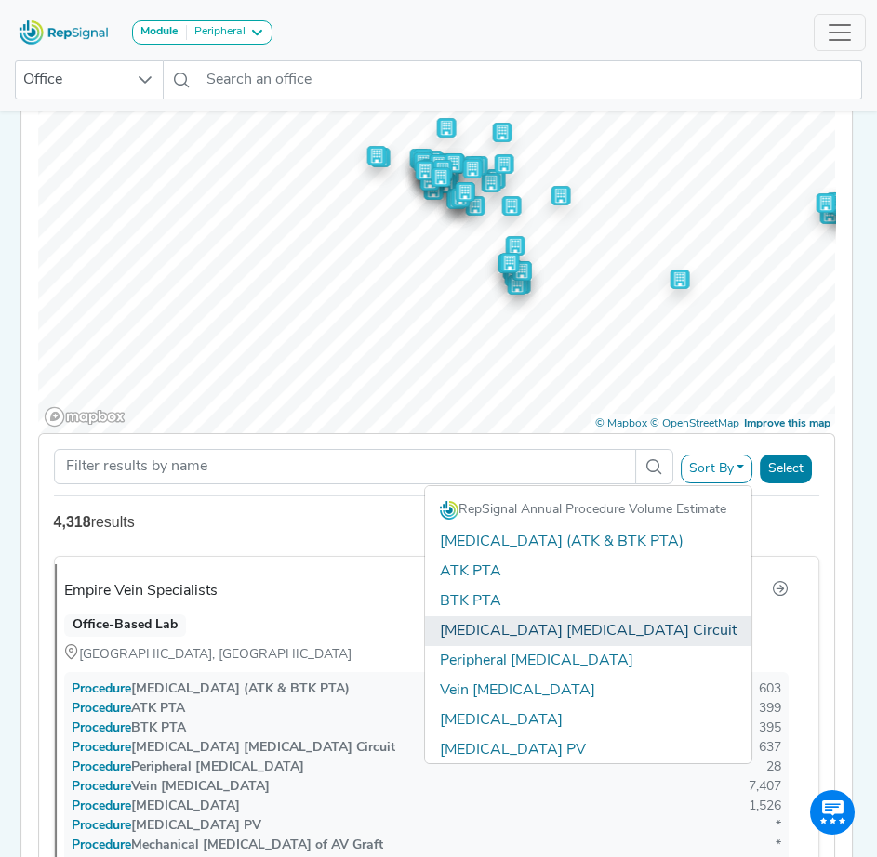
click at [603, 637] on link "[MEDICAL_DATA] [MEDICAL_DATA] Circuit" at bounding box center [588, 632] width 326 height 30
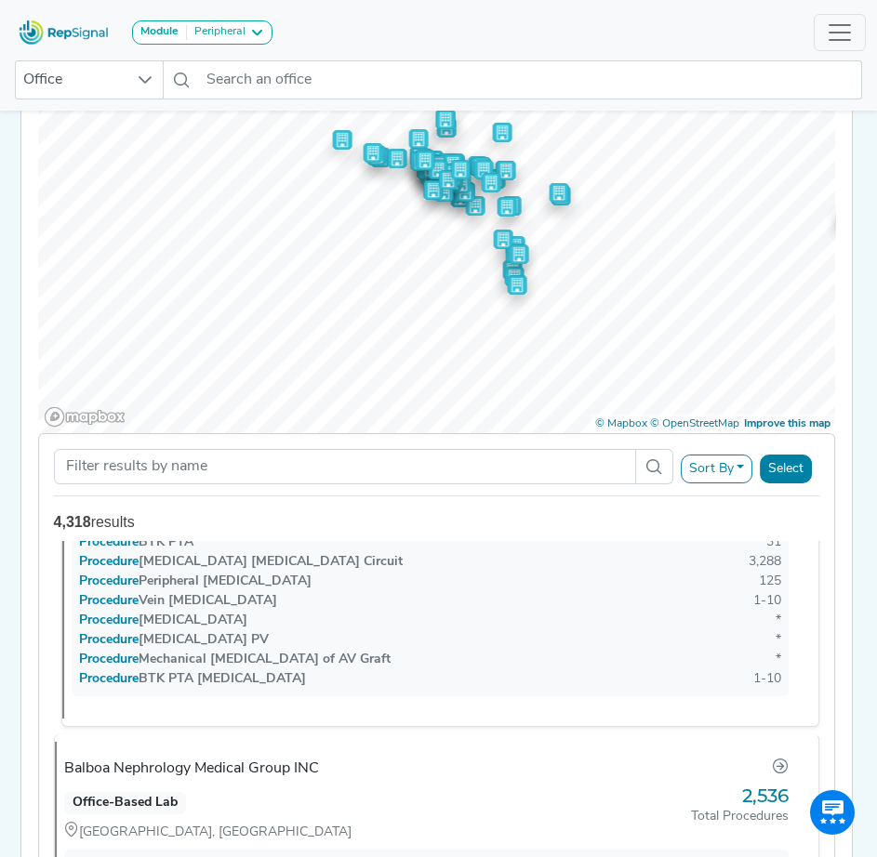
scroll to position [0, 0]
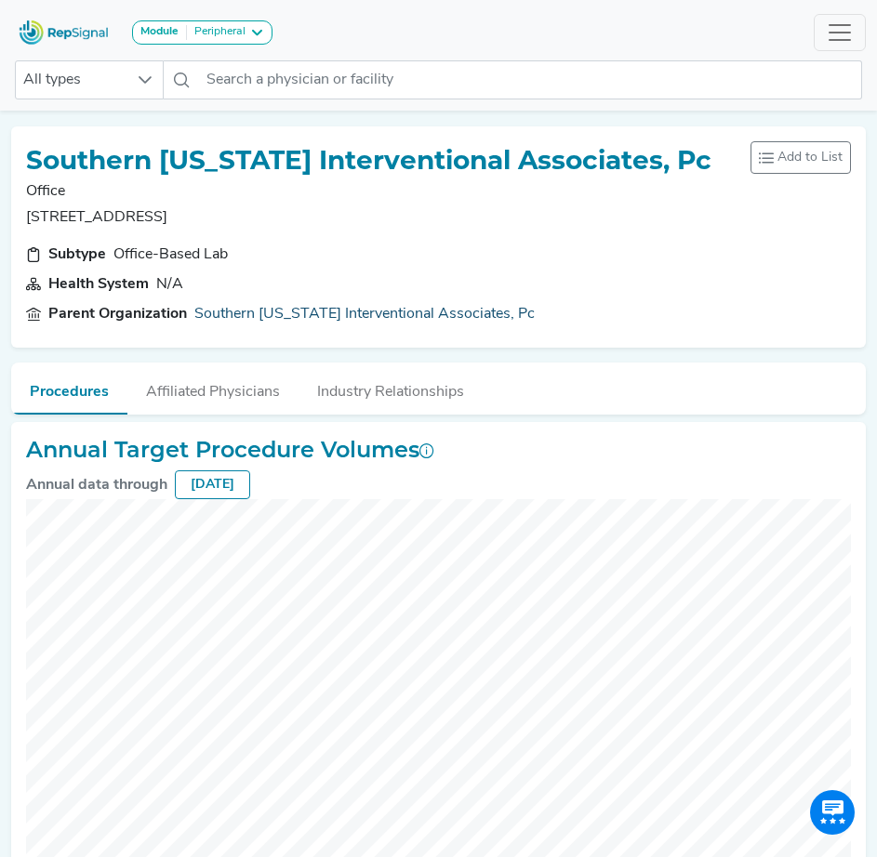
click at [295, 314] on link "Southern [US_STATE] Interventional Associates, Pc" at bounding box center [364, 314] width 340 height 22
